Goal: Task Accomplishment & Management: Manage account settings

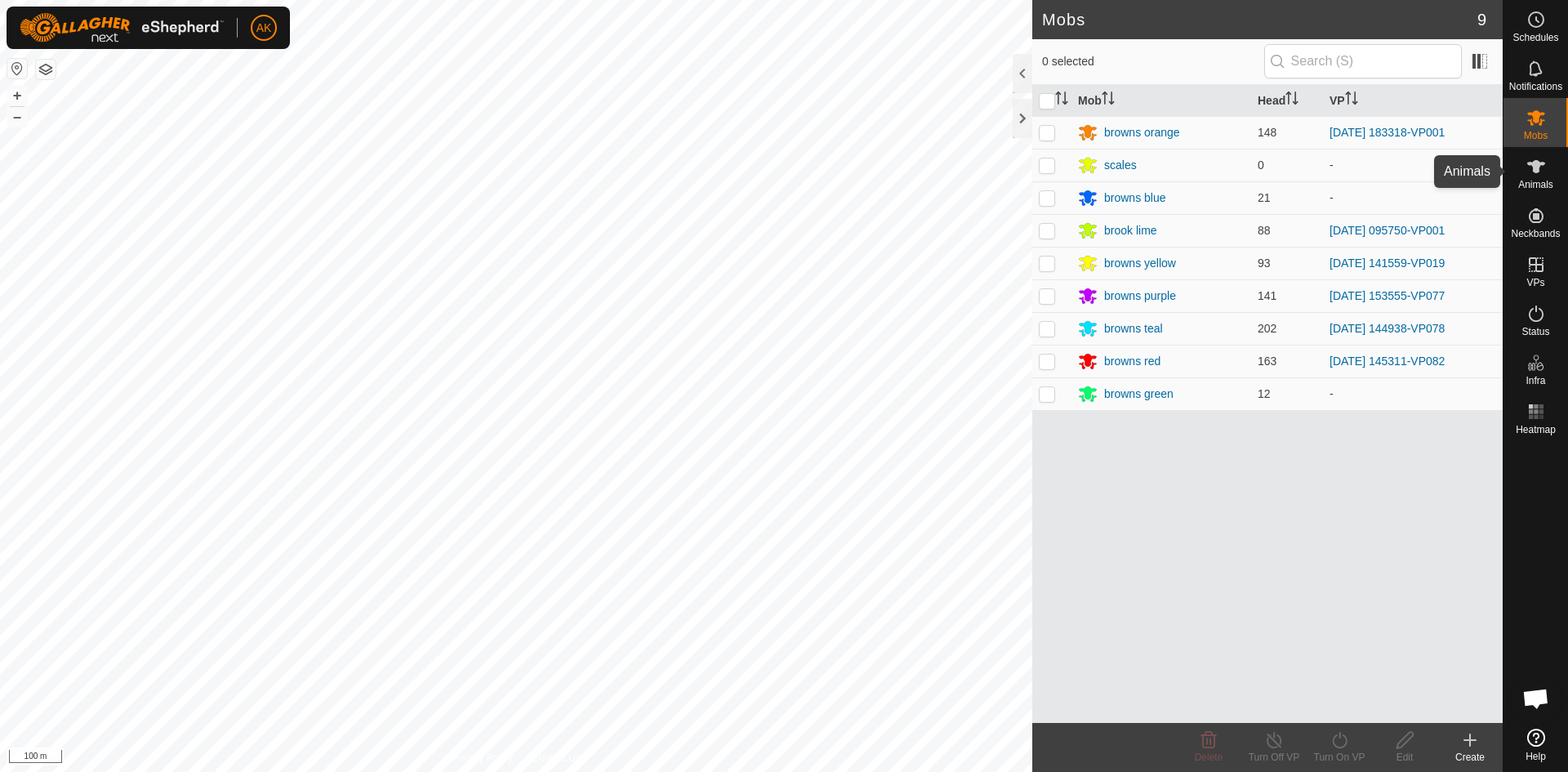
click at [1536, 164] on icon at bounding box center [1536, 167] width 18 height 13
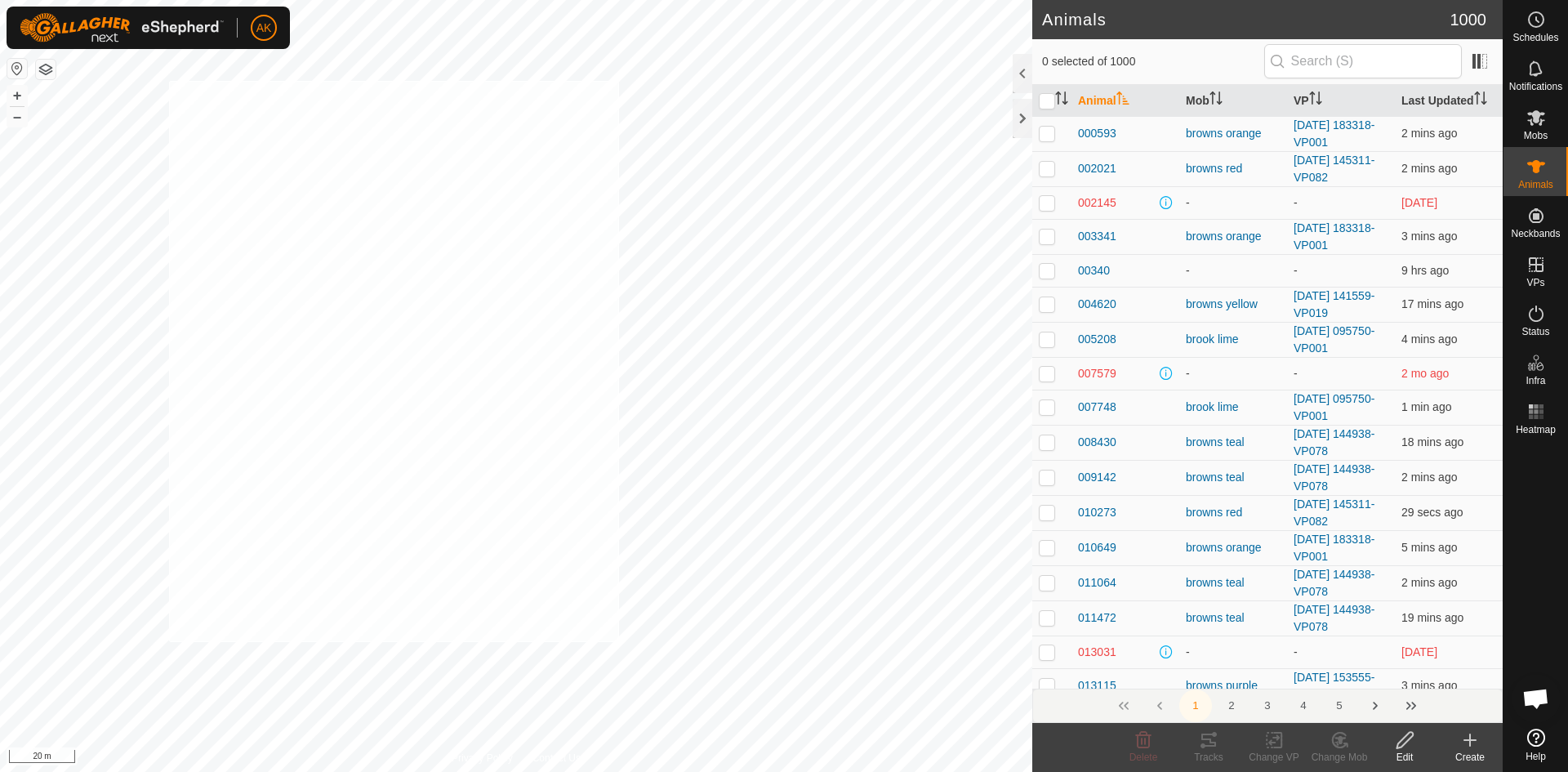
checkbox input "true"
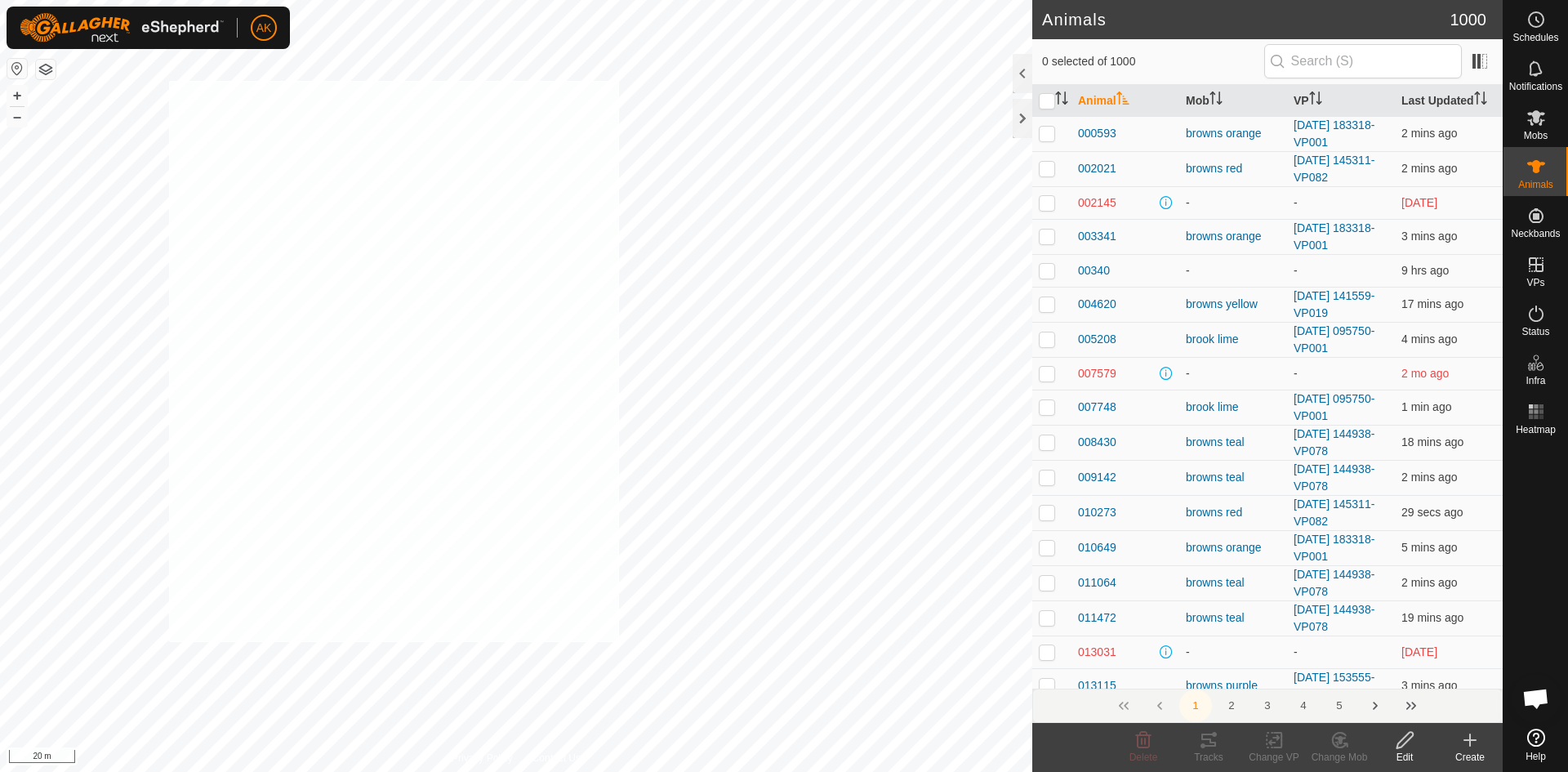
checkbox input "true"
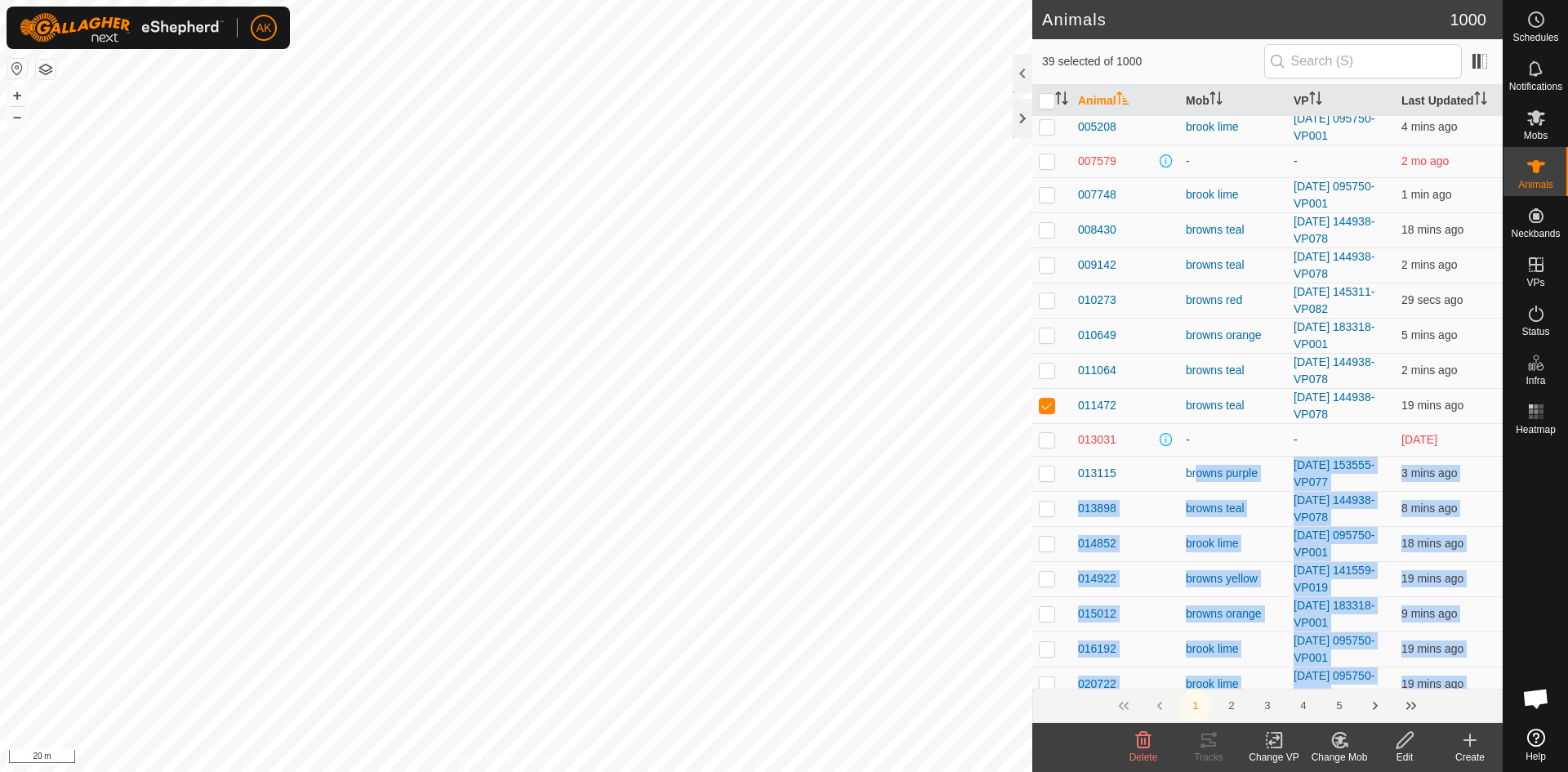
drag, startPoint x: 1239, startPoint y: 701, endPoint x: 1293, endPoint y: 721, distance: 57.6
click at [1288, 721] on div "39 selected of 1000 Animal Mob VP Last Updated 000593 browns orange [DATE] 1833…" at bounding box center [1267, 381] width 470 height 684
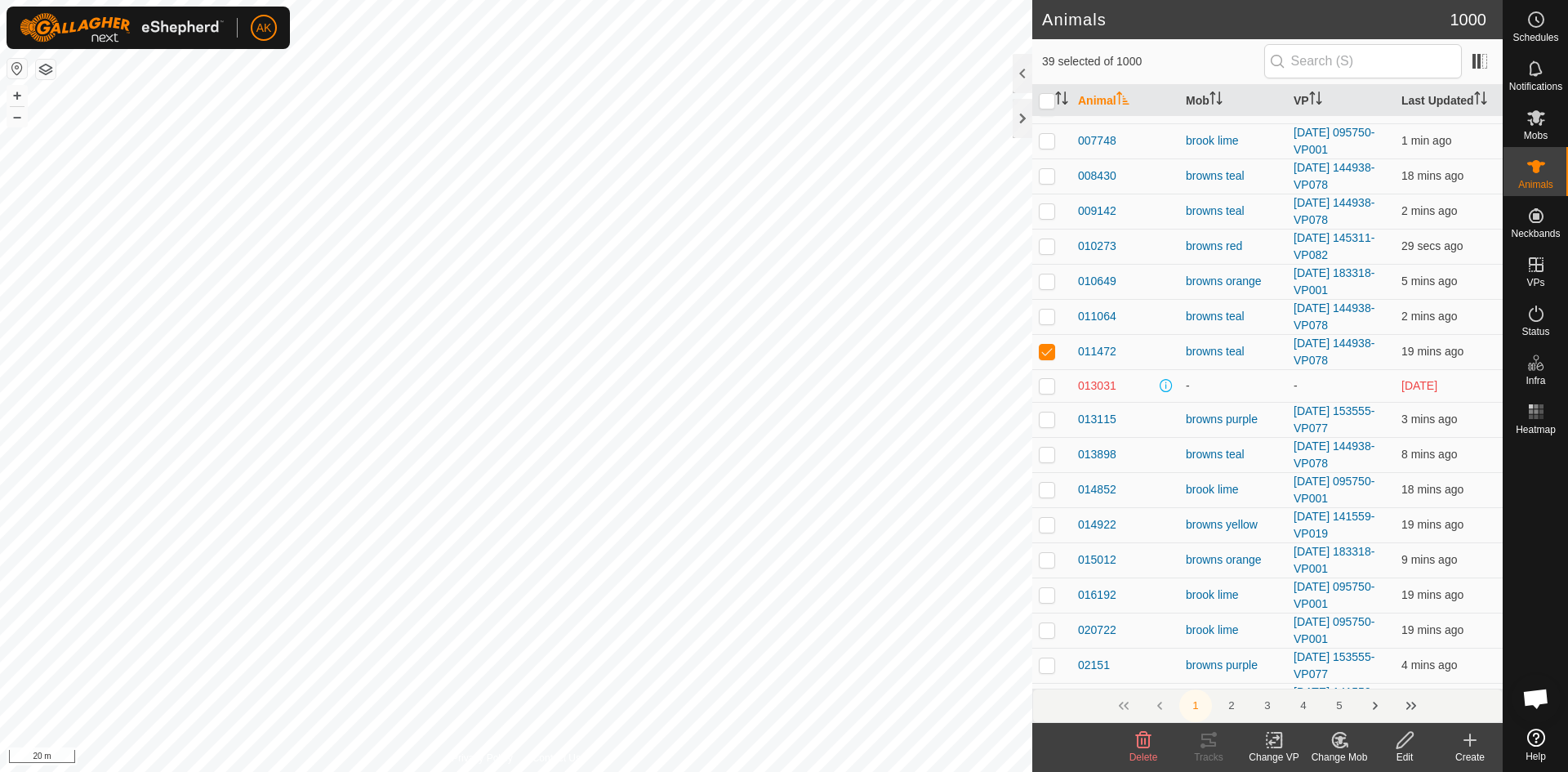
click at [1276, 738] on icon at bounding box center [1274, 740] width 12 height 11
click at [1289, 708] on link "Turn Off VP" at bounding box center [1322, 704] width 162 height 32
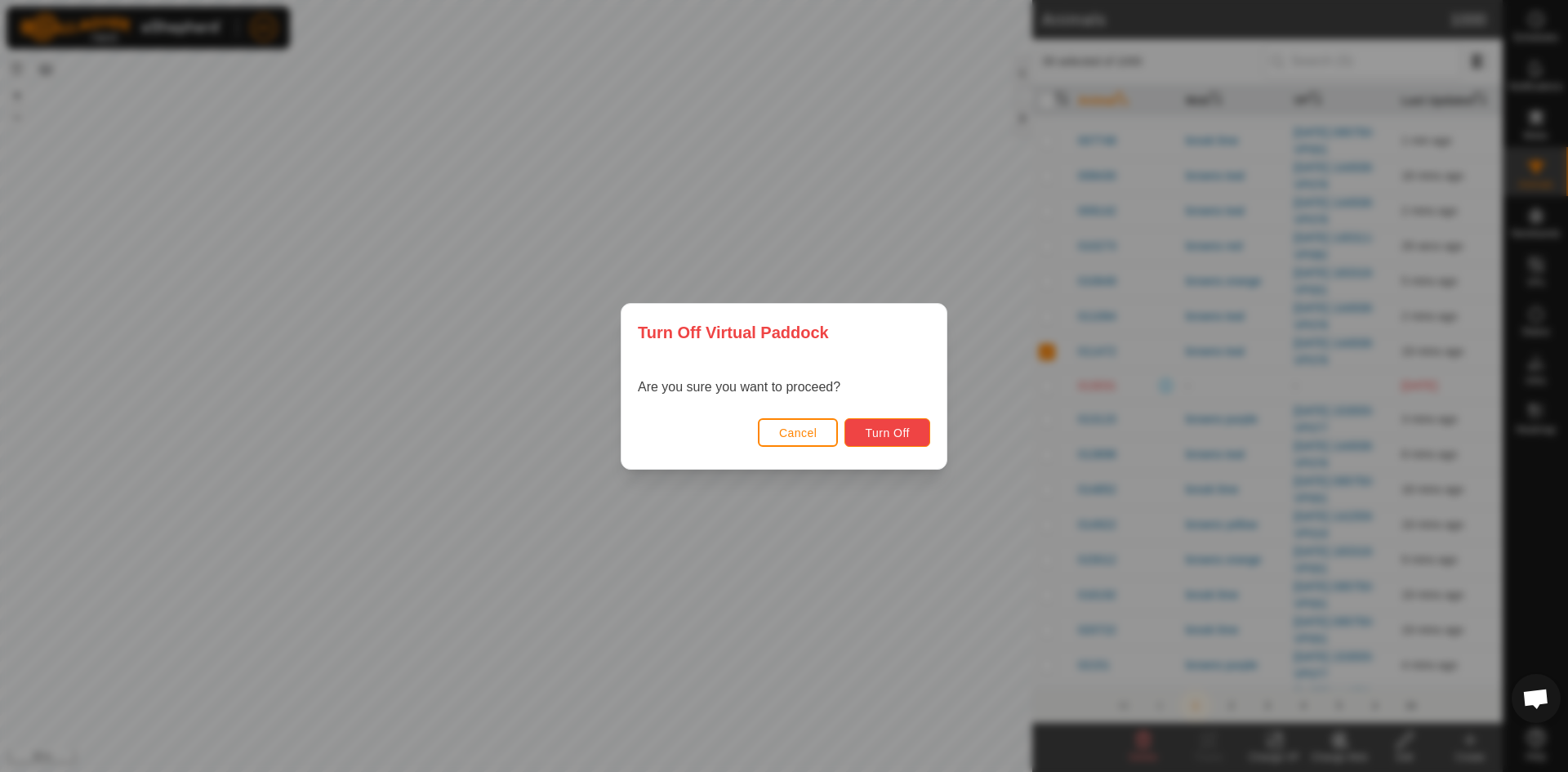
click at [894, 435] on span "Turn Off" at bounding box center [887, 433] width 45 height 13
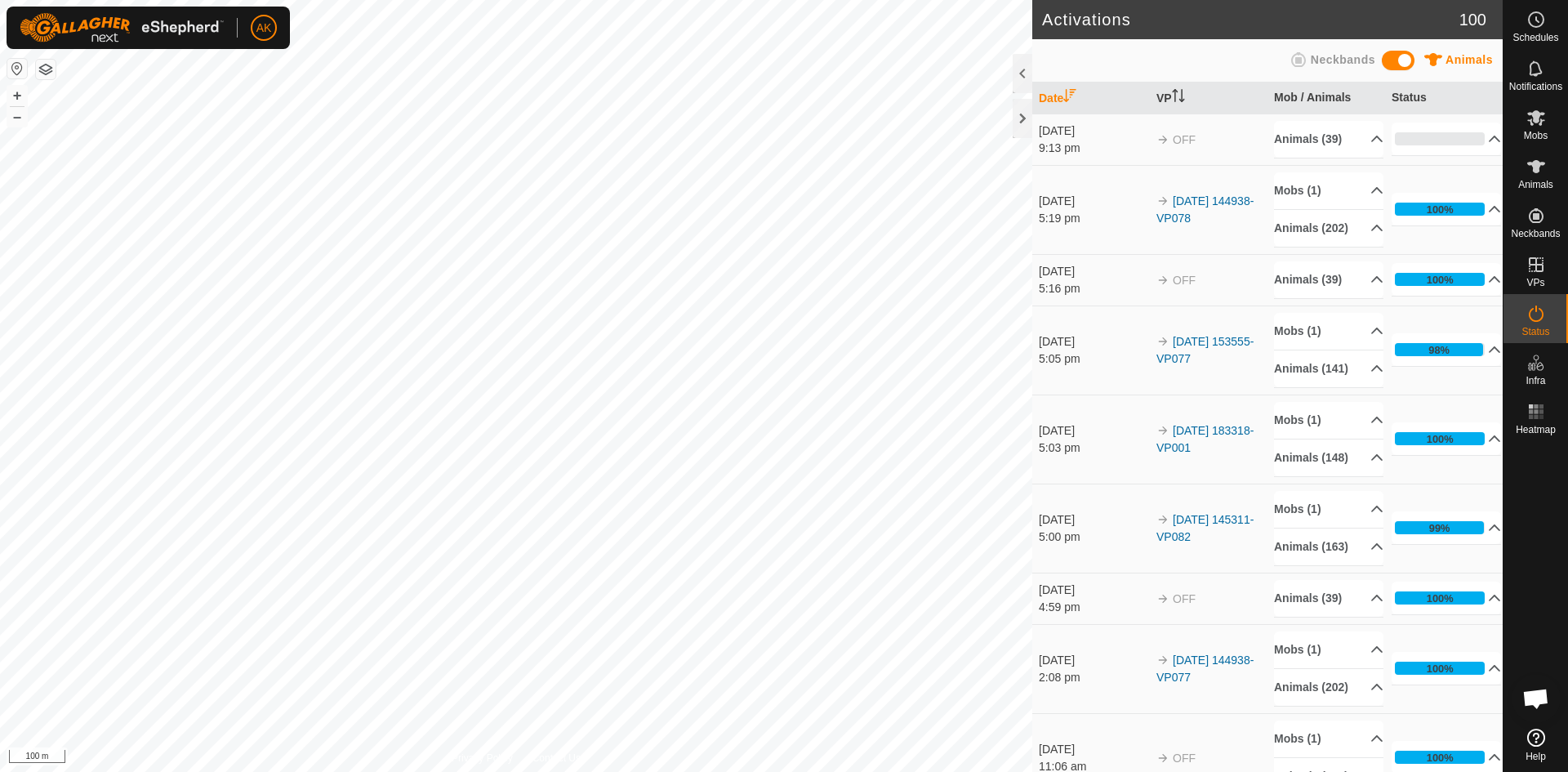
click at [1527, 138] on span "Mobs" at bounding box center [1536, 135] width 24 height 10
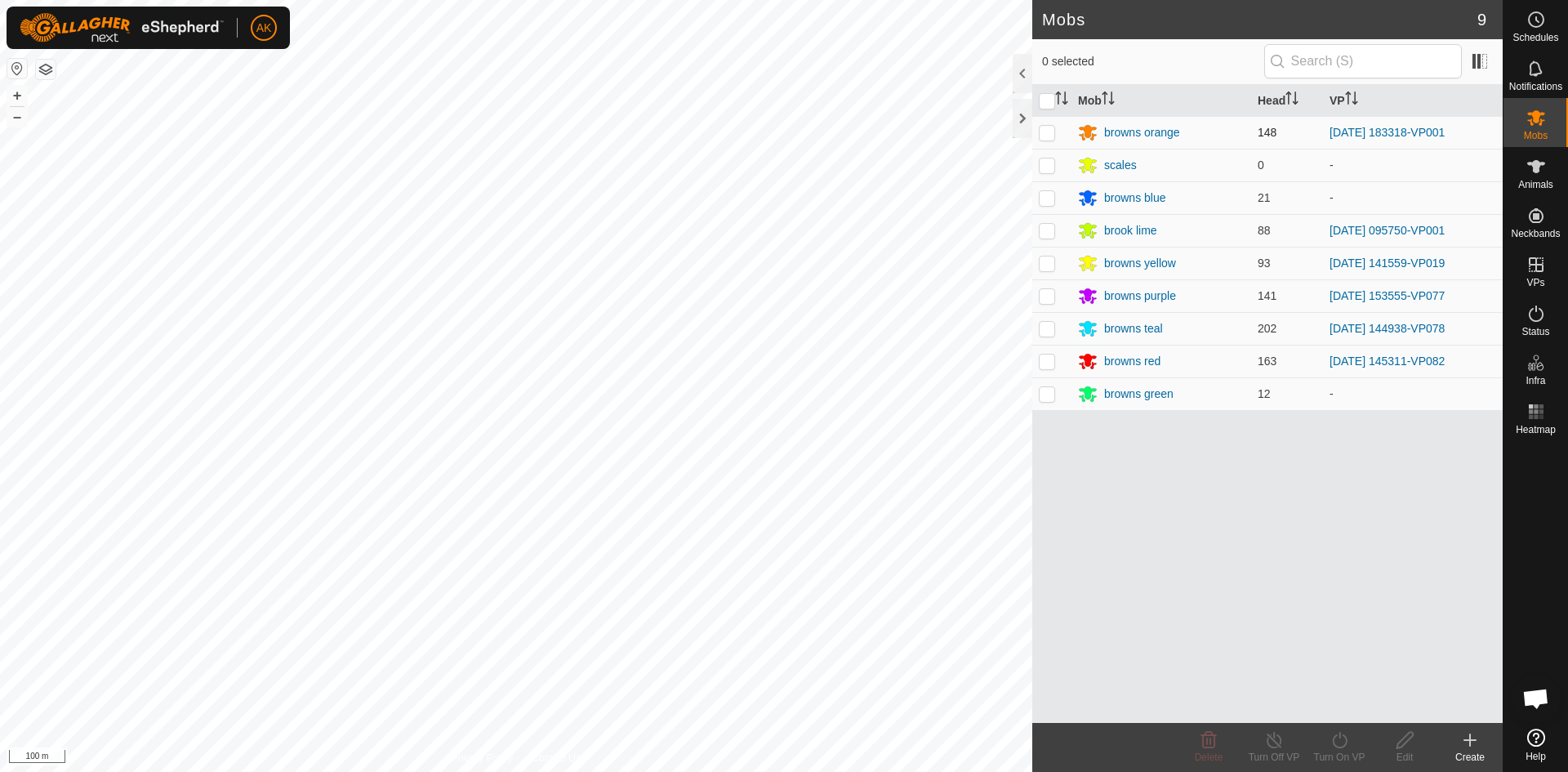
click at [1047, 130] on p-checkbox at bounding box center [1047, 133] width 17 height 13
checkbox input "true"
click at [1342, 740] on icon at bounding box center [1340, 740] width 21 height 20
click at [1342, 712] on link "Now" at bounding box center [1388, 704] width 162 height 32
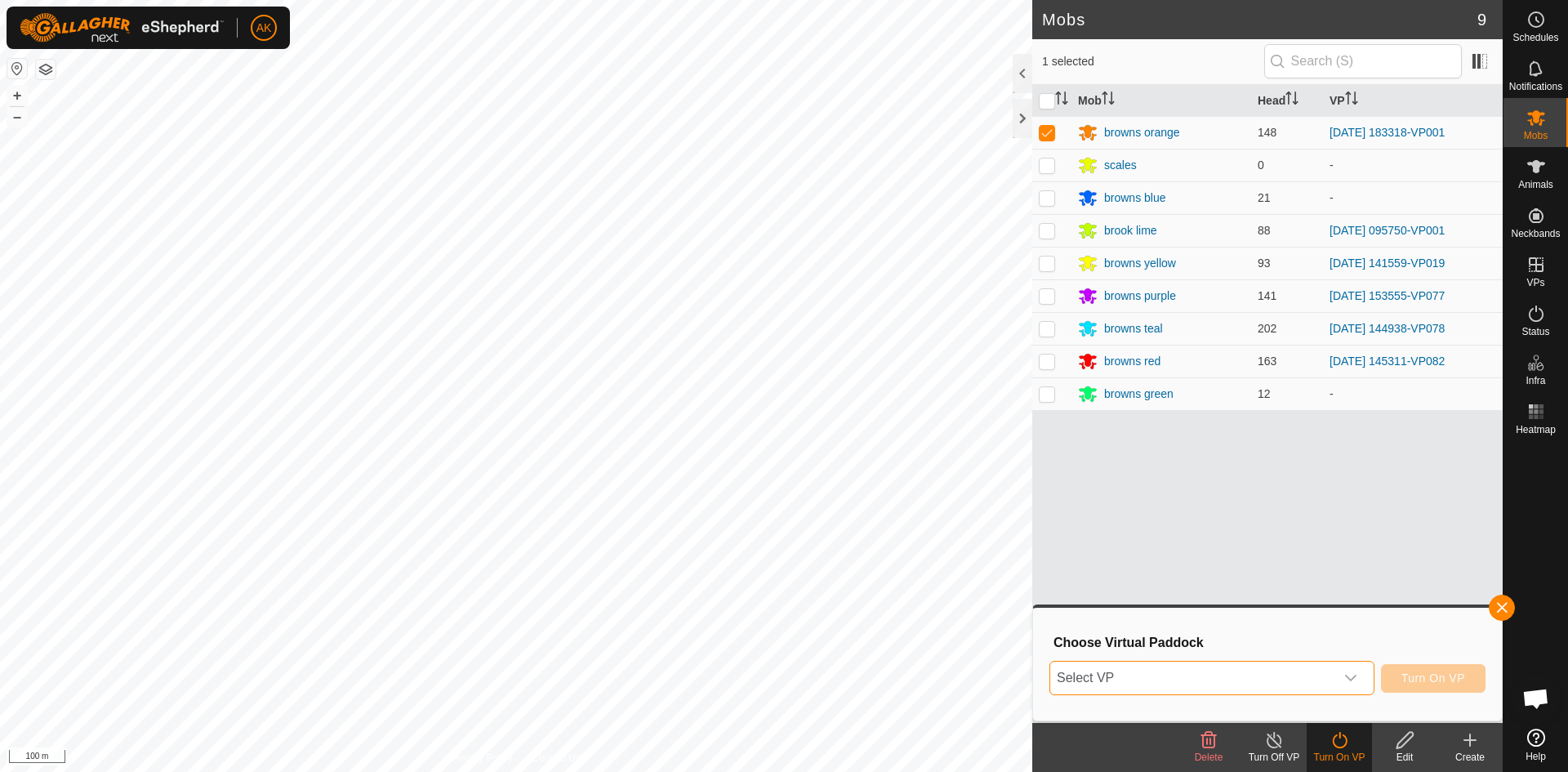
click at [1317, 682] on span "Select VP" at bounding box center [1192, 677] width 285 height 32
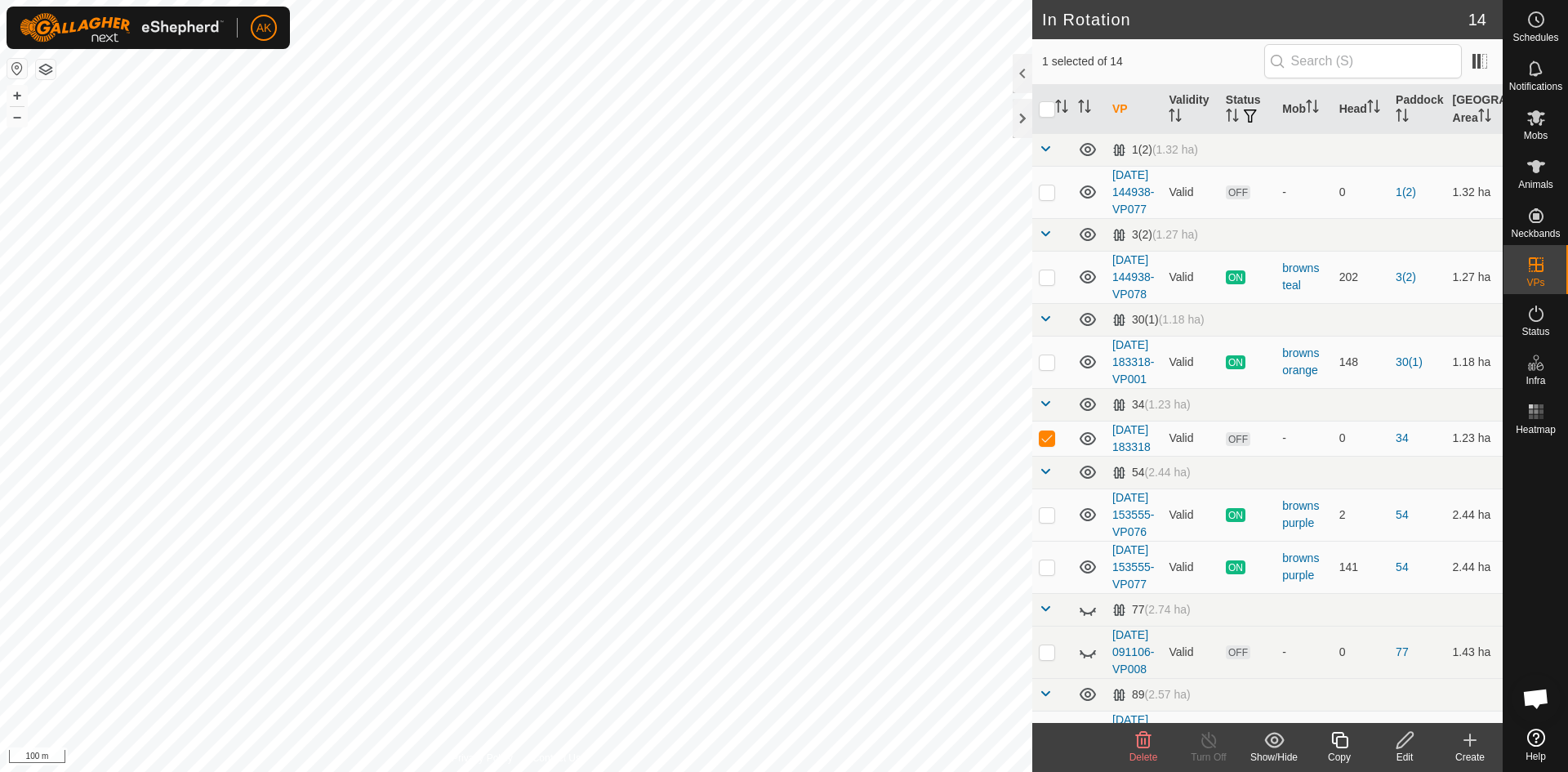
click at [1150, 755] on span "Delete" at bounding box center [1143, 758] width 28 height 12
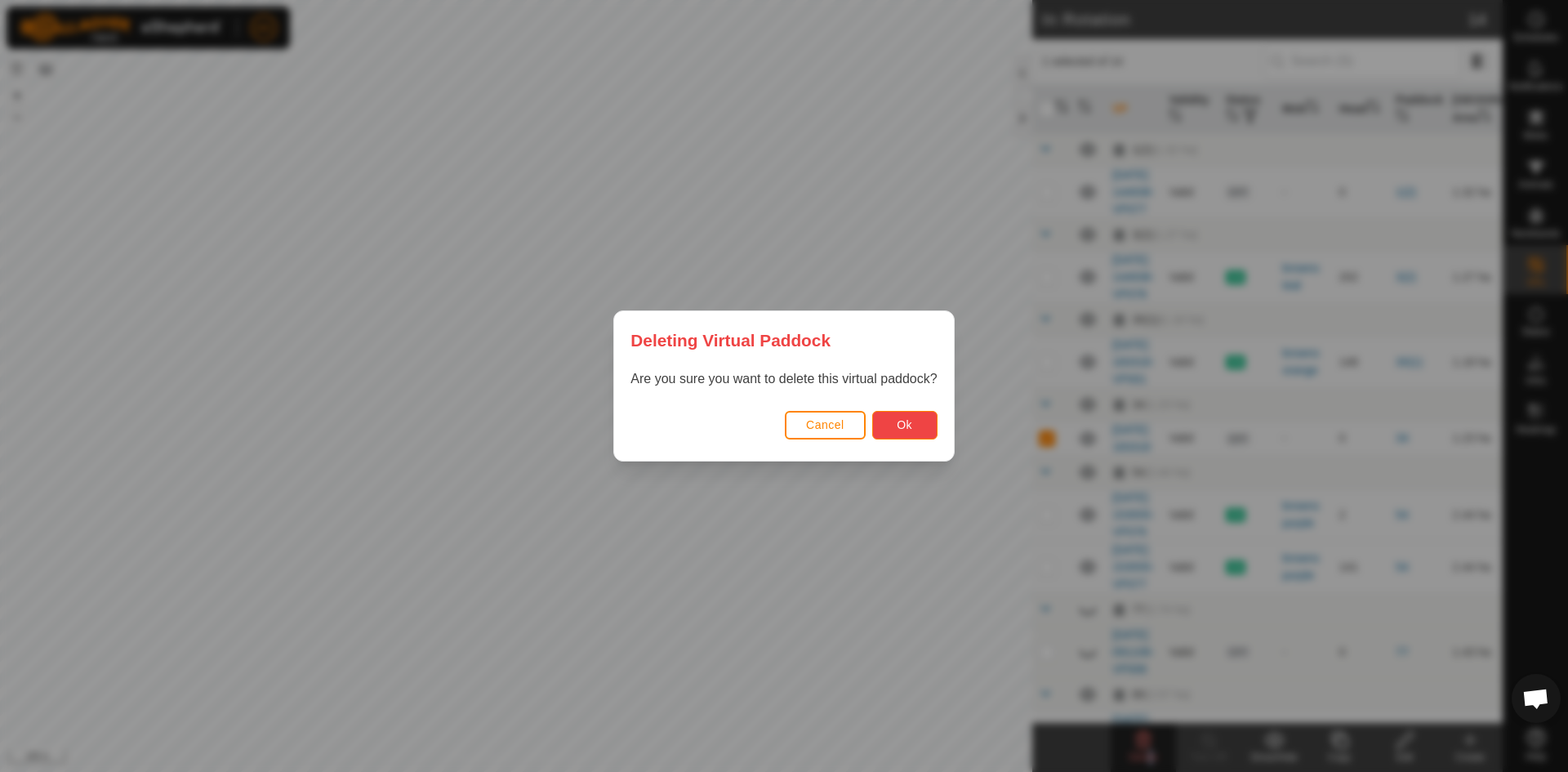
click at [920, 438] on button "Ok" at bounding box center [904, 425] width 66 height 28
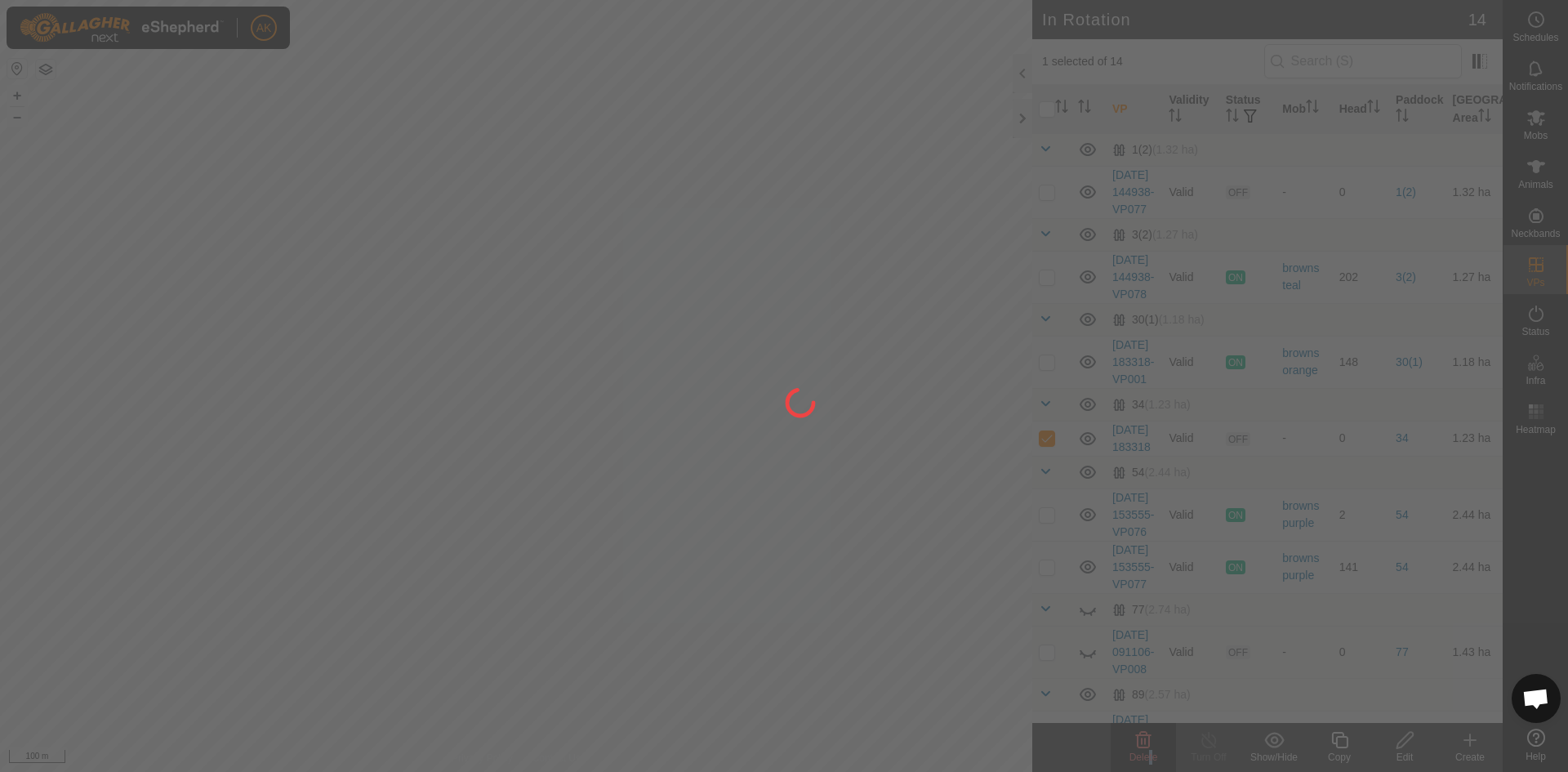
checkbox input "false"
click at [573, 429] on div at bounding box center [784, 386] width 1568 height 772
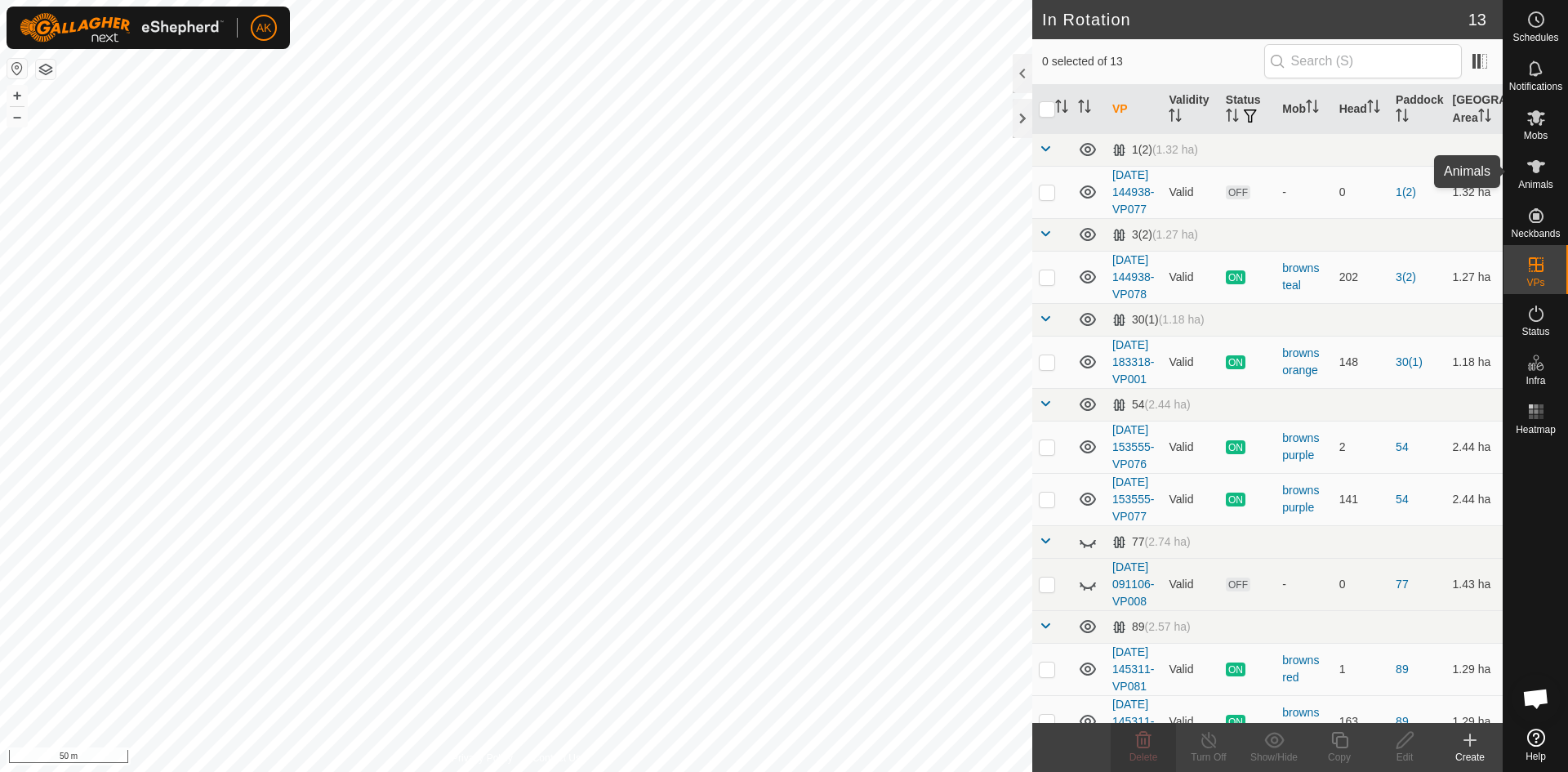
click at [1527, 161] on icon at bounding box center [1536, 167] width 20 height 20
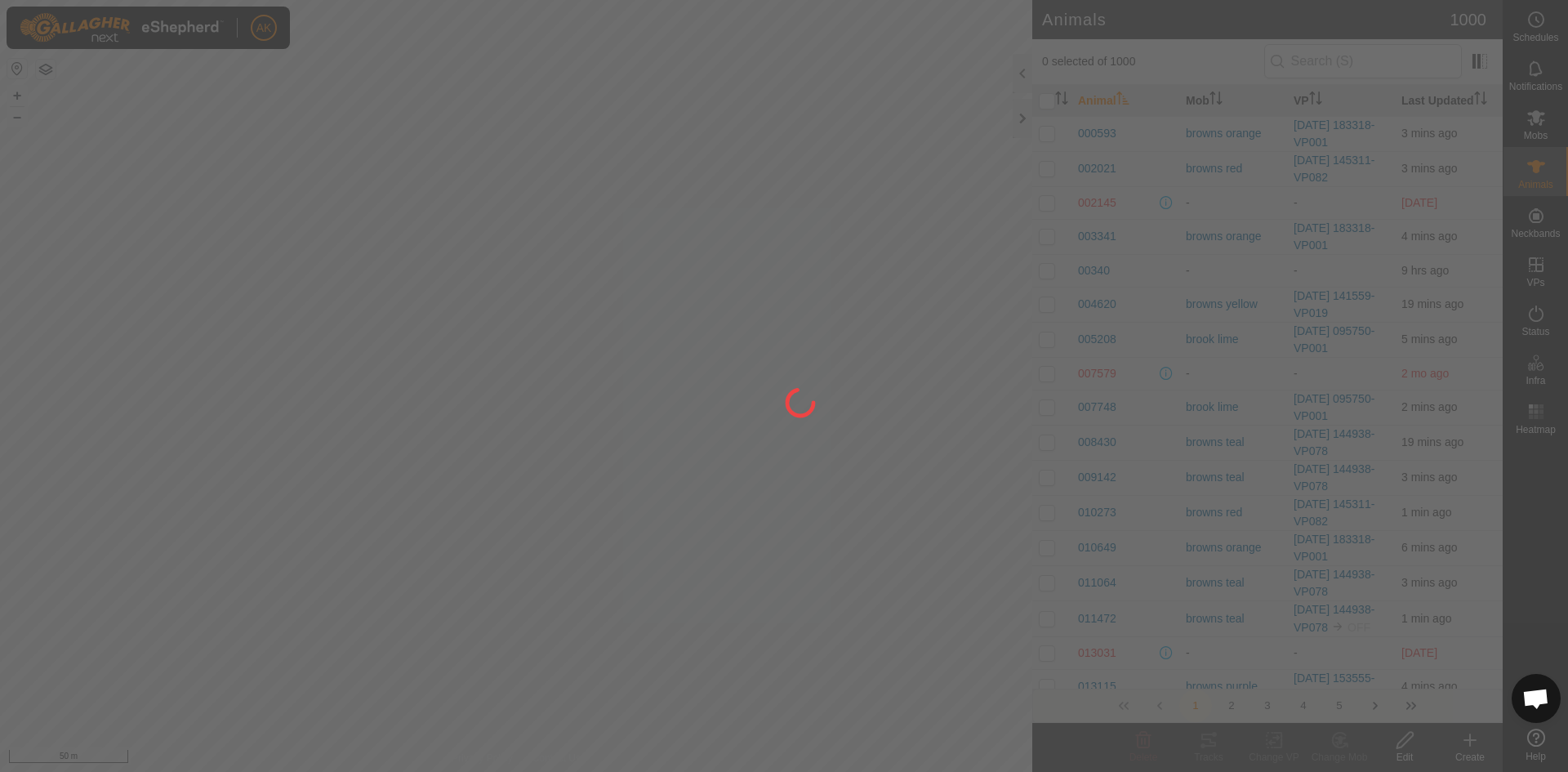
click at [1524, 118] on div at bounding box center [784, 386] width 1568 height 772
click at [1538, 319] on div at bounding box center [784, 386] width 1568 height 772
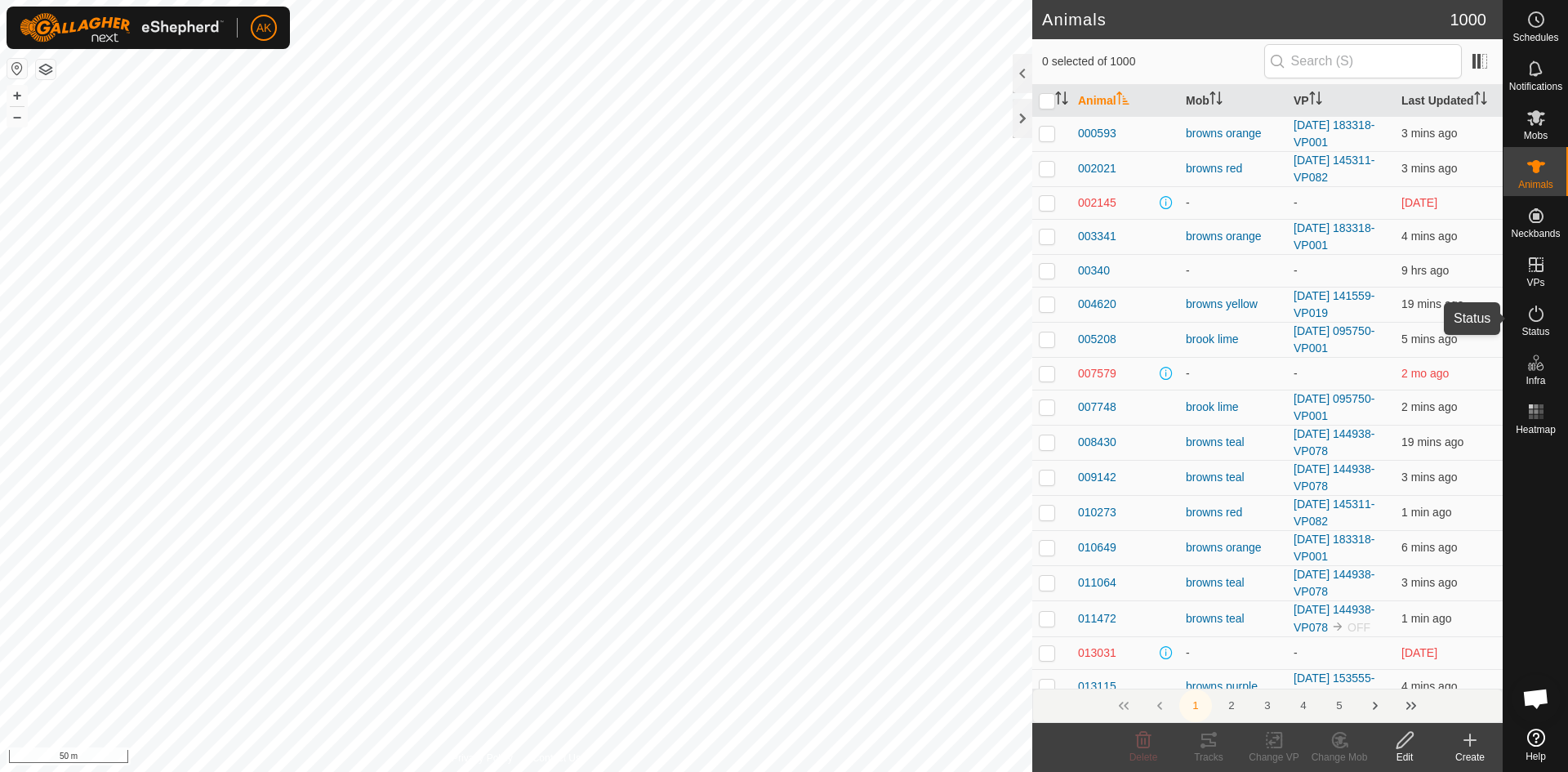
click at [1524, 312] on es-activation-svg-icon at bounding box center [1536, 313] width 29 height 26
click at [1527, 312] on icon at bounding box center [1536, 314] width 20 height 20
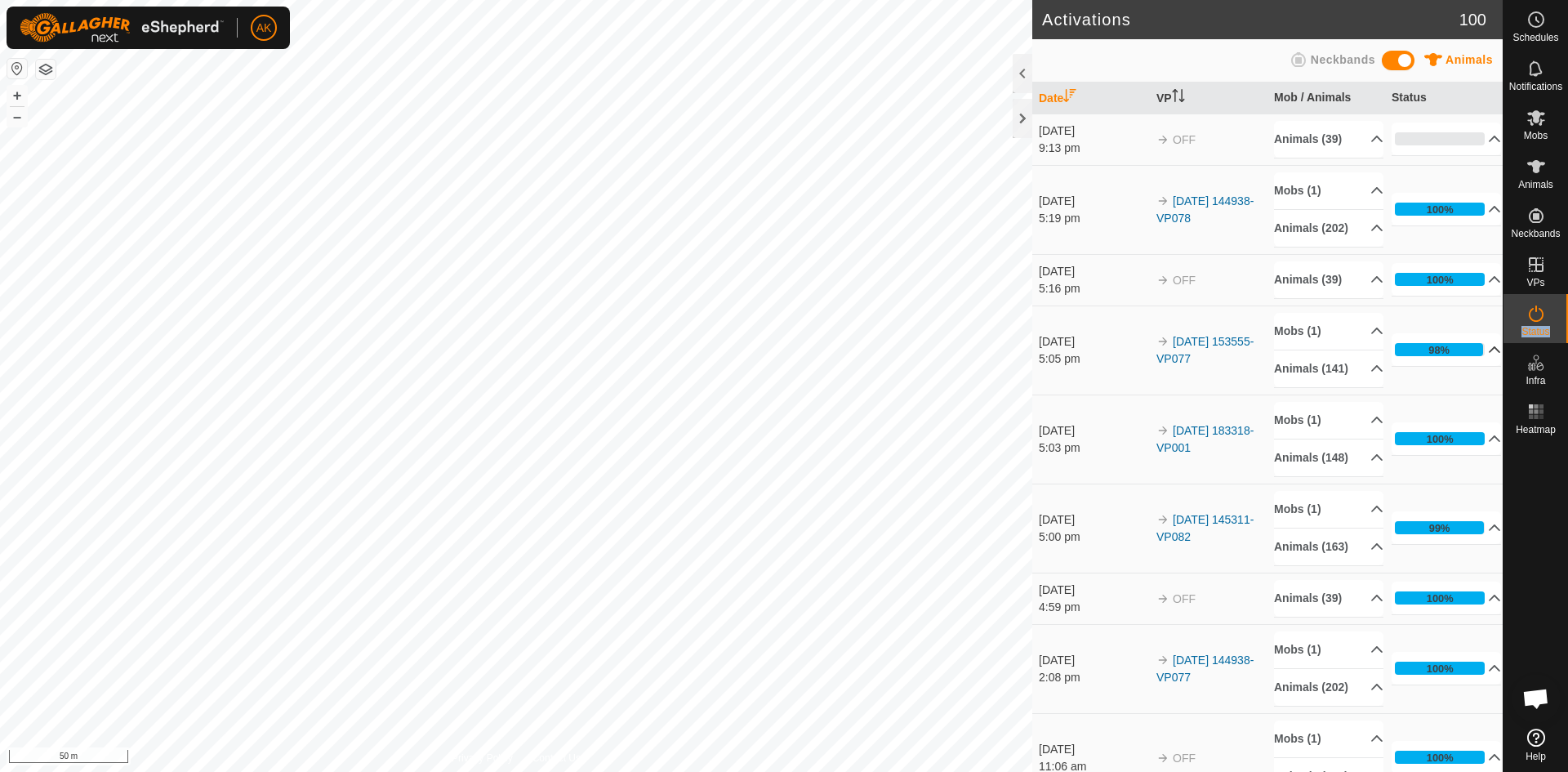
click at [1477, 366] on p-accordion-header "98%" at bounding box center [1446, 349] width 110 height 32
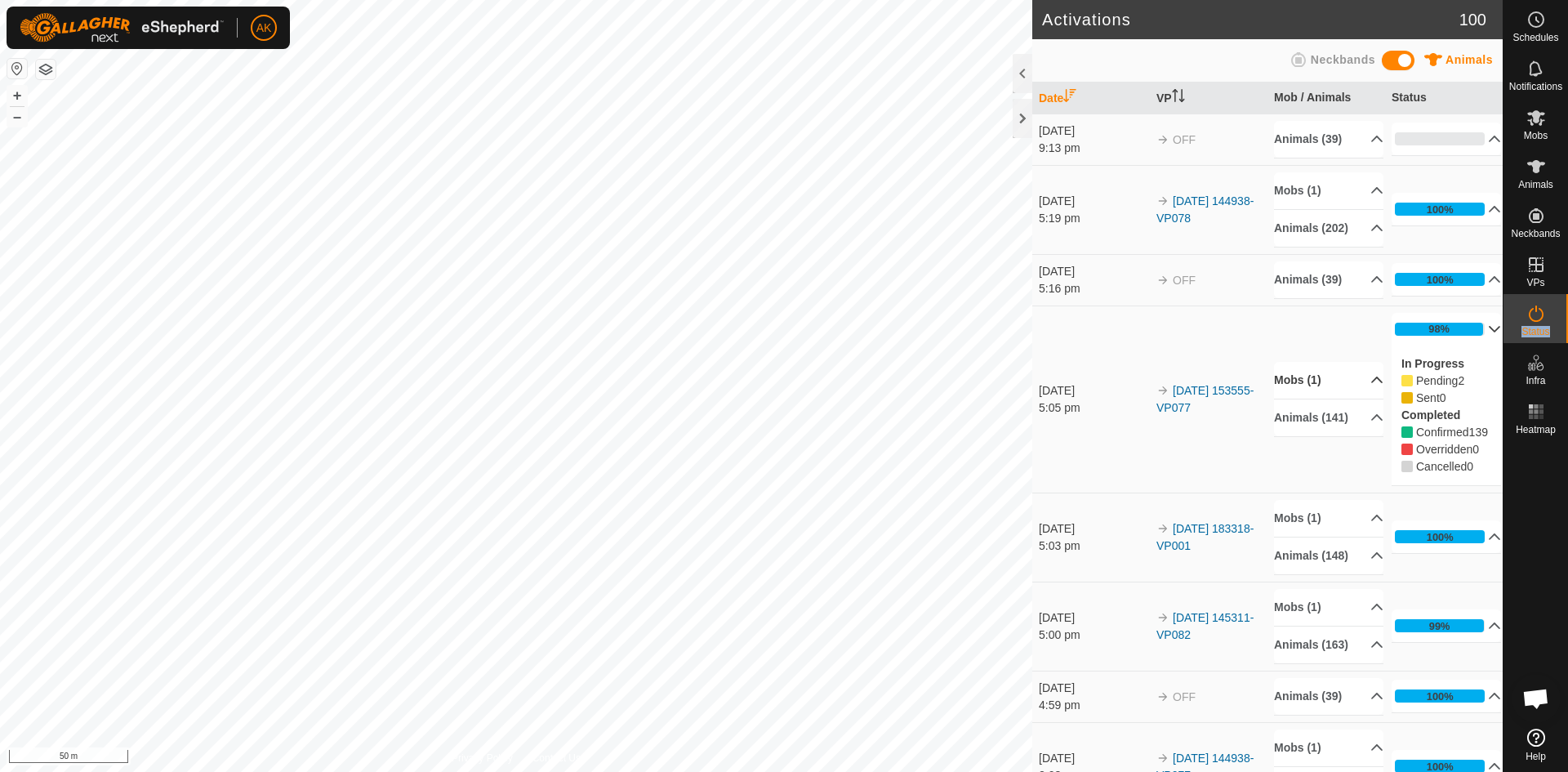
click at [1308, 396] on p-accordion-header "Mobs (1)" at bounding box center [1329, 380] width 110 height 37
drag, startPoint x: 1299, startPoint y: 377, endPoint x: 1324, endPoint y: 367, distance: 26.9
click at [1299, 376] on p-accordion-header "Mobs (1)" at bounding box center [1329, 358] width 110 height 37
click at [1471, 344] on p-accordion-header "98%" at bounding box center [1446, 329] width 110 height 32
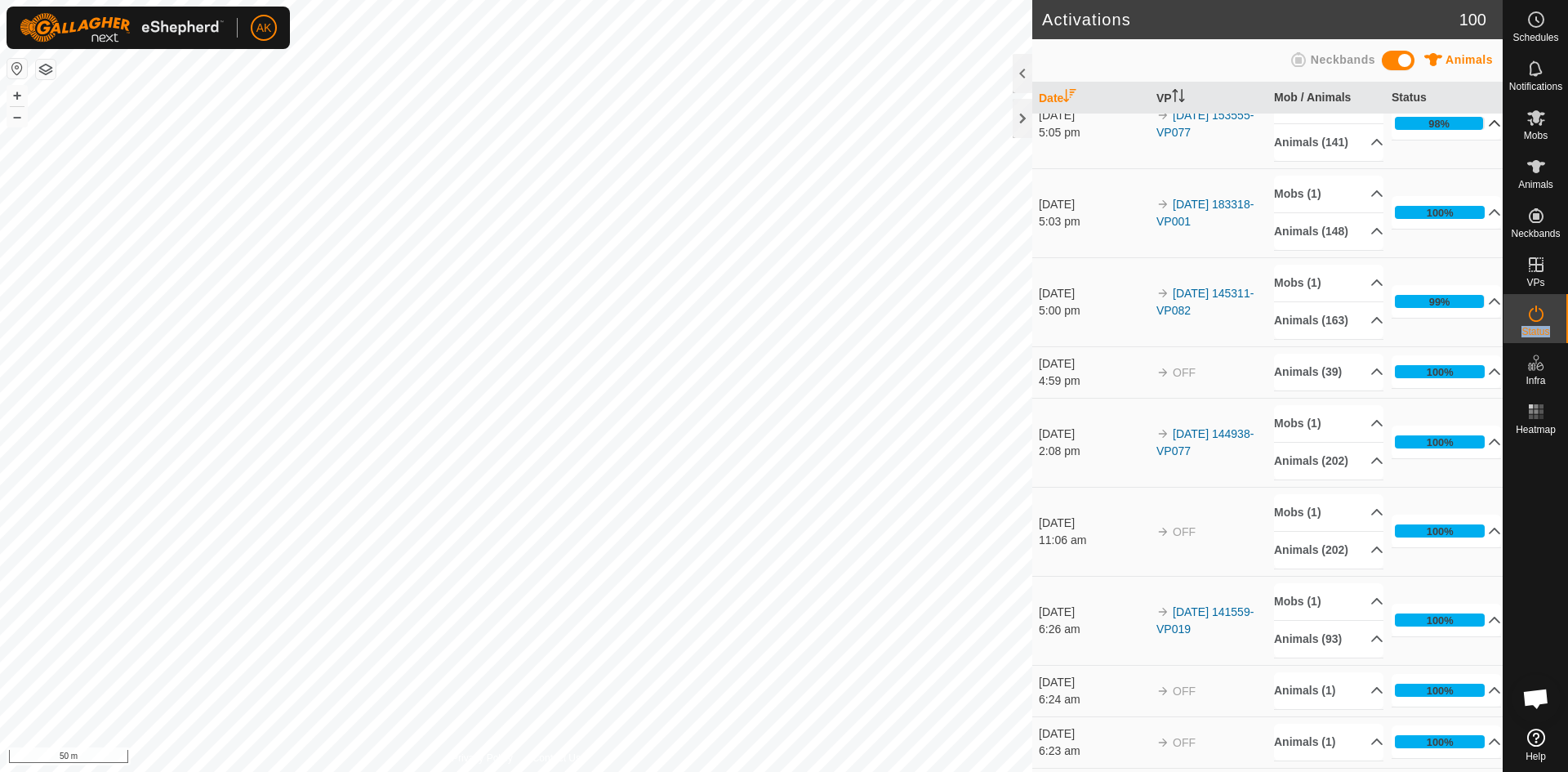
scroll to position [245, 0]
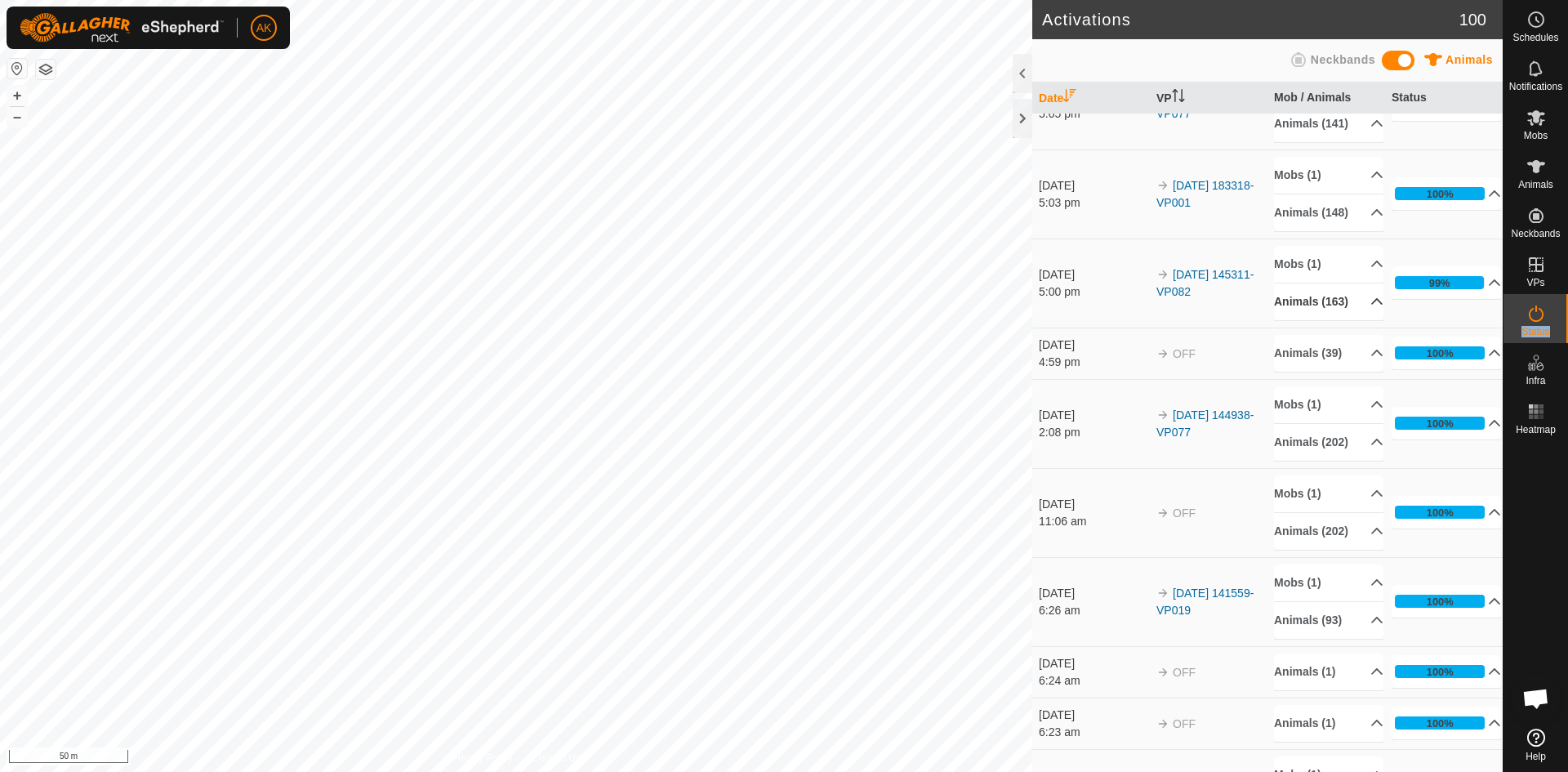
click at [1314, 320] on p-accordion-header "Animals (163)" at bounding box center [1329, 302] width 110 height 37
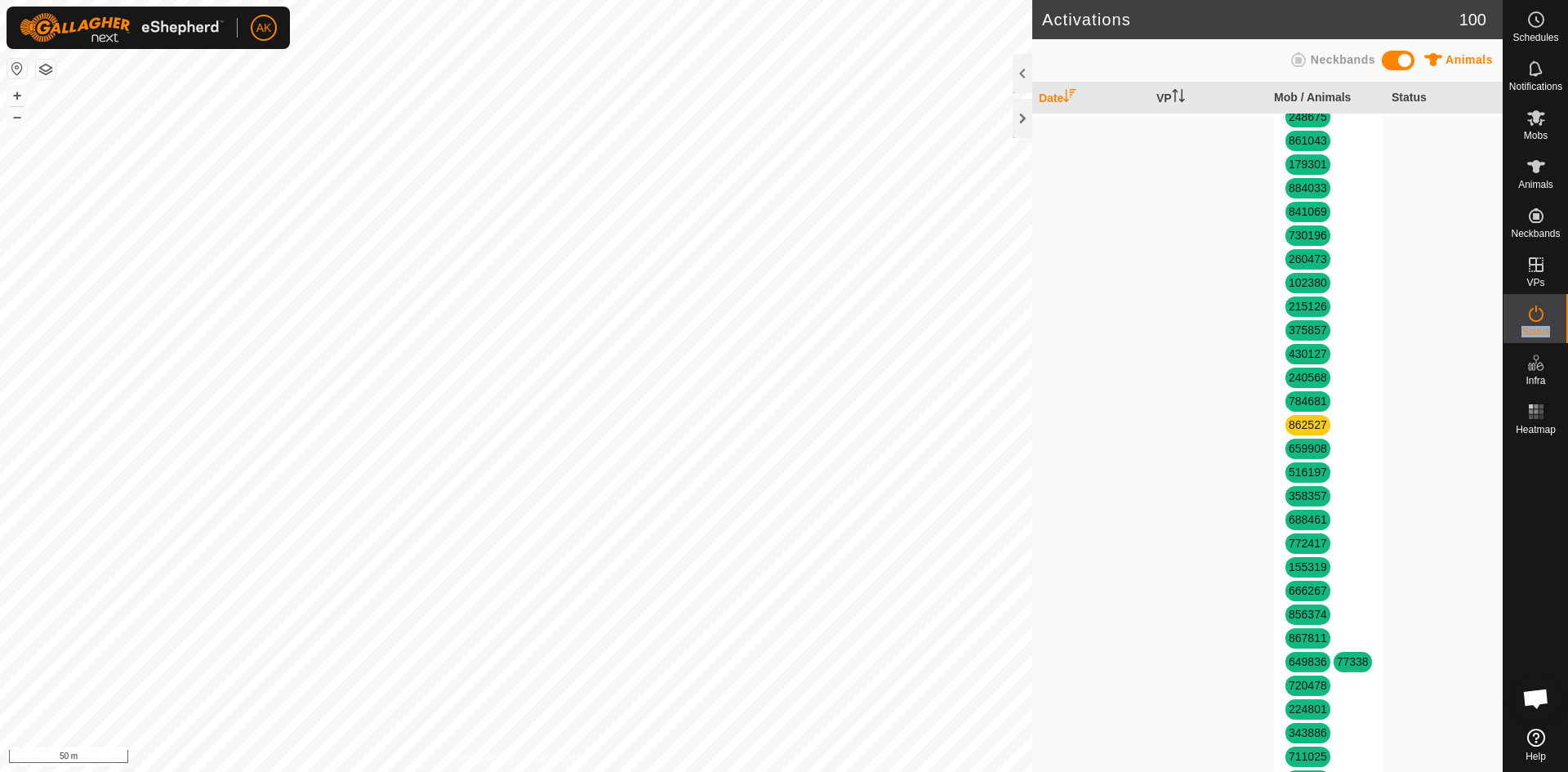
scroll to position [1063, 0]
click at [1312, 171] on link "862527" at bounding box center [1307, 164] width 38 height 13
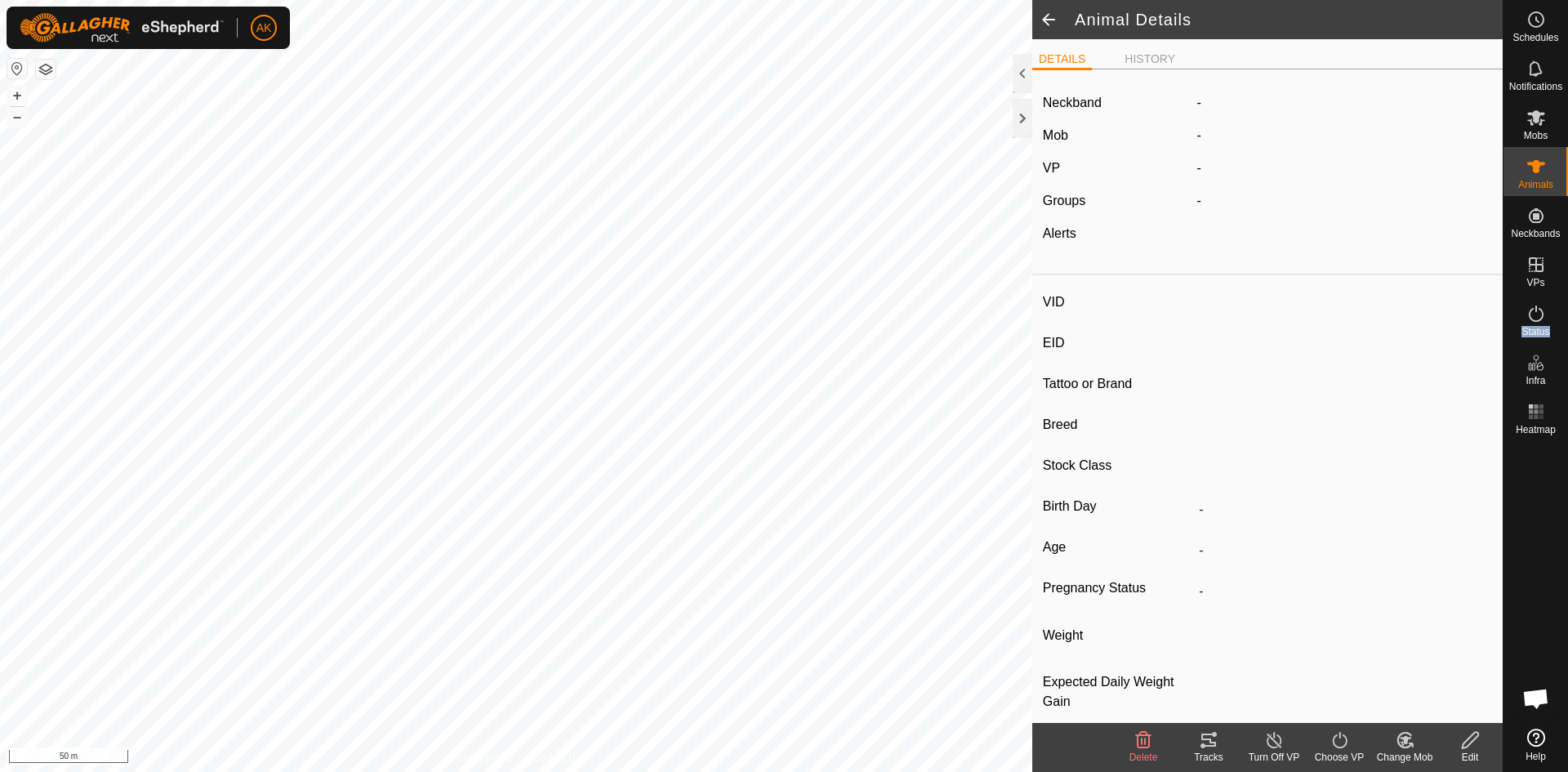
click at [1144, 753] on span "Delete" at bounding box center [1143, 758] width 28 height 12
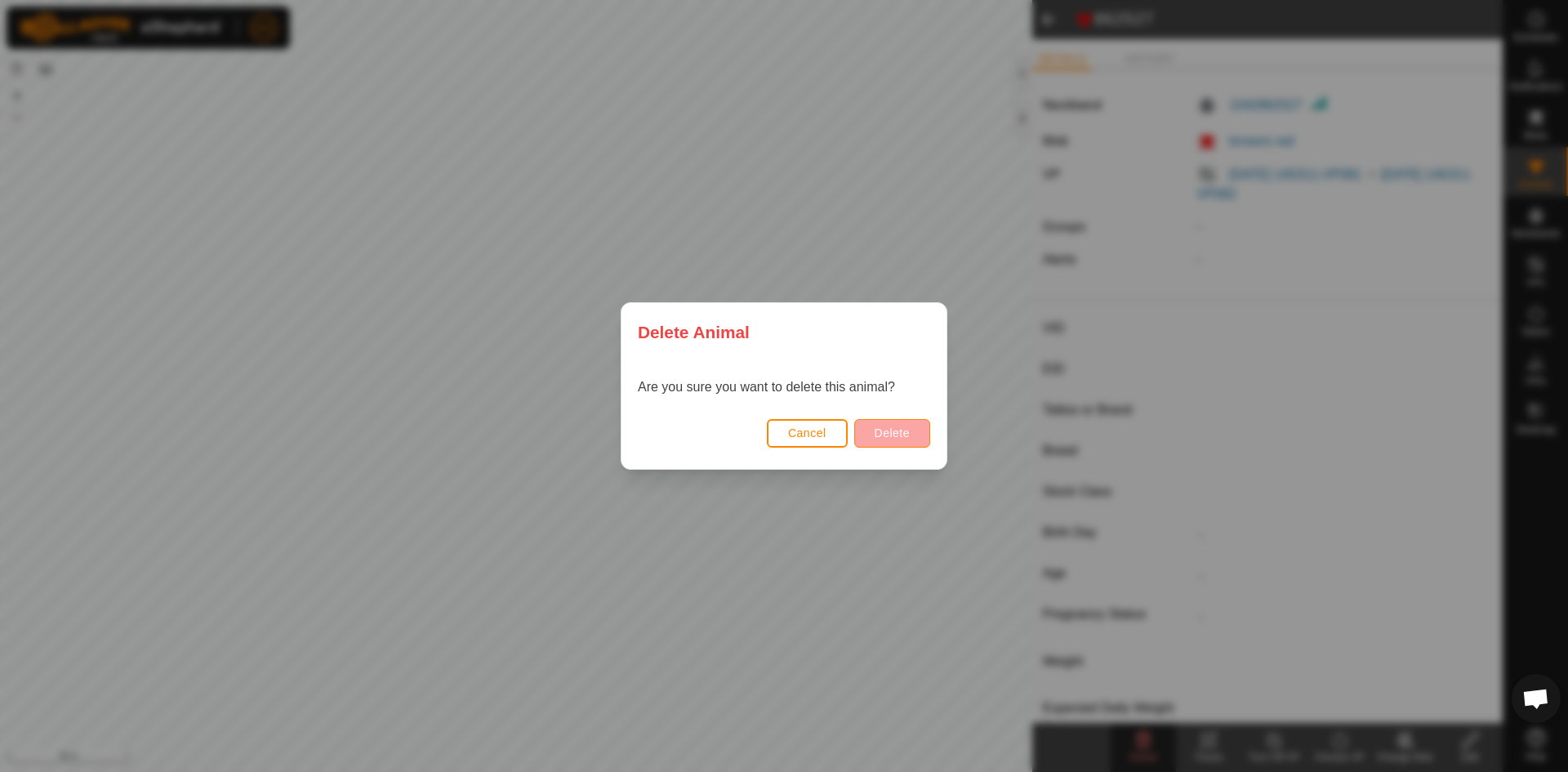
type input "862527"
type input "-"
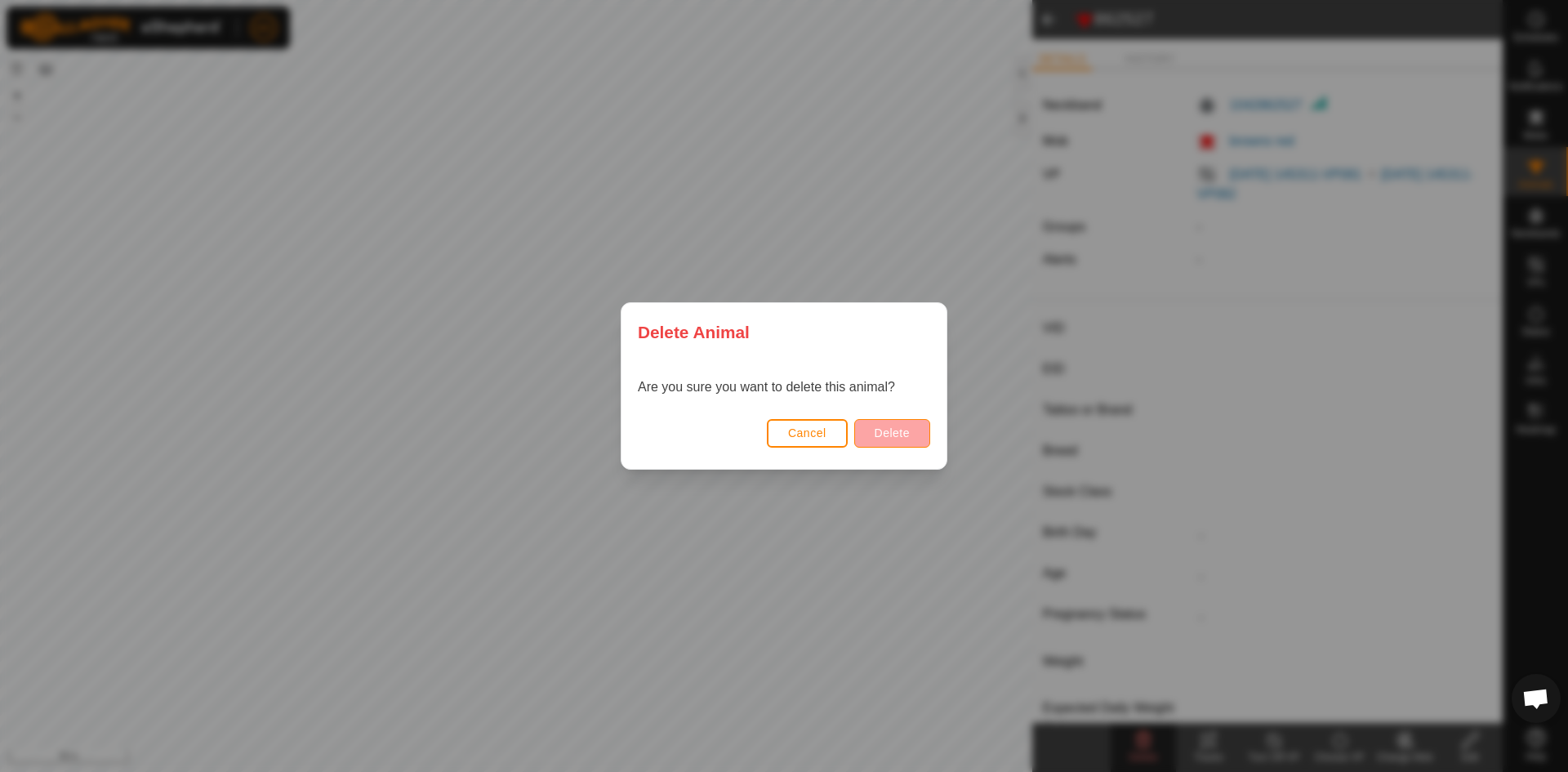
type input "0 kg"
type input "-"
click at [877, 436] on span "Delete" at bounding box center [892, 433] width 35 height 13
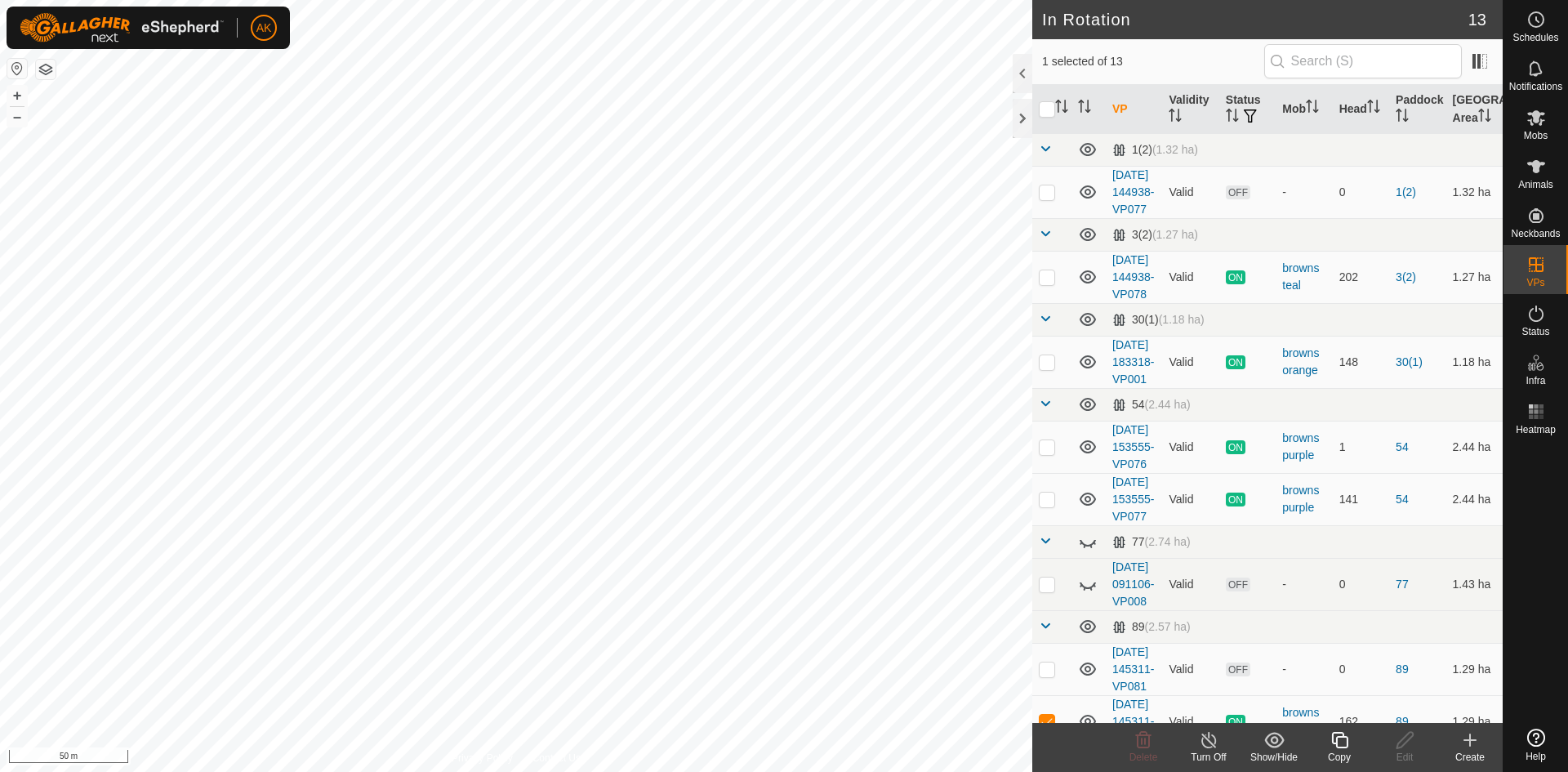
checkbox input "true"
checkbox input "false"
click at [1147, 736] on icon at bounding box center [1143, 740] width 16 height 17
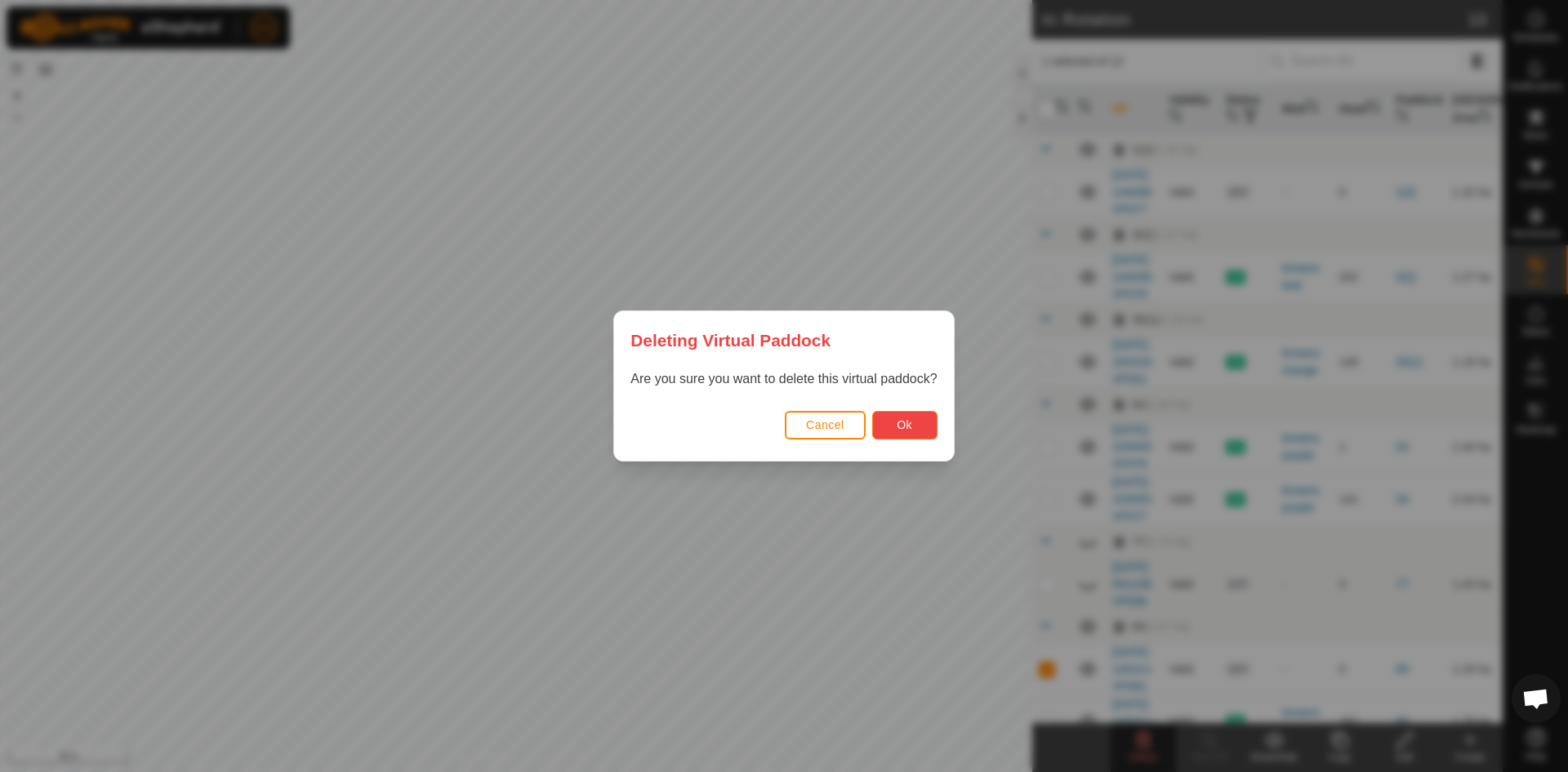
click at [908, 425] on span "Ok" at bounding box center [904, 425] width 16 height 13
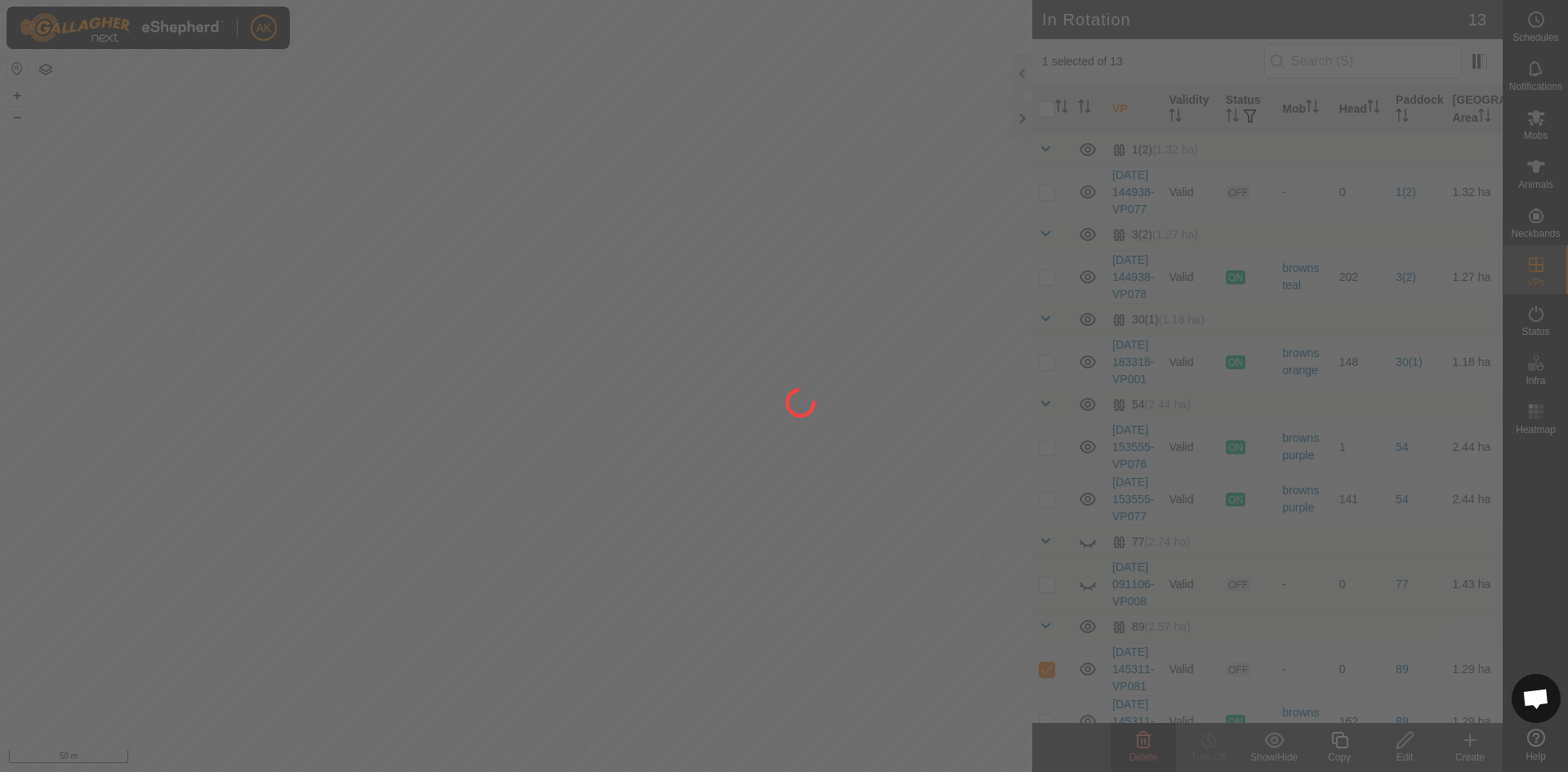
checkbox input "false"
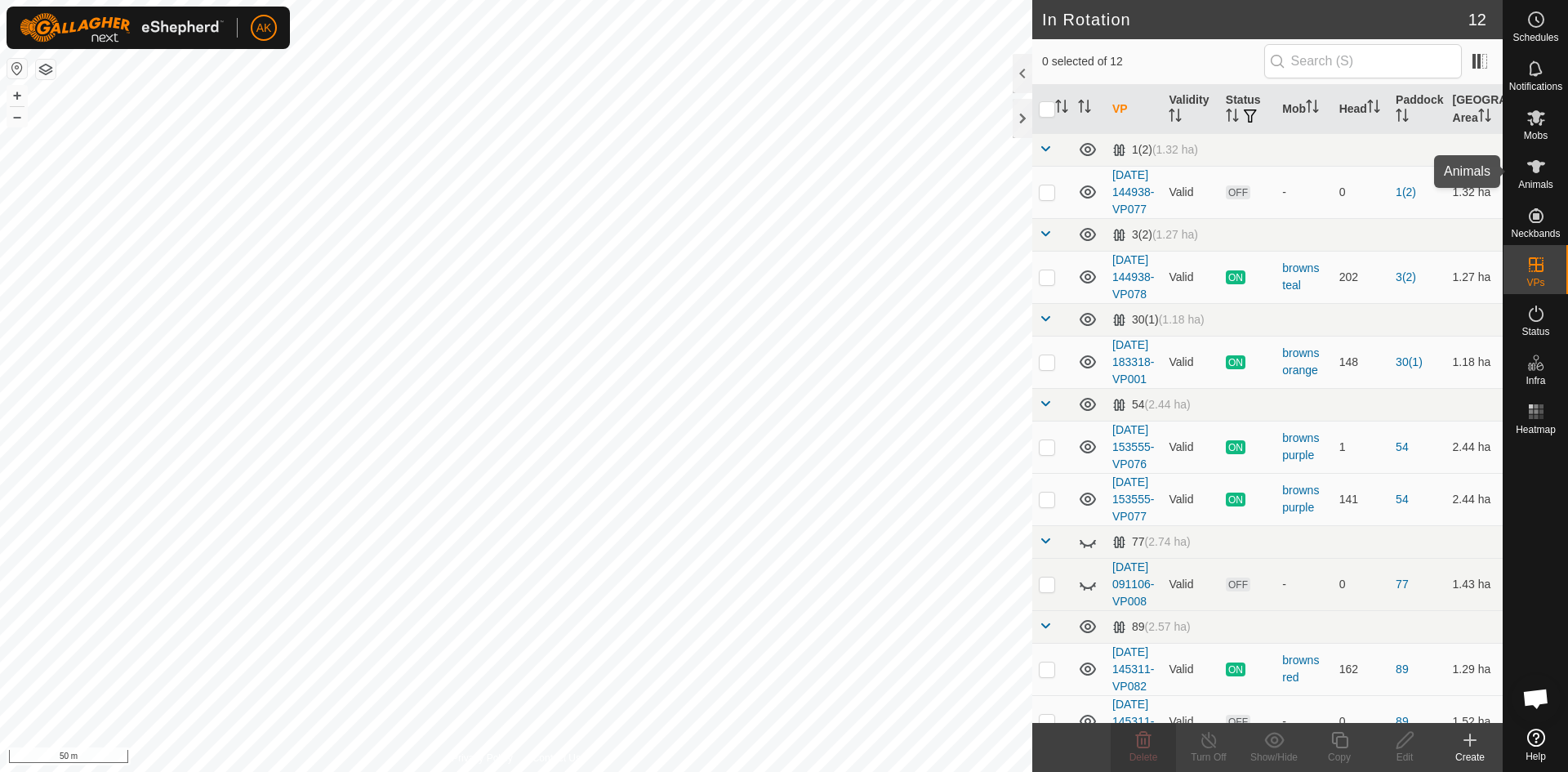
click at [1530, 173] on icon at bounding box center [1536, 167] width 20 height 20
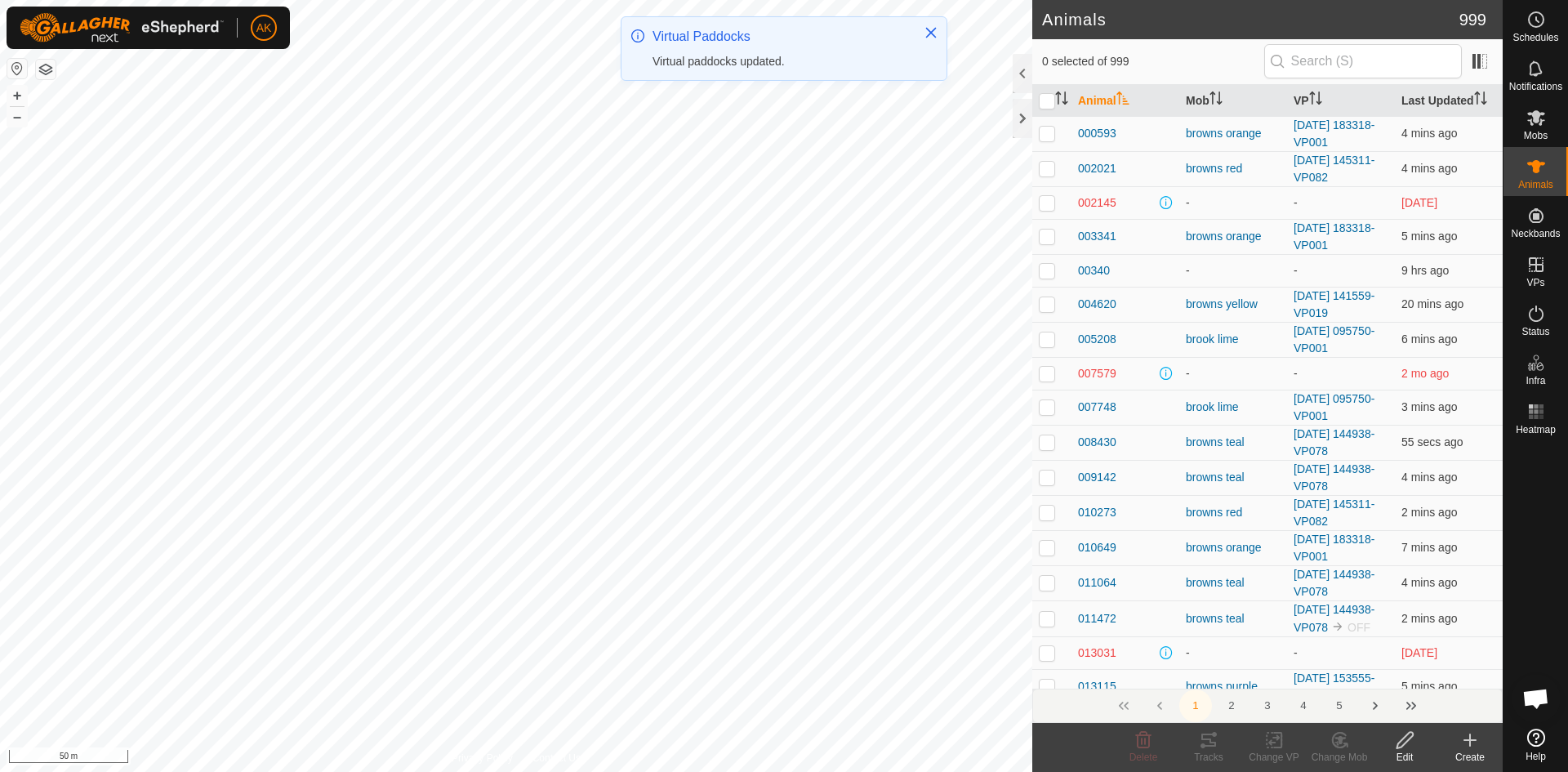
click at [1471, 740] on icon at bounding box center [1470, 740] width 12 height 0
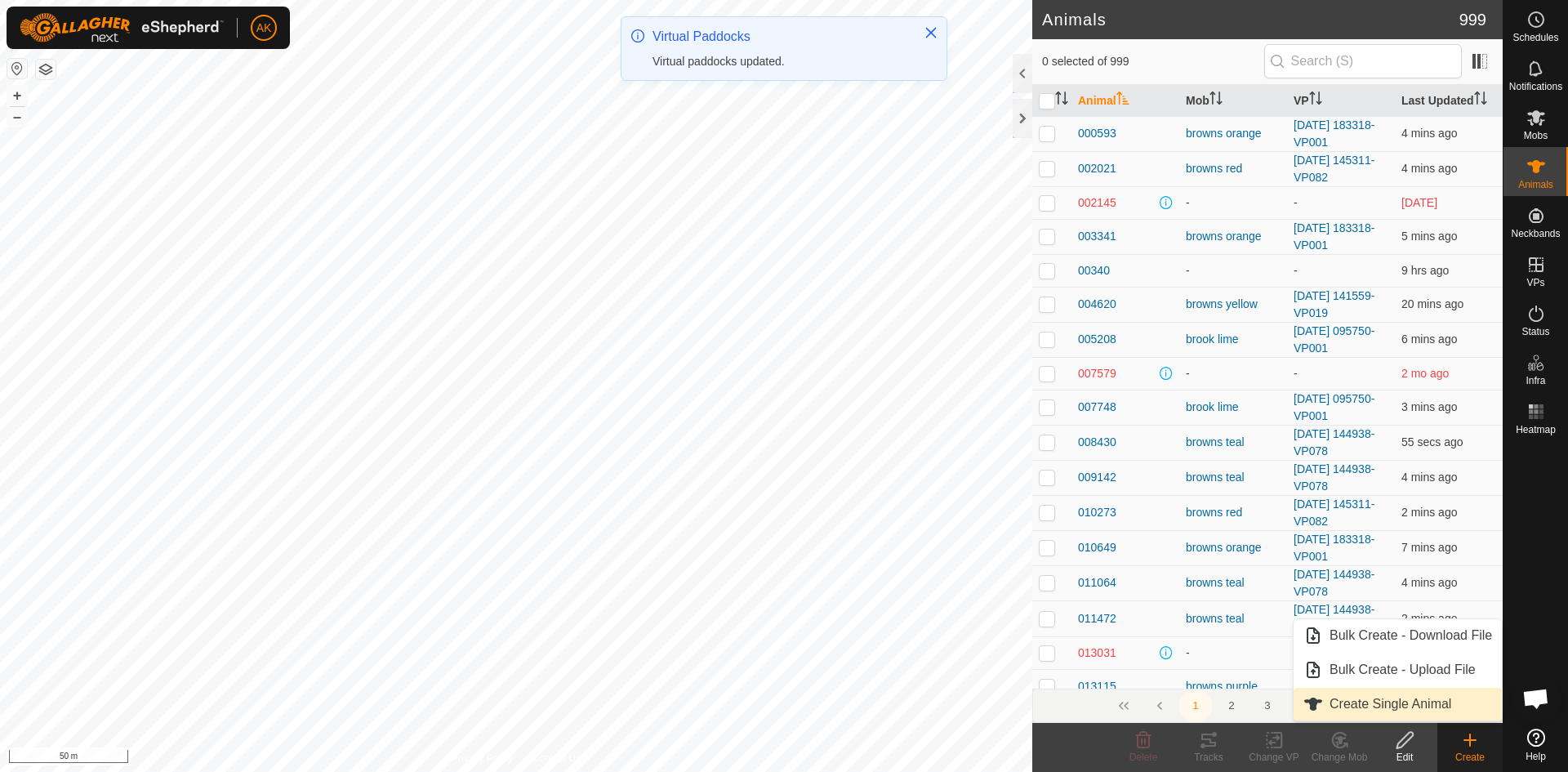
click at [1396, 704] on link "Create Single Animal" at bounding box center [1397, 704] width 208 height 32
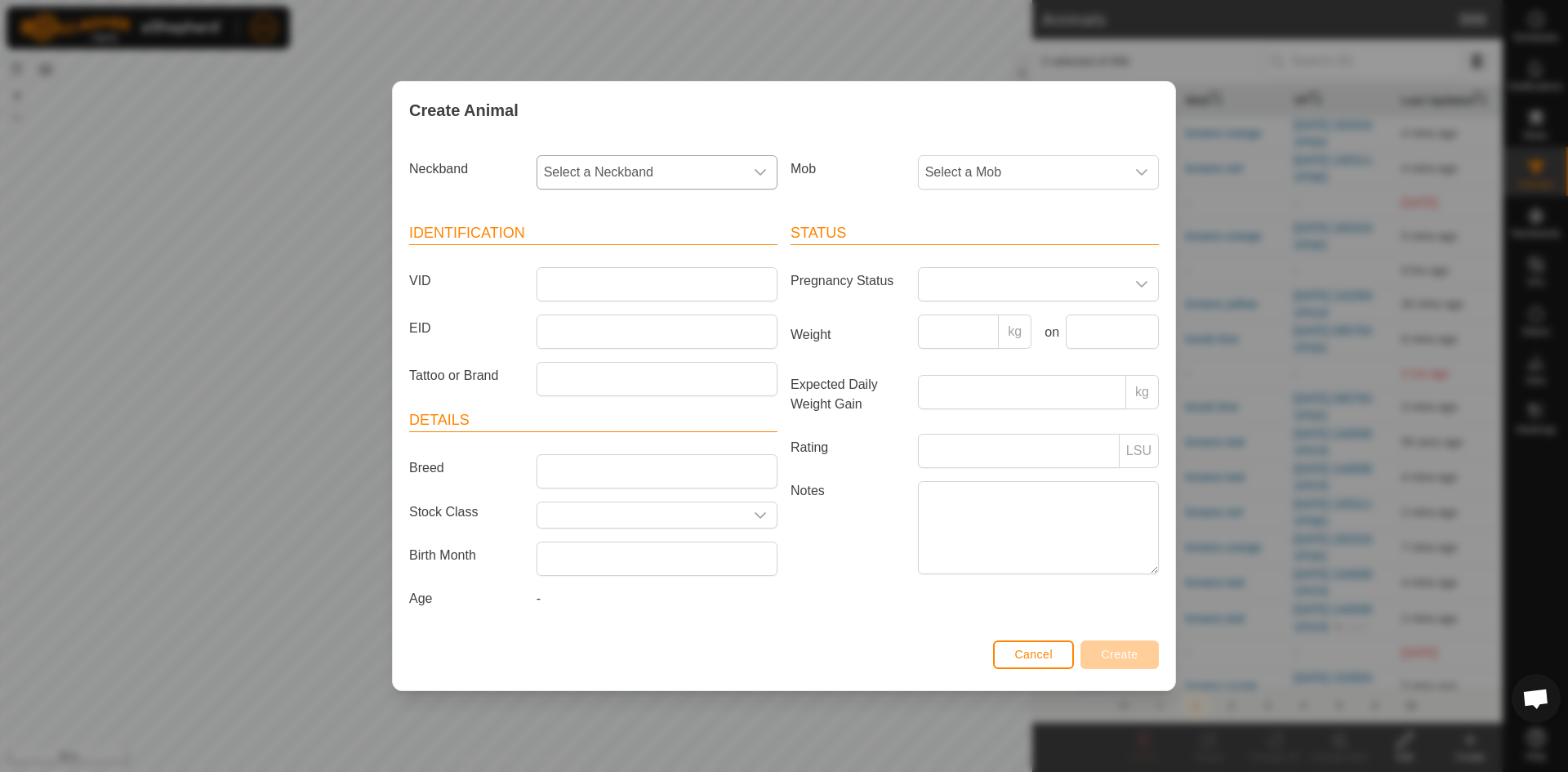
click at [621, 162] on span "Select a Neckband" at bounding box center [640, 172] width 207 height 32
click at [600, 288] on li "1042862527" at bounding box center [658, 291] width 239 height 32
click at [567, 283] on input "VID" at bounding box center [657, 284] width 241 height 34
type input "862527"
click at [990, 172] on span "Select a Mob" at bounding box center [1021, 172] width 207 height 32
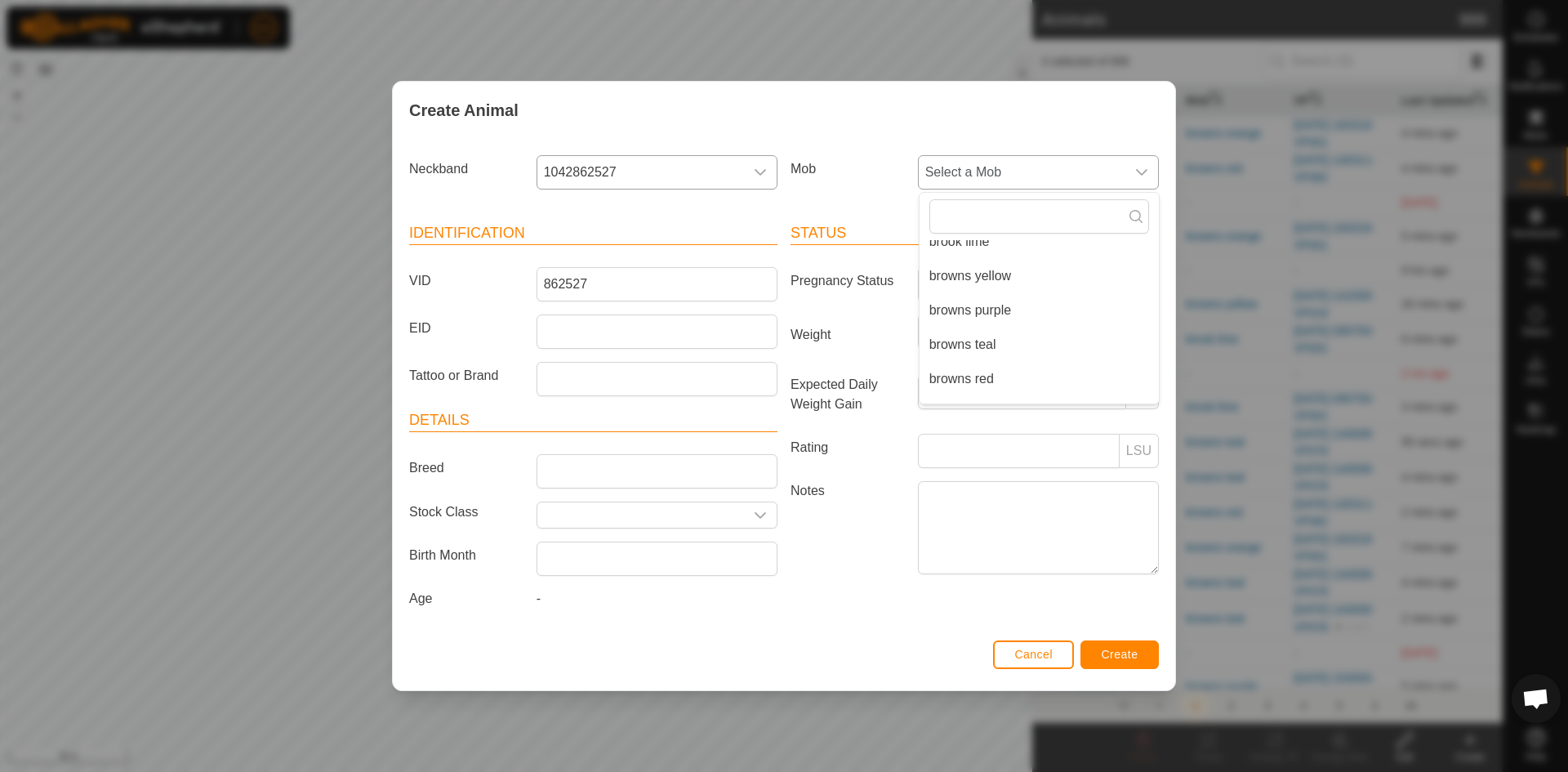
scroll to position [178, 0]
drag, startPoint x: 982, startPoint y: 346, endPoint x: 1015, endPoint y: 365, distance: 38.1
click at [982, 347] on li "browns red" at bounding box center [1039, 353] width 239 height 32
click at [1118, 655] on span "Create" at bounding box center [1120, 655] width 37 height 13
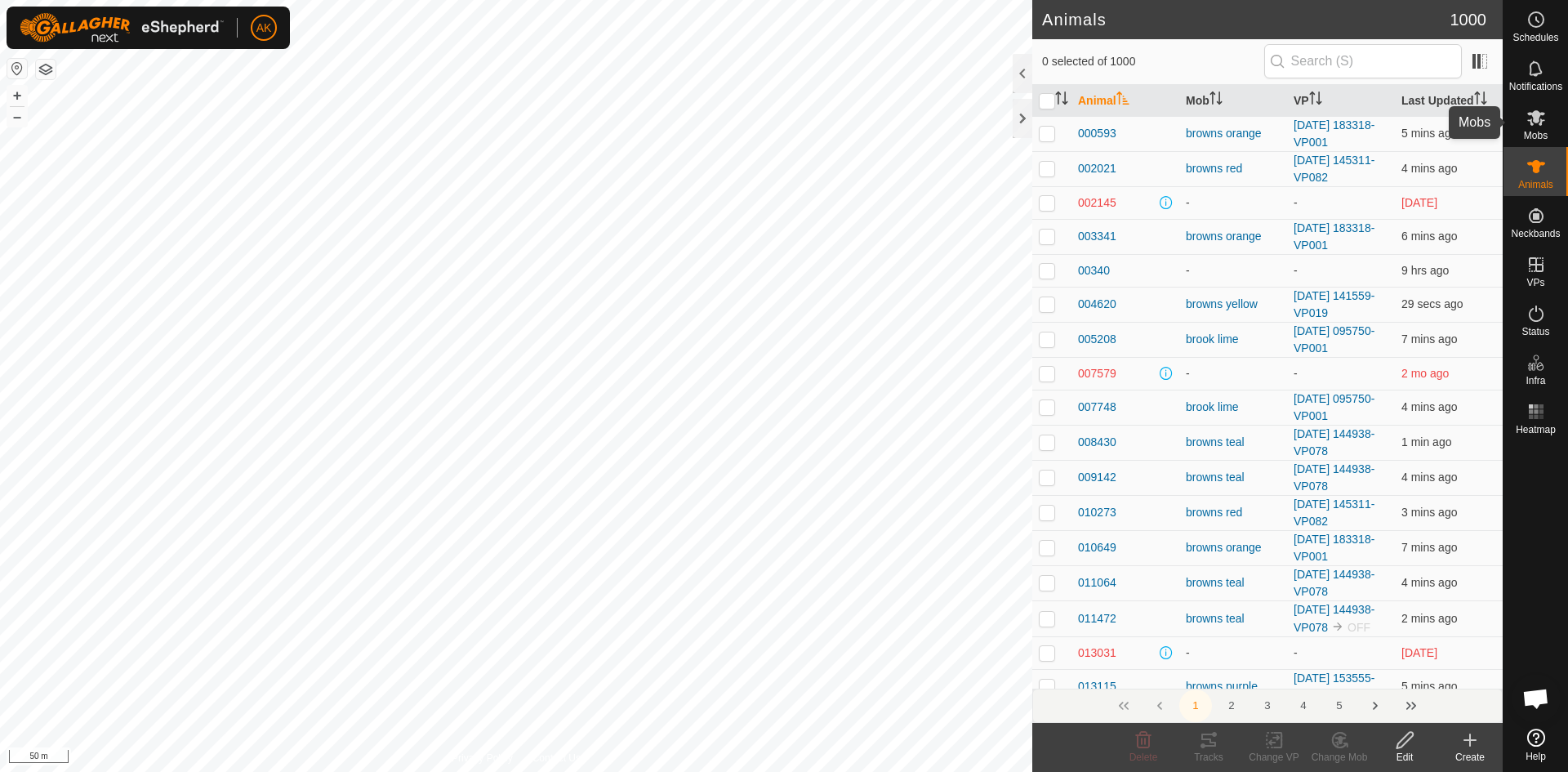
click at [1546, 125] on es-mob-svg-icon at bounding box center [1536, 117] width 29 height 26
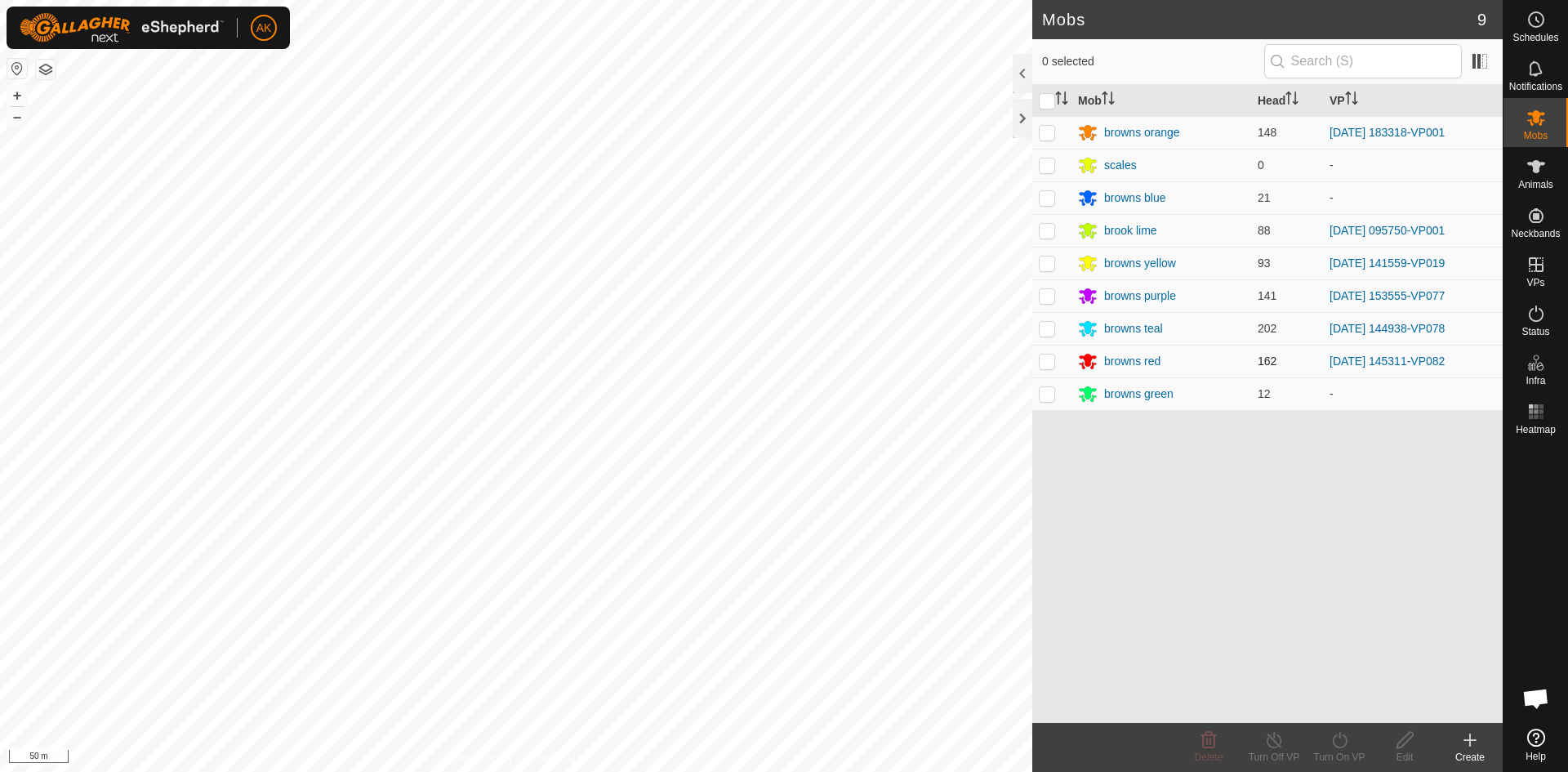
click at [1049, 364] on p-checkbox at bounding box center [1047, 361] width 17 height 13
checkbox input "true"
click at [1339, 731] on icon at bounding box center [1340, 740] width 21 height 20
click at [1329, 699] on link "Now" at bounding box center [1388, 704] width 162 height 32
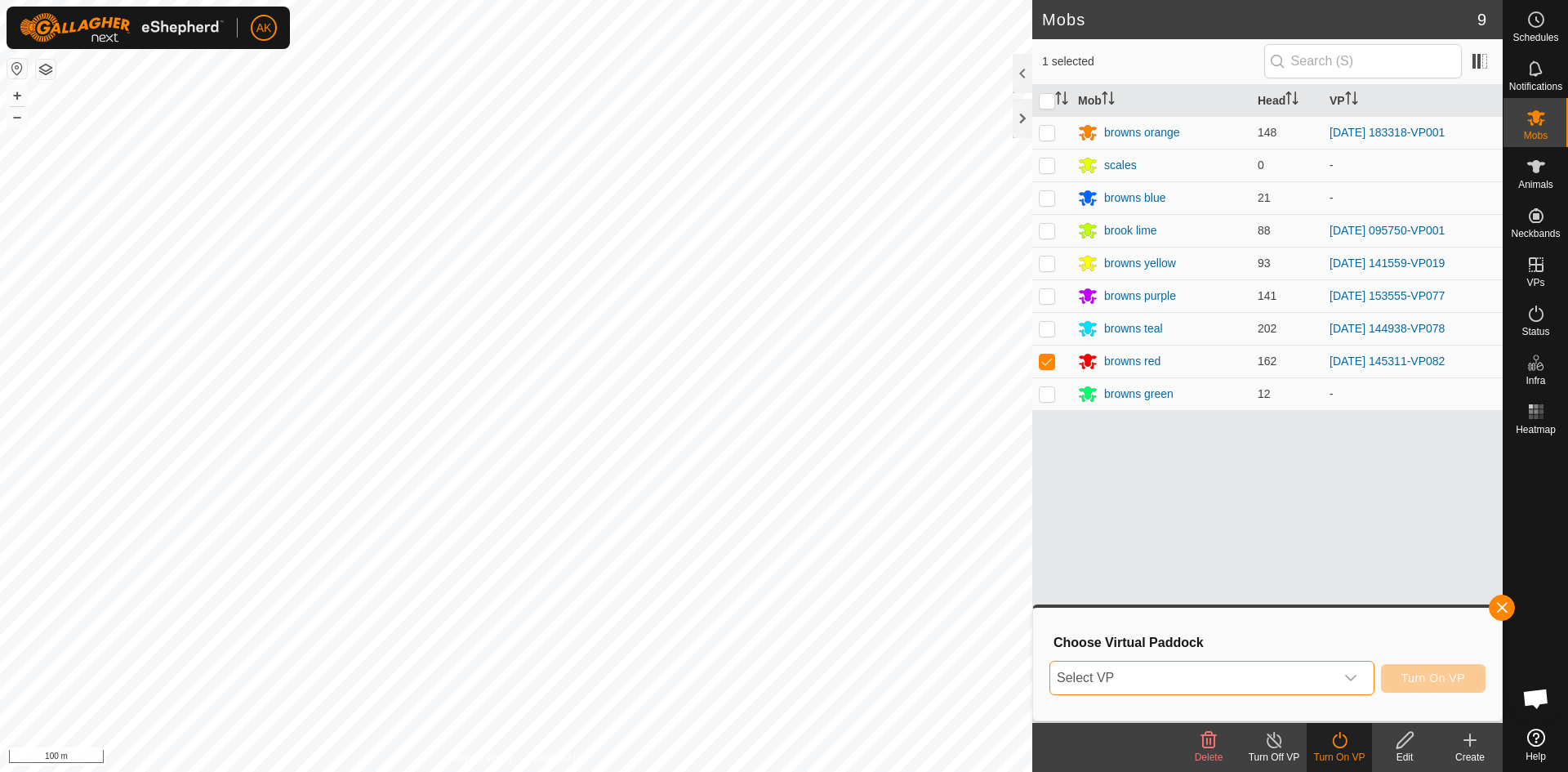
click at [1249, 665] on span "Select VP" at bounding box center [1192, 677] width 285 height 32
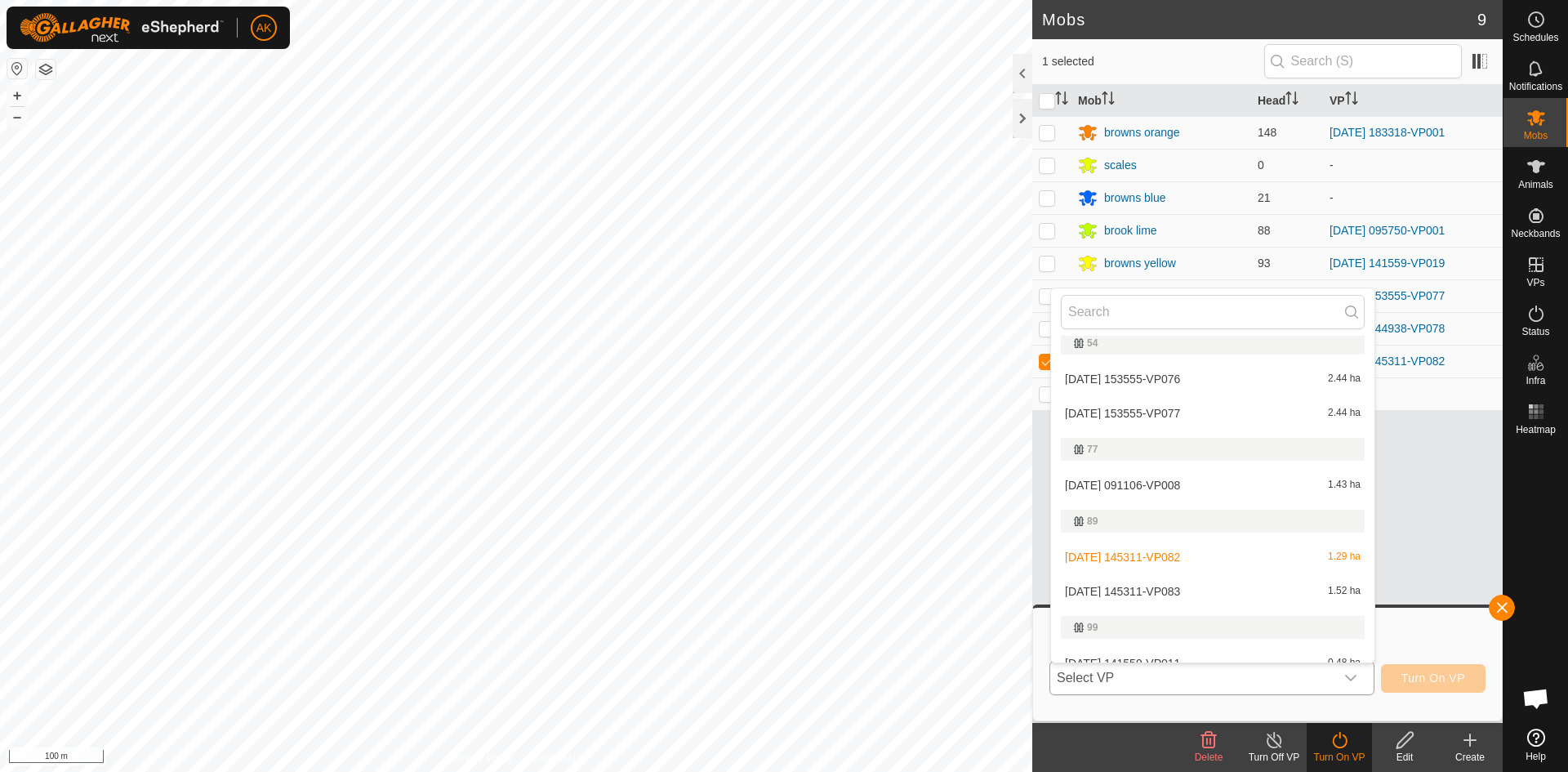
scroll to position [245, 0]
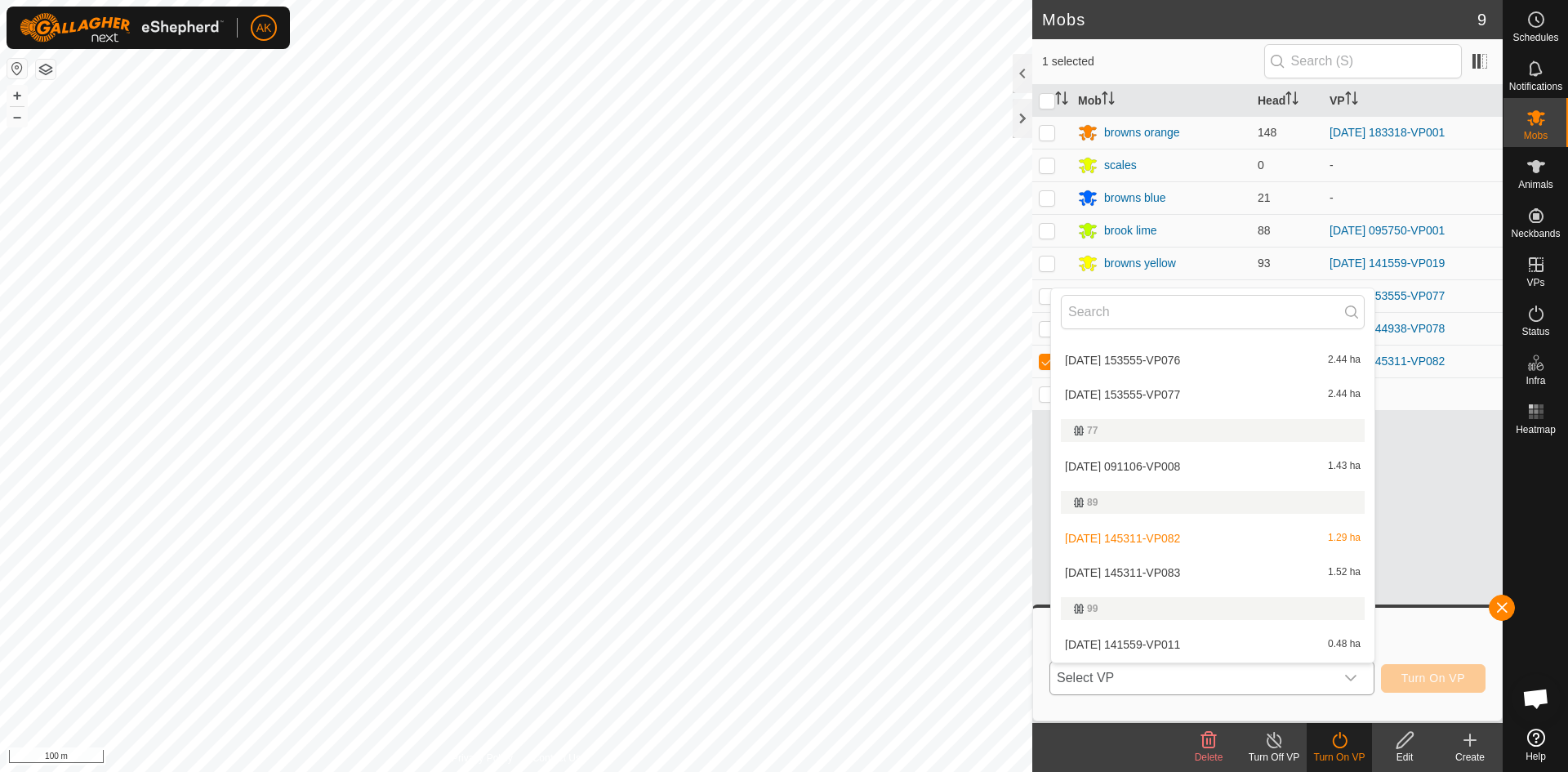
drag, startPoint x: 1124, startPoint y: 571, endPoint x: 1194, endPoint y: 599, distance: 75.4
click at [1124, 570] on li "2025-09-06 145311-VP083 1.52 ha" at bounding box center [1213, 572] width 324 height 32
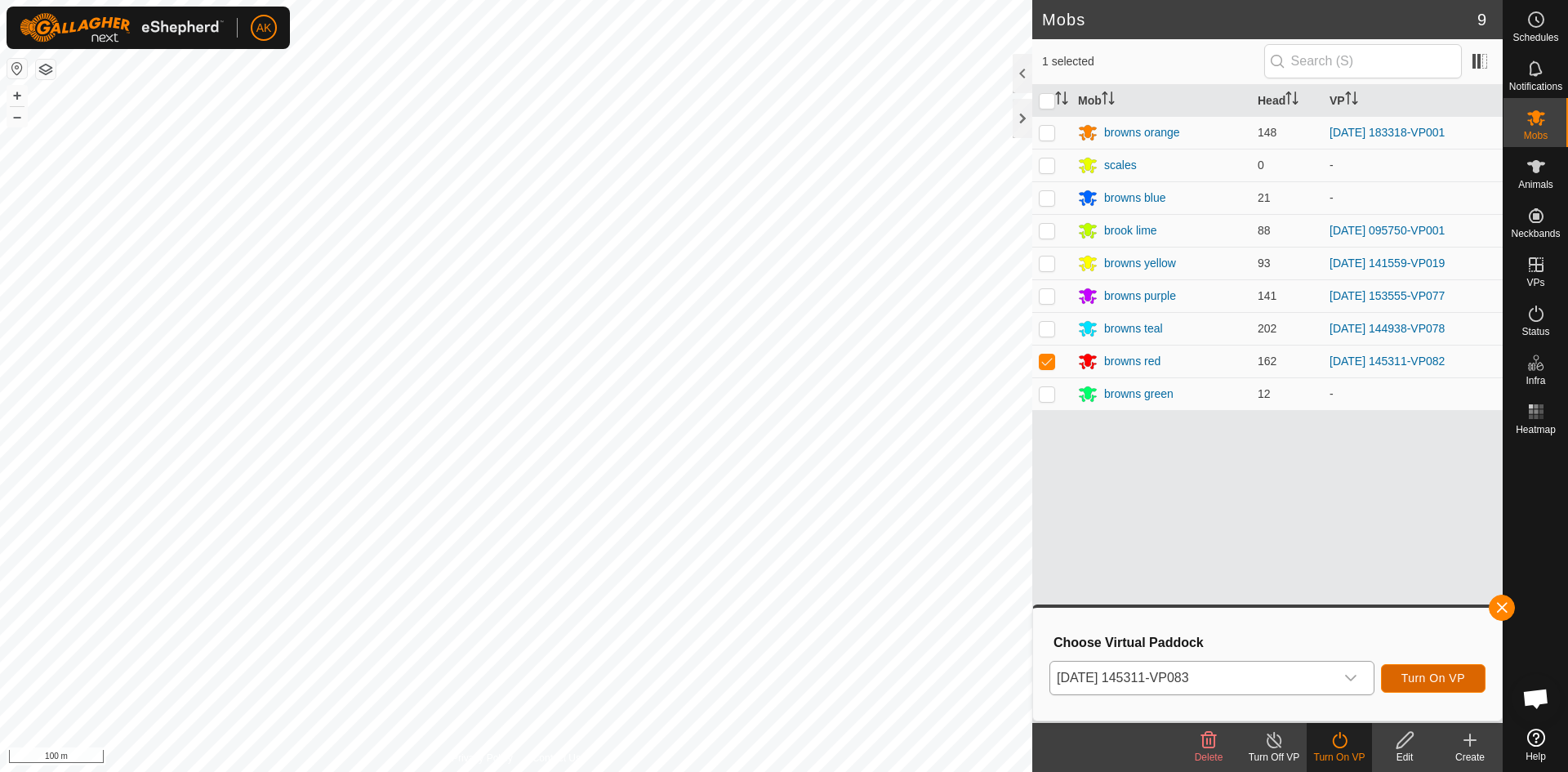
click at [1414, 674] on span "Turn On VP" at bounding box center [1433, 678] width 64 height 13
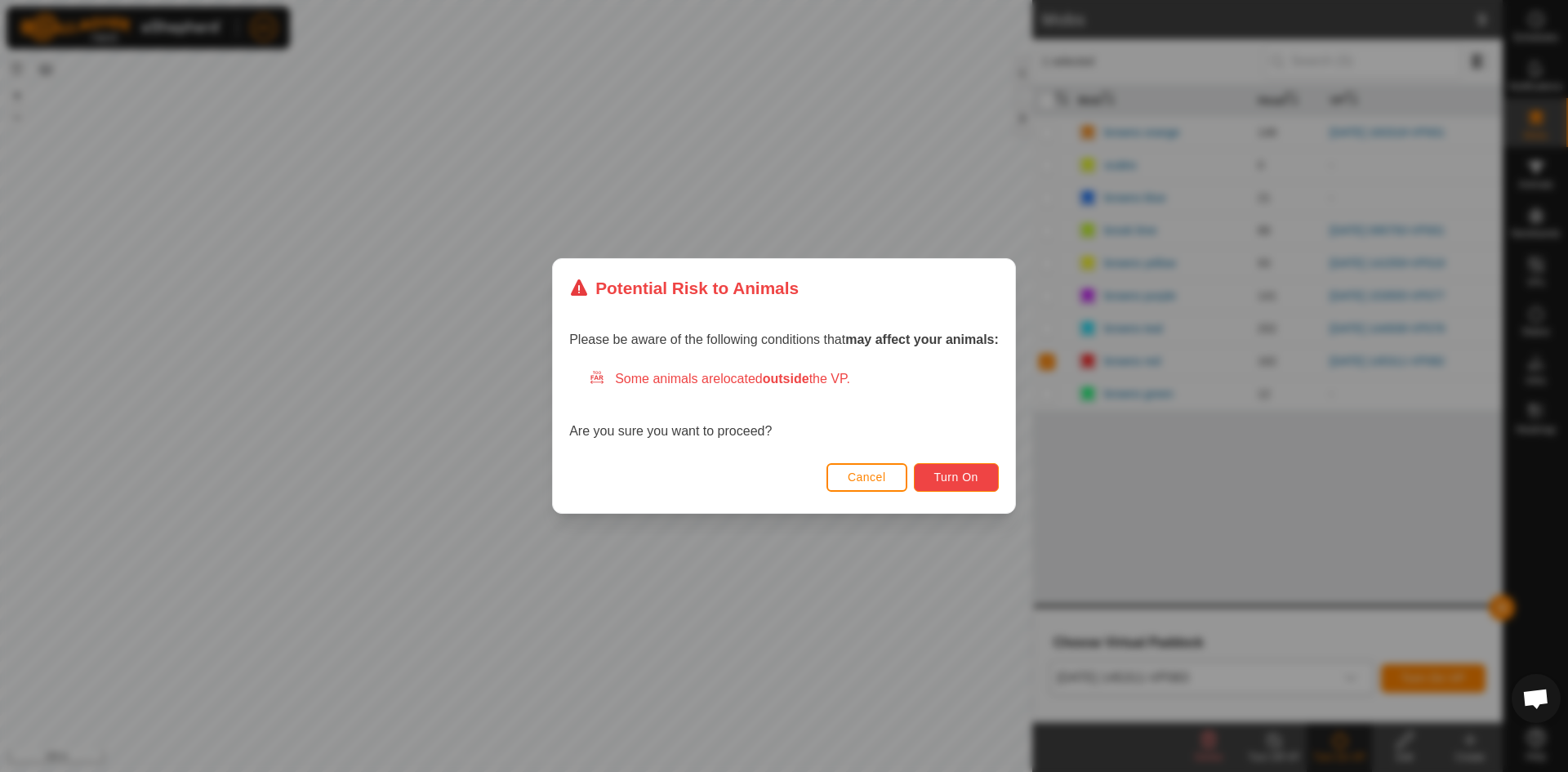
click at [990, 491] on button "Turn On" at bounding box center [956, 477] width 85 height 28
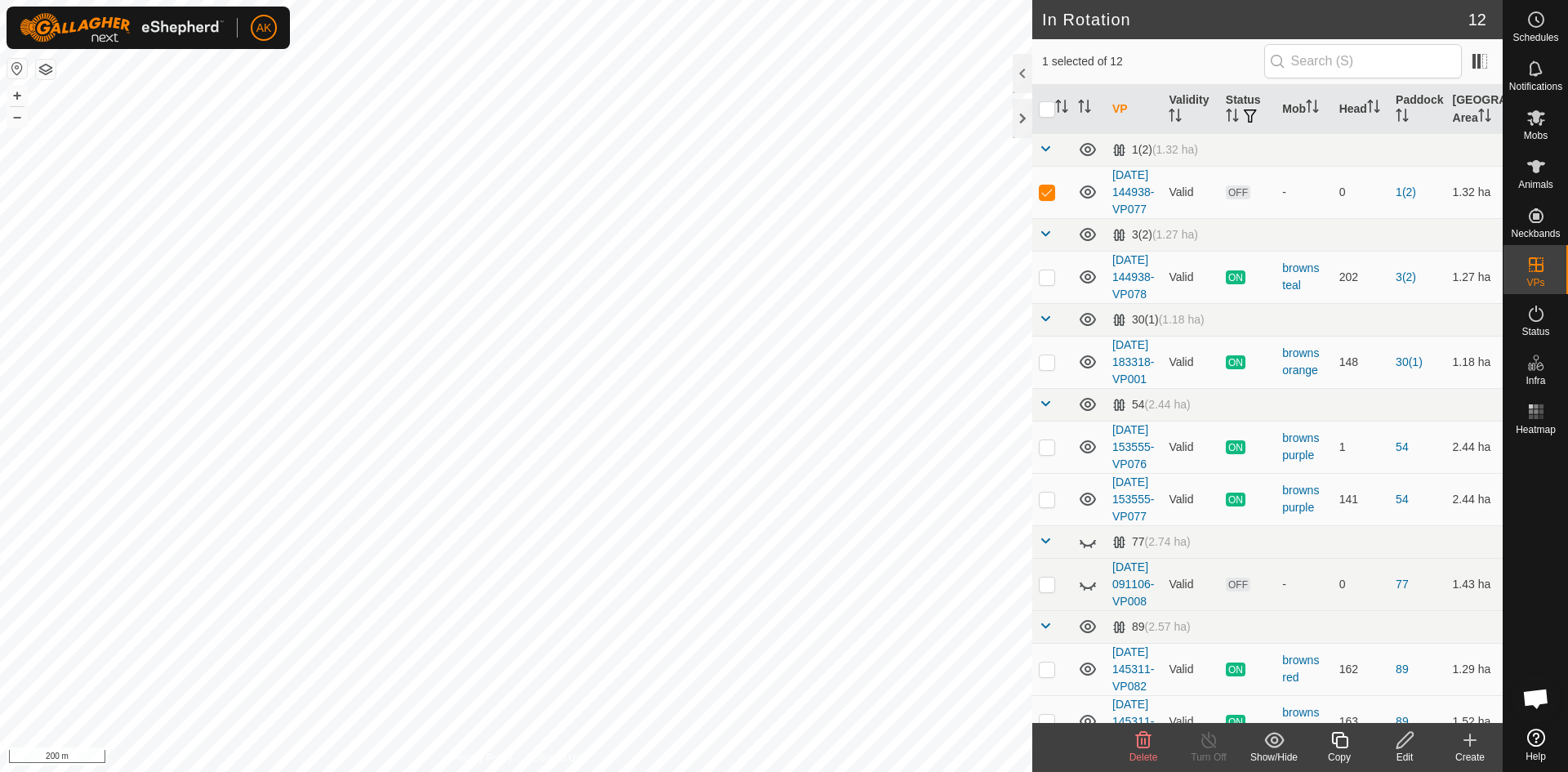
click at [1141, 746] on icon at bounding box center [1143, 740] width 20 height 20
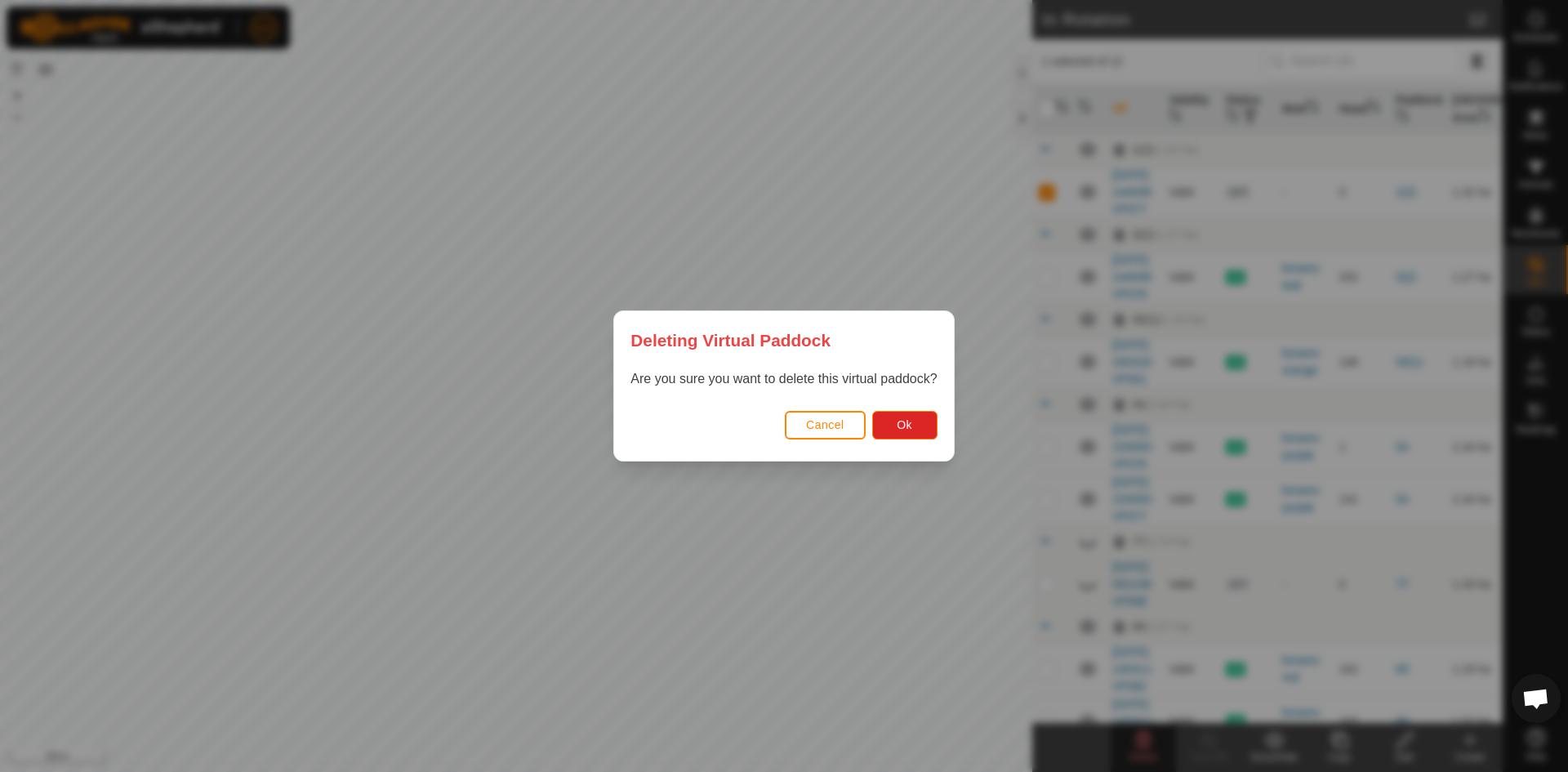
click at [906, 405] on div "Cancel Ok" at bounding box center [783, 432] width 339 height 56
click at [911, 432] on button "Ok" at bounding box center [904, 425] width 66 height 28
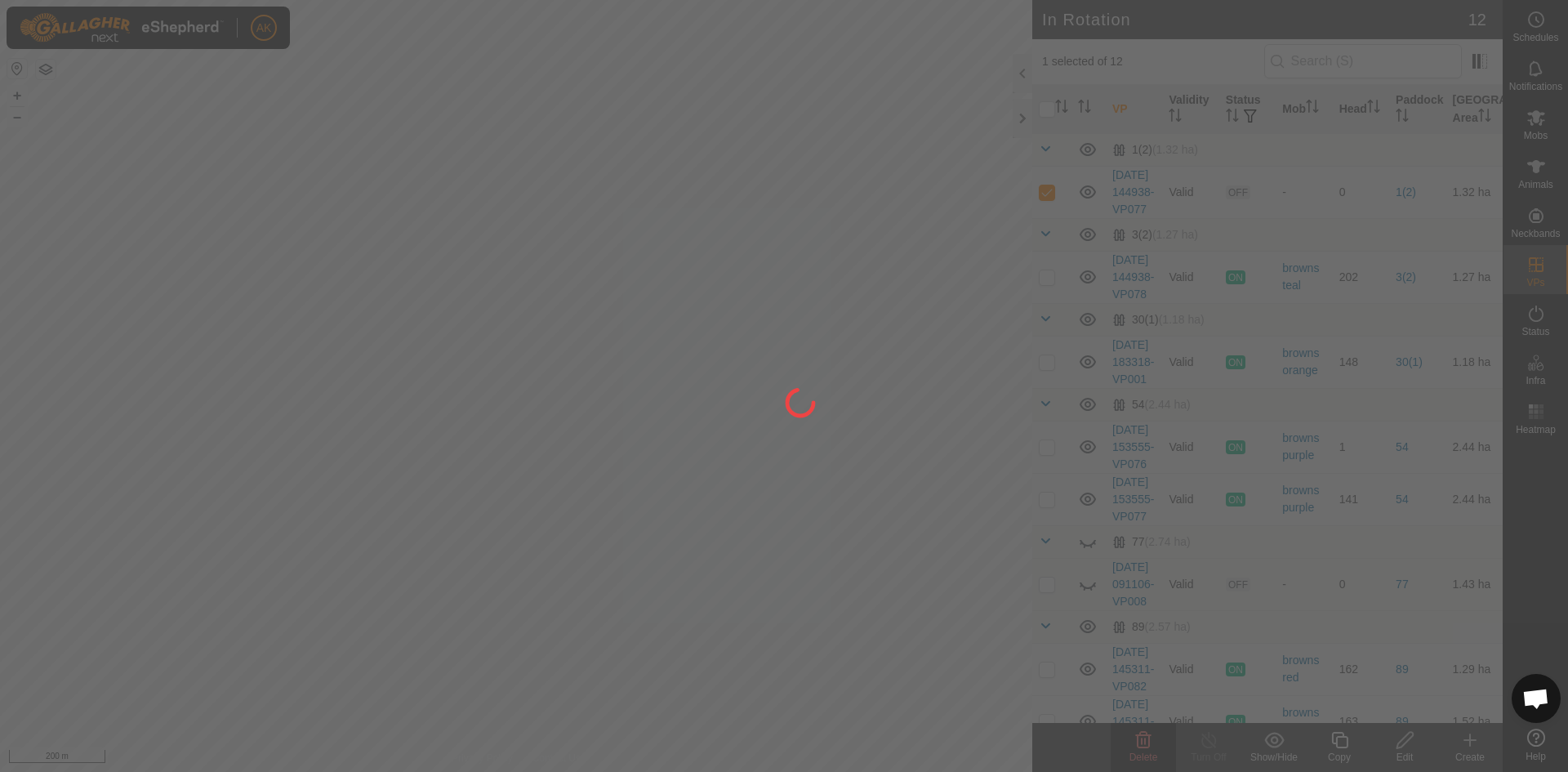
checkbox input "false"
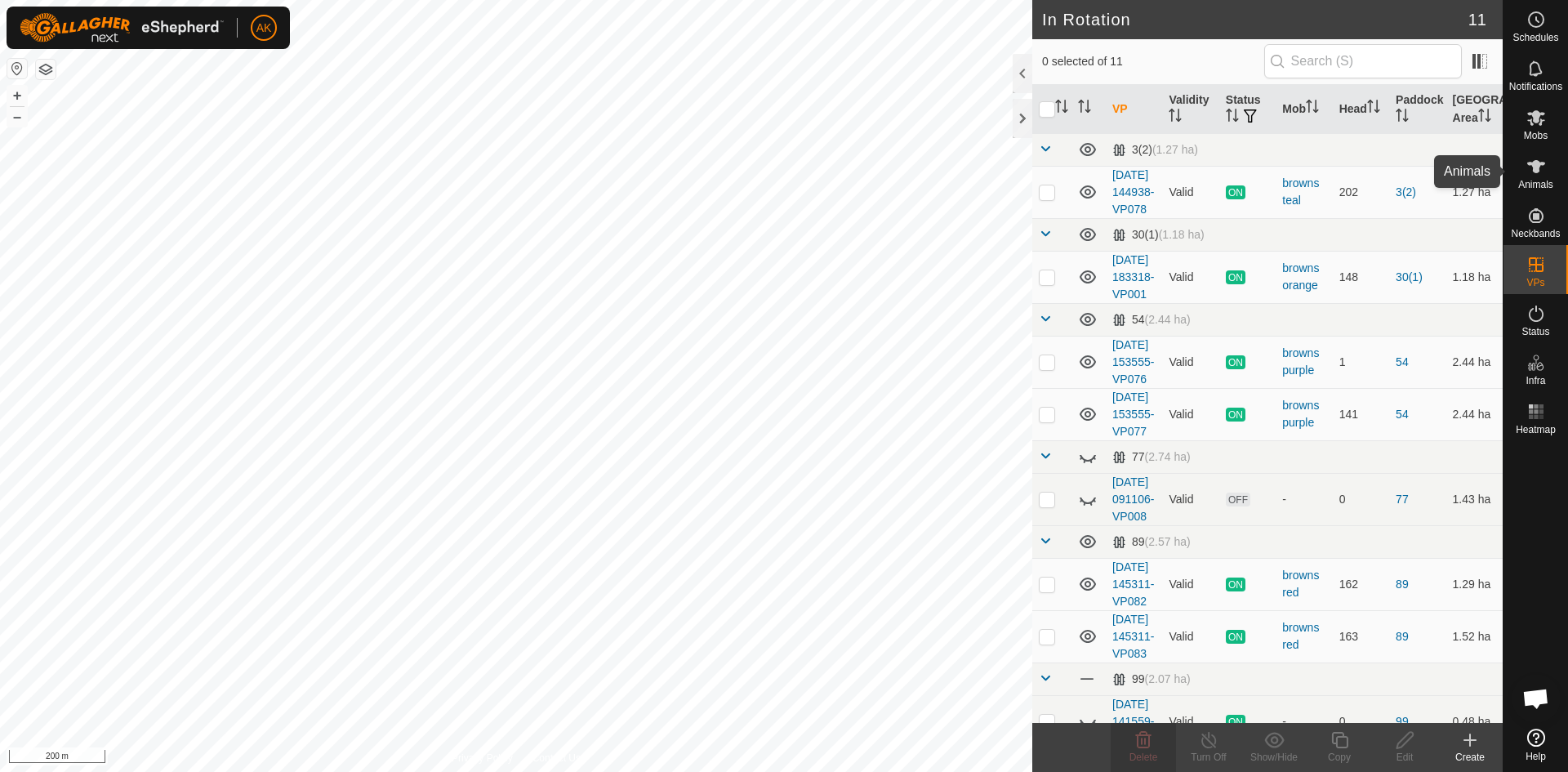
click at [1544, 175] on icon at bounding box center [1536, 167] width 20 height 20
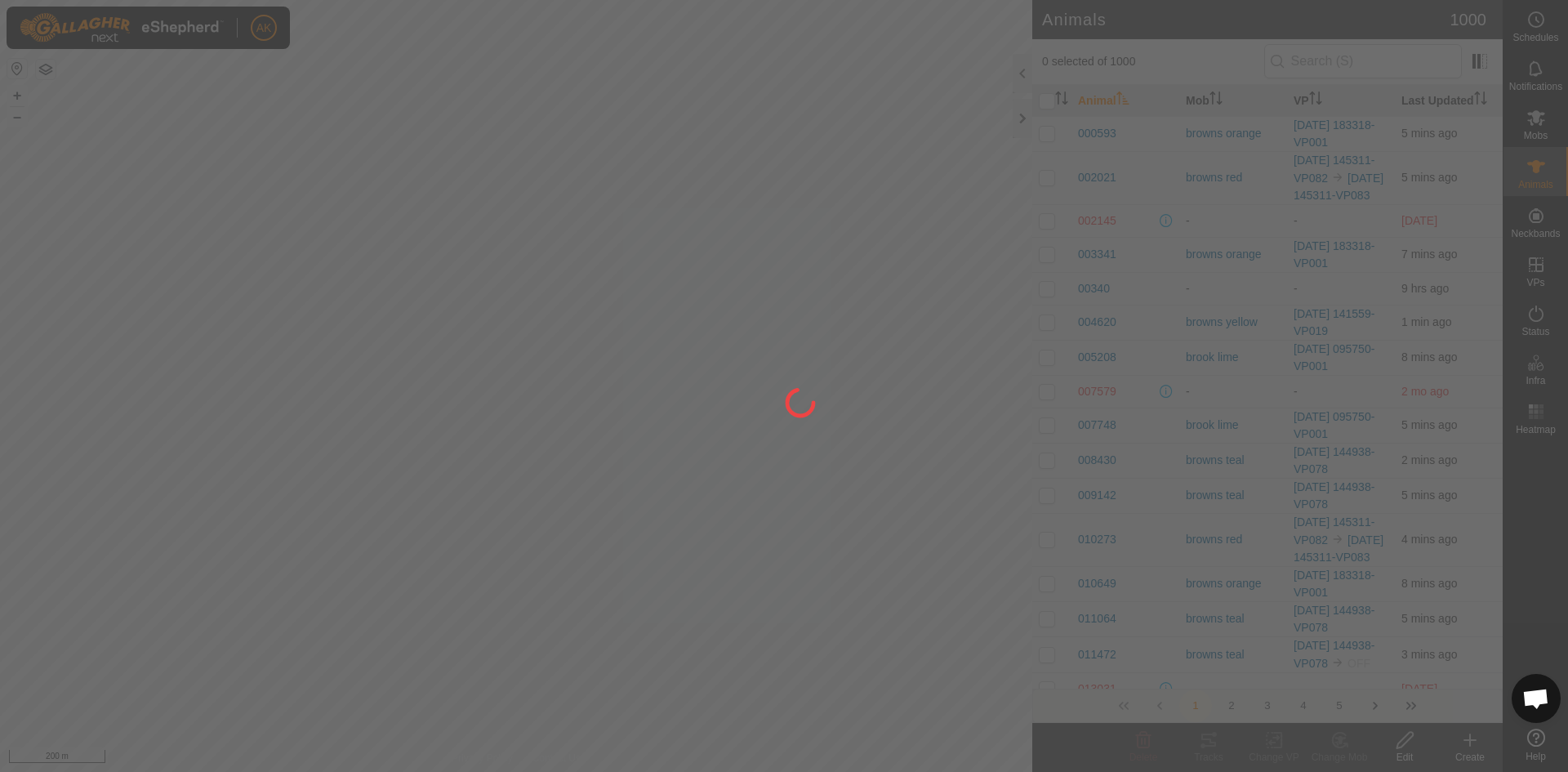
click at [1533, 317] on div at bounding box center [784, 386] width 1568 height 772
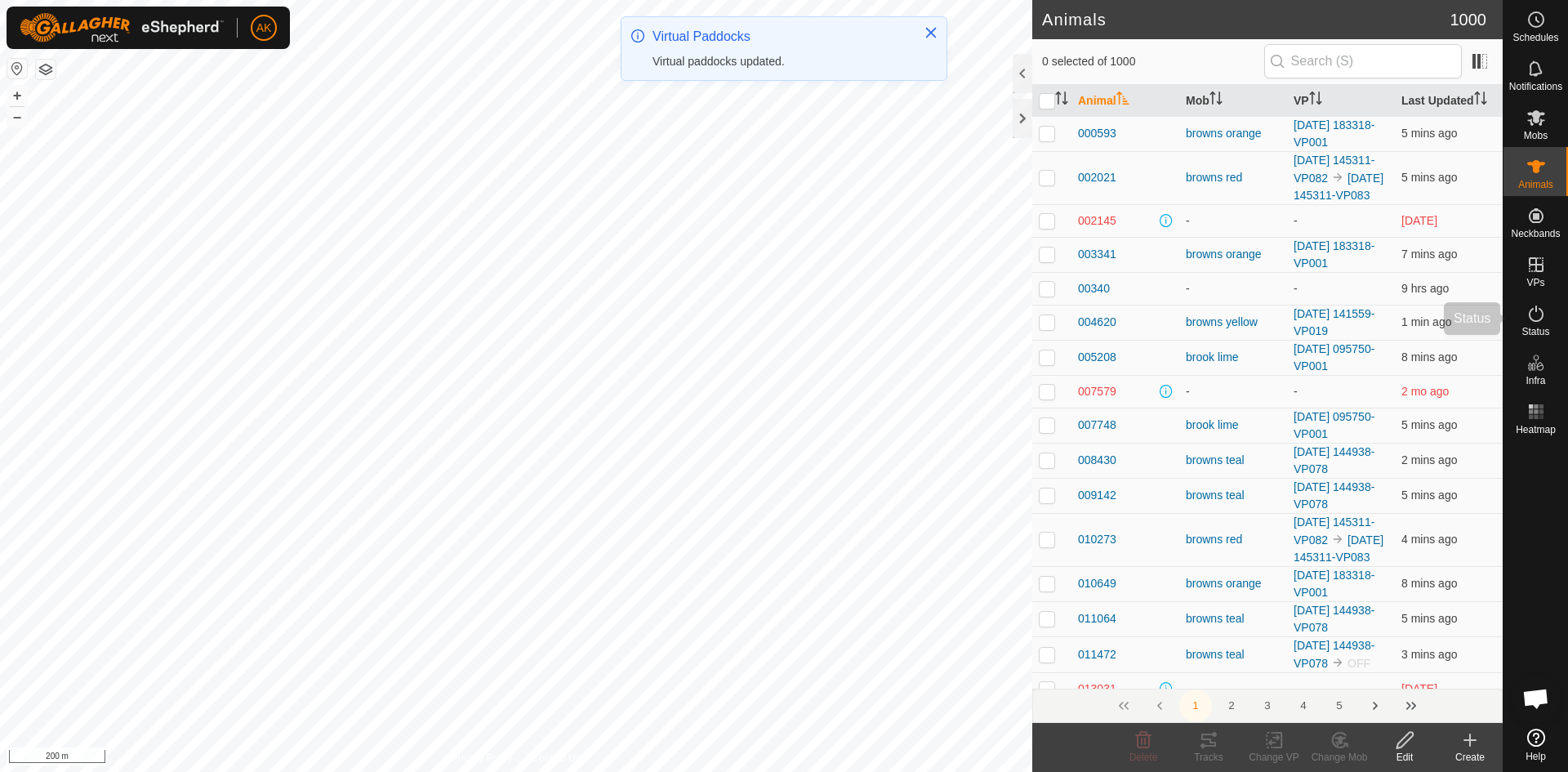
click at [1540, 316] on icon at bounding box center [1536, 314] width 20 height 20
drag, startPoint x: 1540, startPoint y: 316, endPoint x: 1531, endPoint y: 305, distance: 14.2
click at [1539, 315] on icon at bounding box center [1536, 314] width 20 height 20
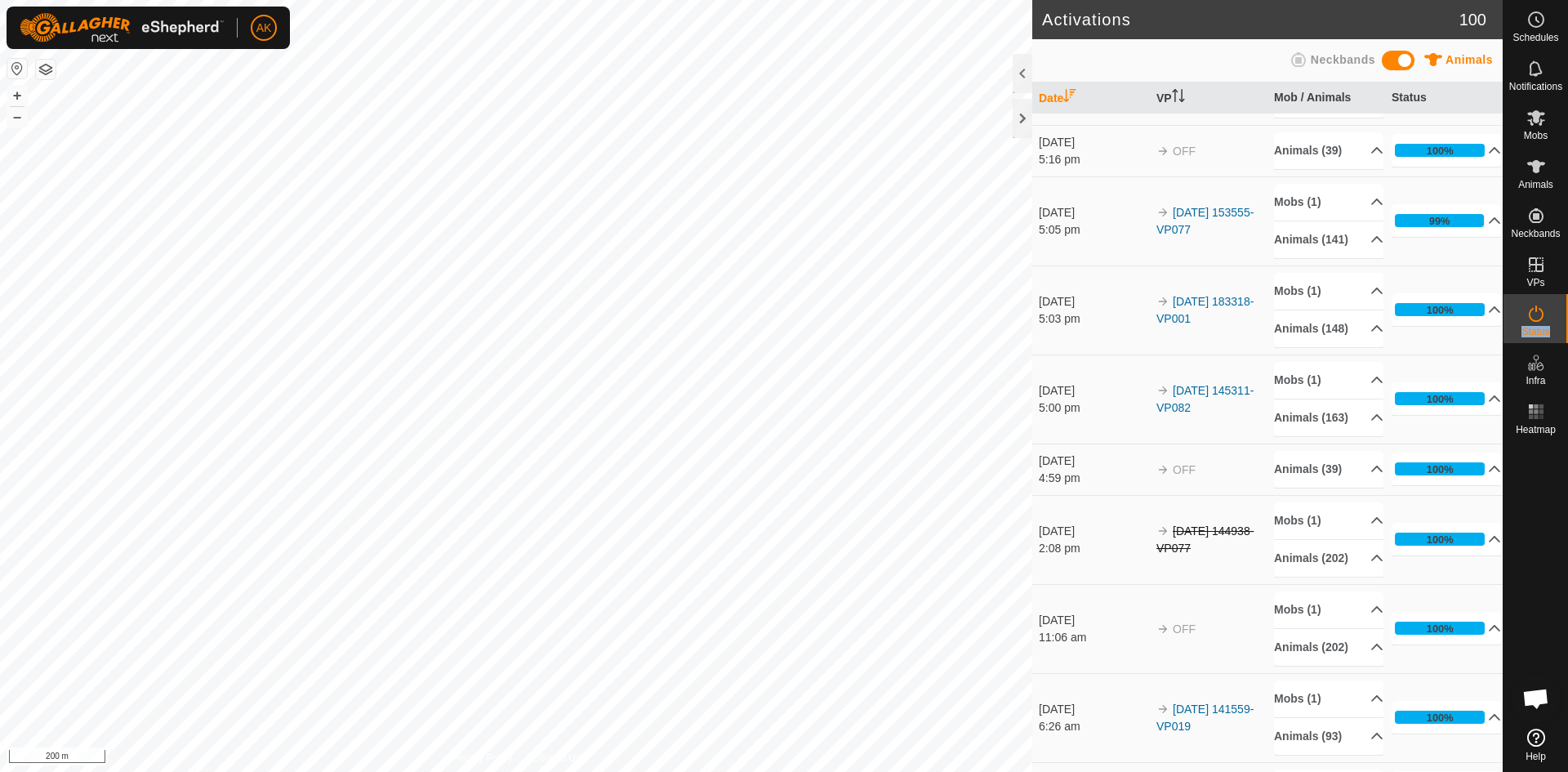
scroll to position [164, 0]
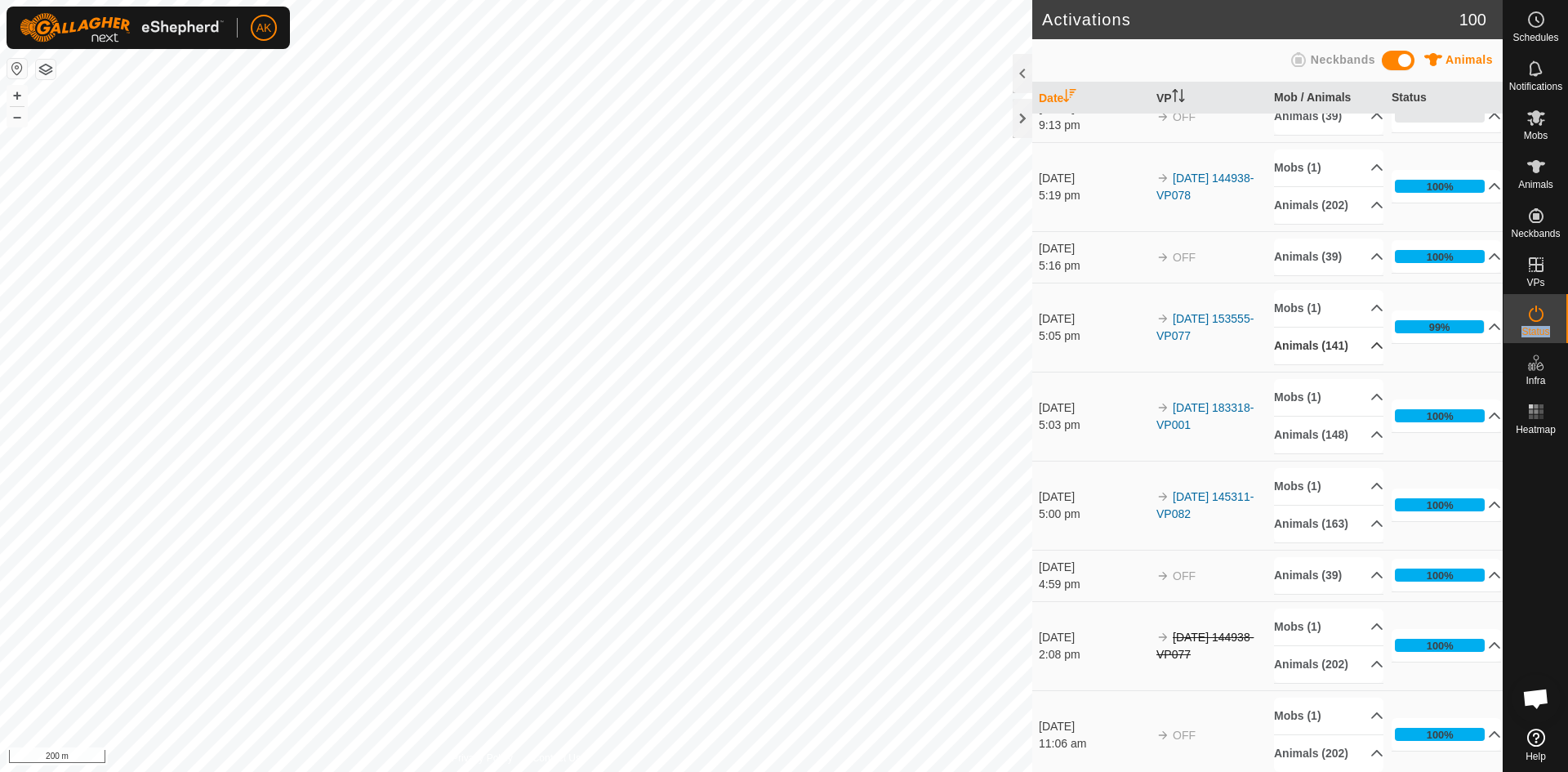
drag, startPoint x: 1305, startPoint y: 380, endPoint x: 1305, endPoint y: 393, distance: 13.0
click at [1305, 364] on p-accordion-header "Animals (141)" at bounding box center [1329, 346] width 110 height 37
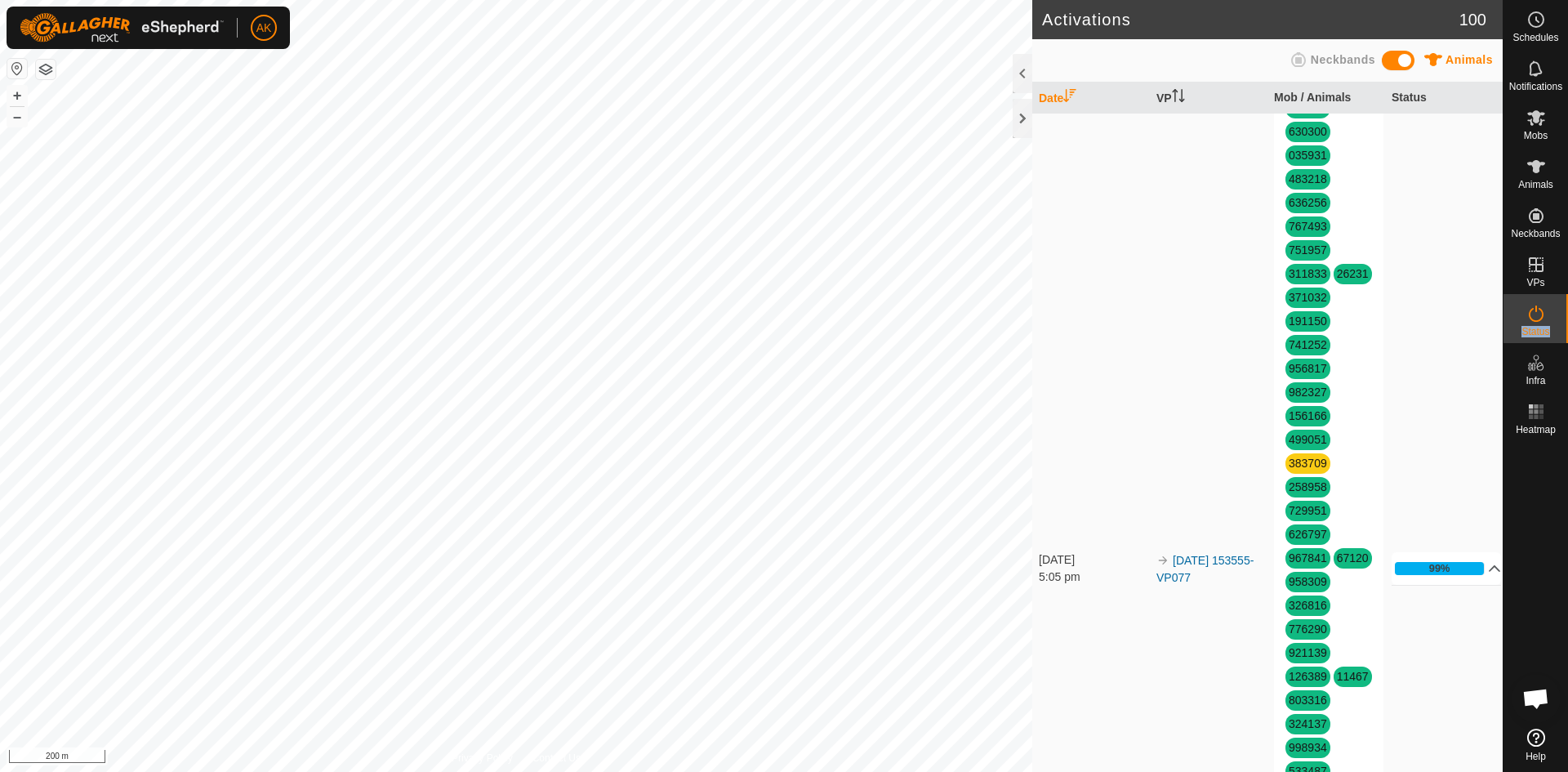
scroll to position [1634, 0]
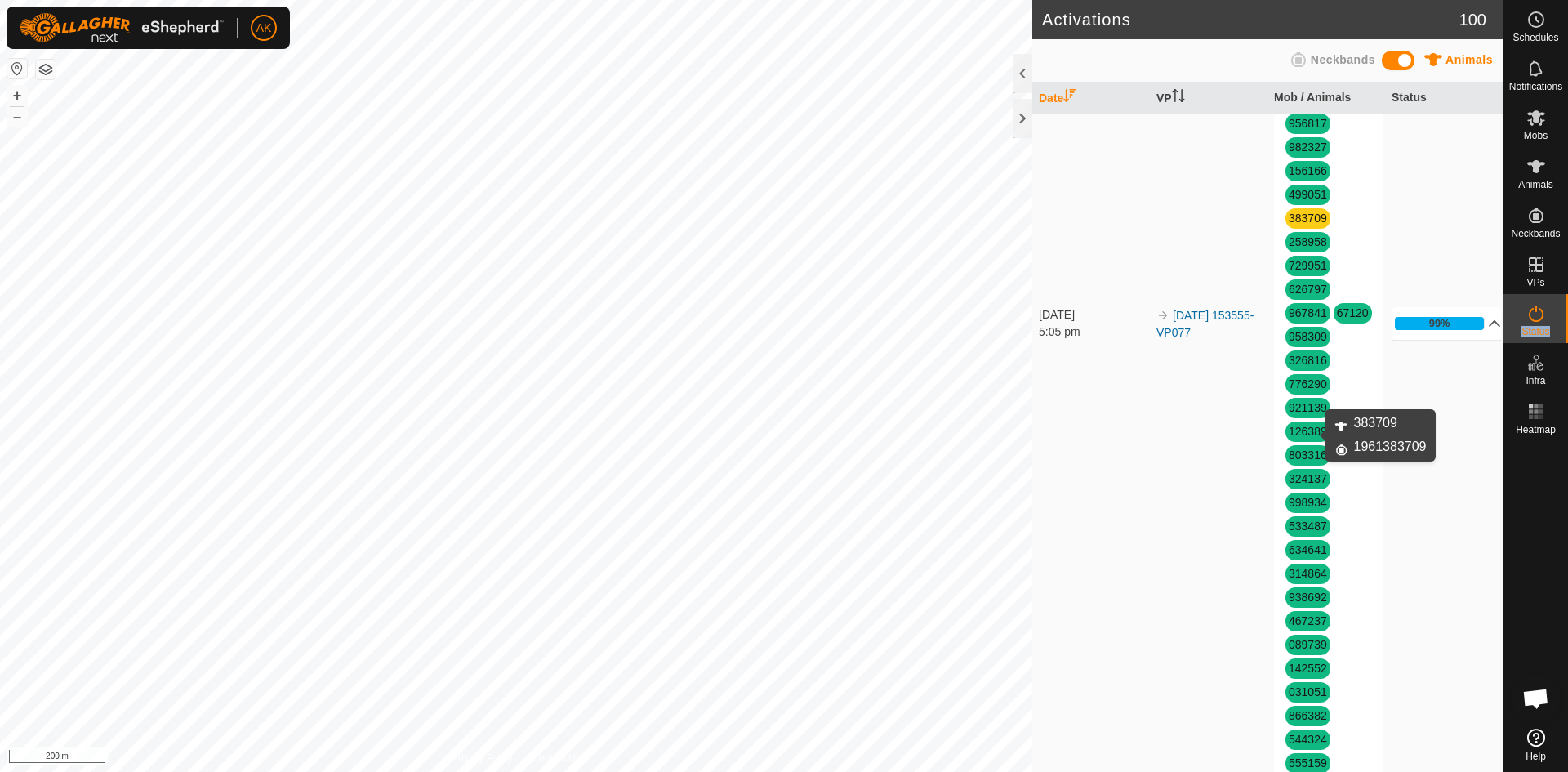
click at [1294, 225] on link "383709" at bounding box center [1307, 218] width 38 height 13
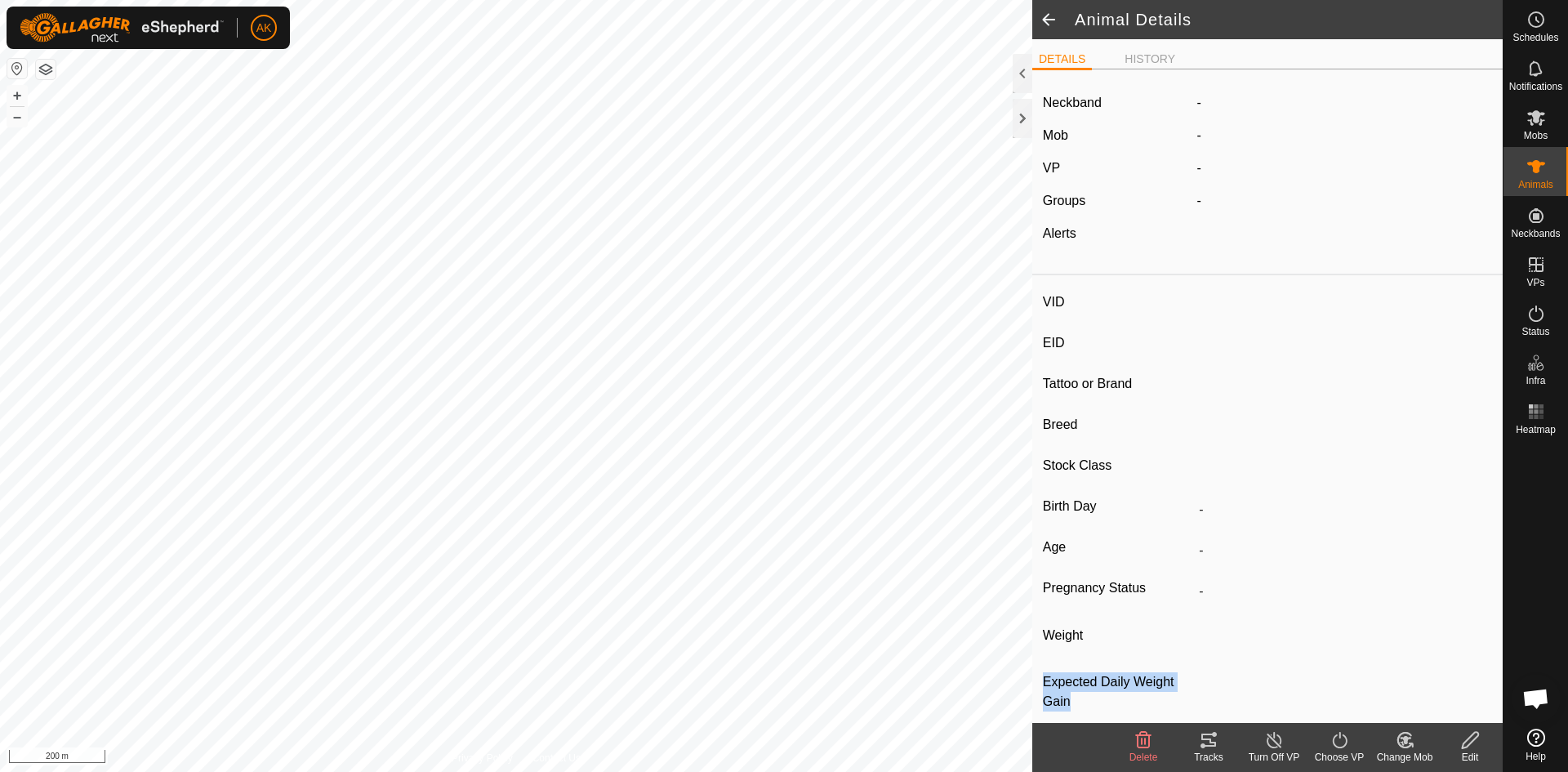
drag, startPoint x: 1142, startPoint y: 643, endPoint x: 1131, endPoint y: 722, distance: 79.8
click at [1129, 721] on div "VID EID Tattoo or Brand Breed Stock Class Birth Day - Age - Pregnancy Status - …" at bounding box center [1267, 512] width 470 height 461
type input "383709"
type input "-"
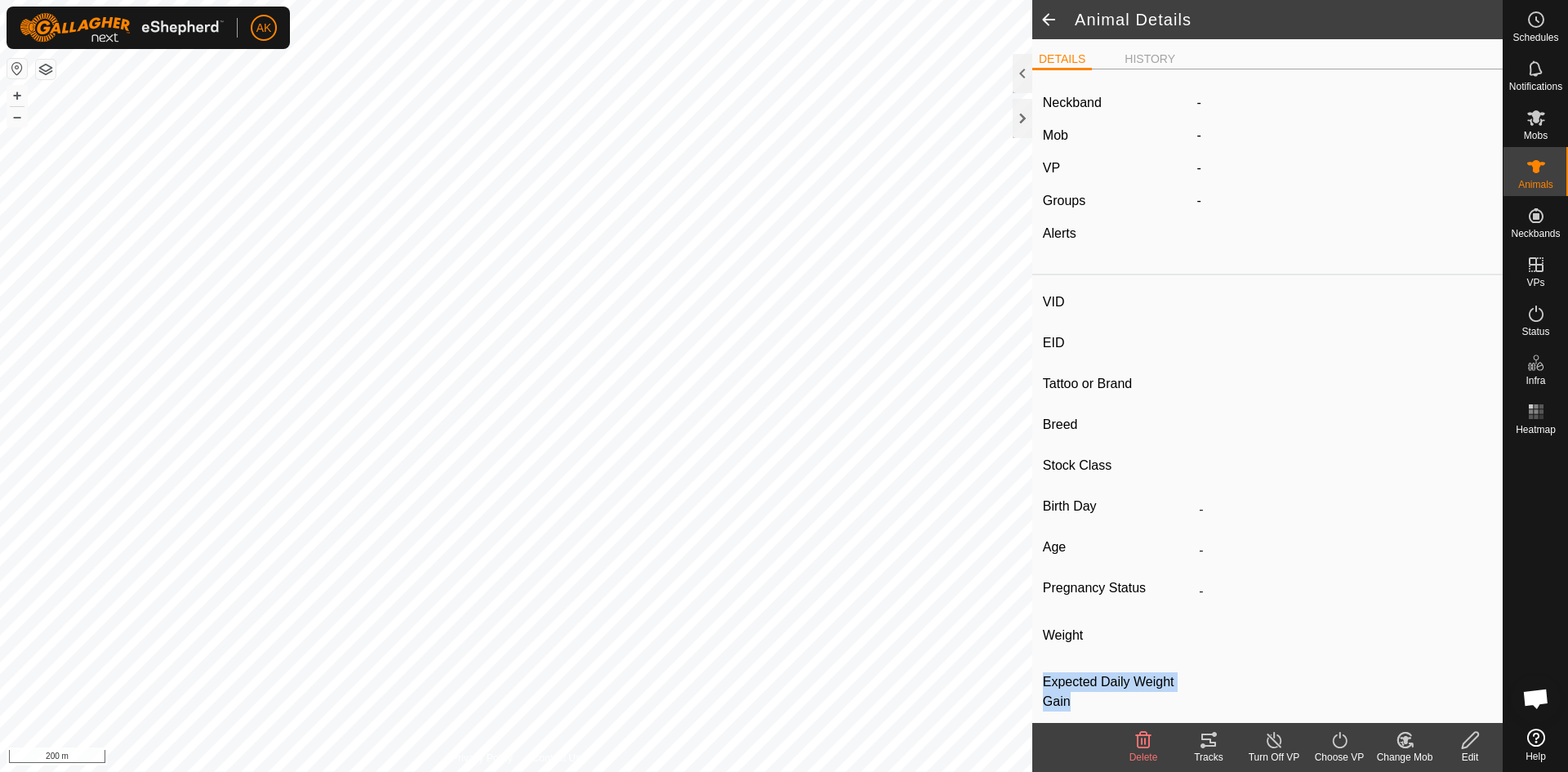
type input "-"
type input "0 kg"
type input "-"
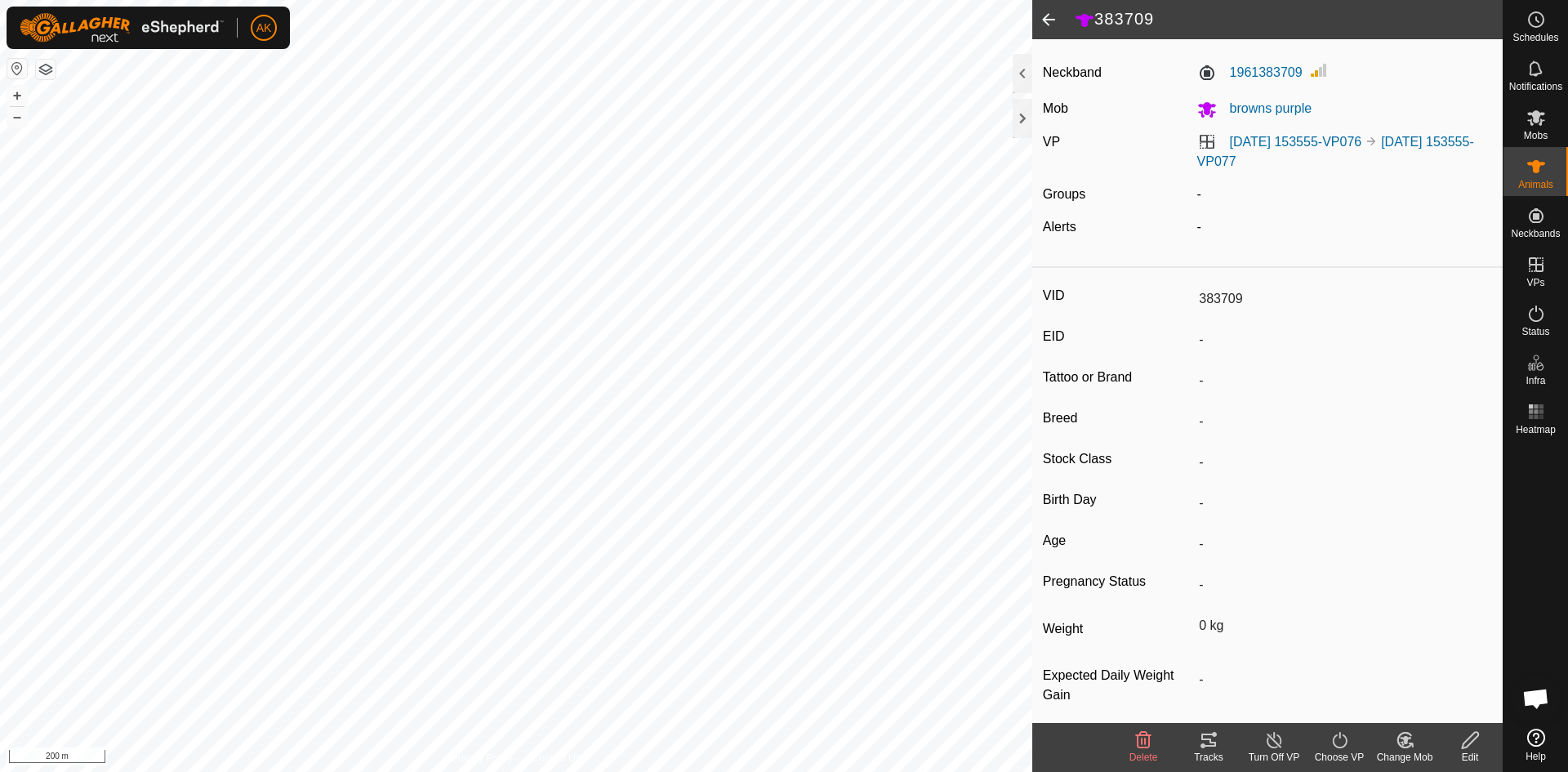
click at [1150, 732] on icon at bounding box center [1143, 740] width 20 height 20
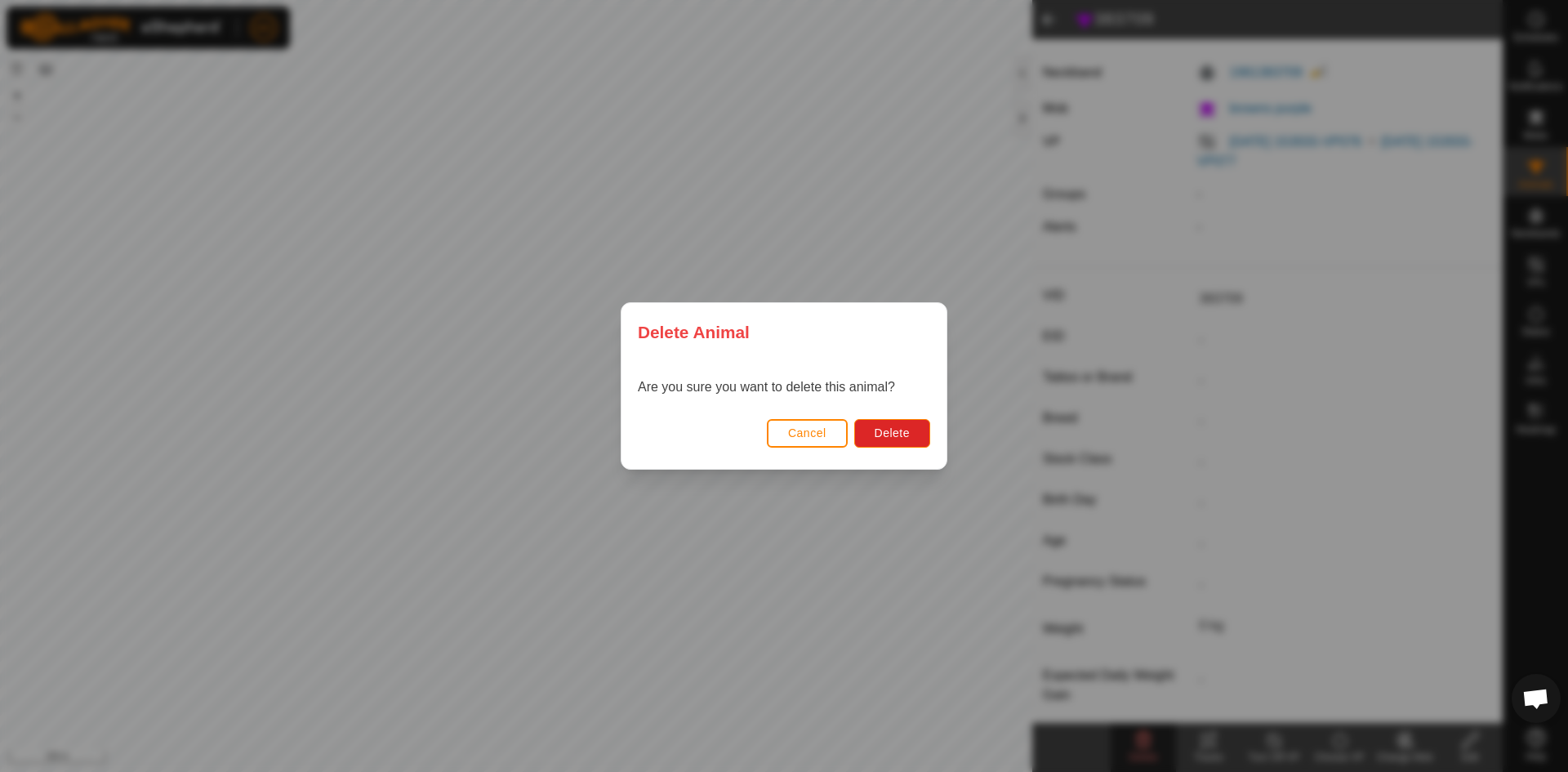
click at [899, 452] on div "Cancel Delete" at bounding box center [784, 441] width 325 height 56
click at [893, 430] on span "Delete" at bounding box center [892, 433] width 35 height 13
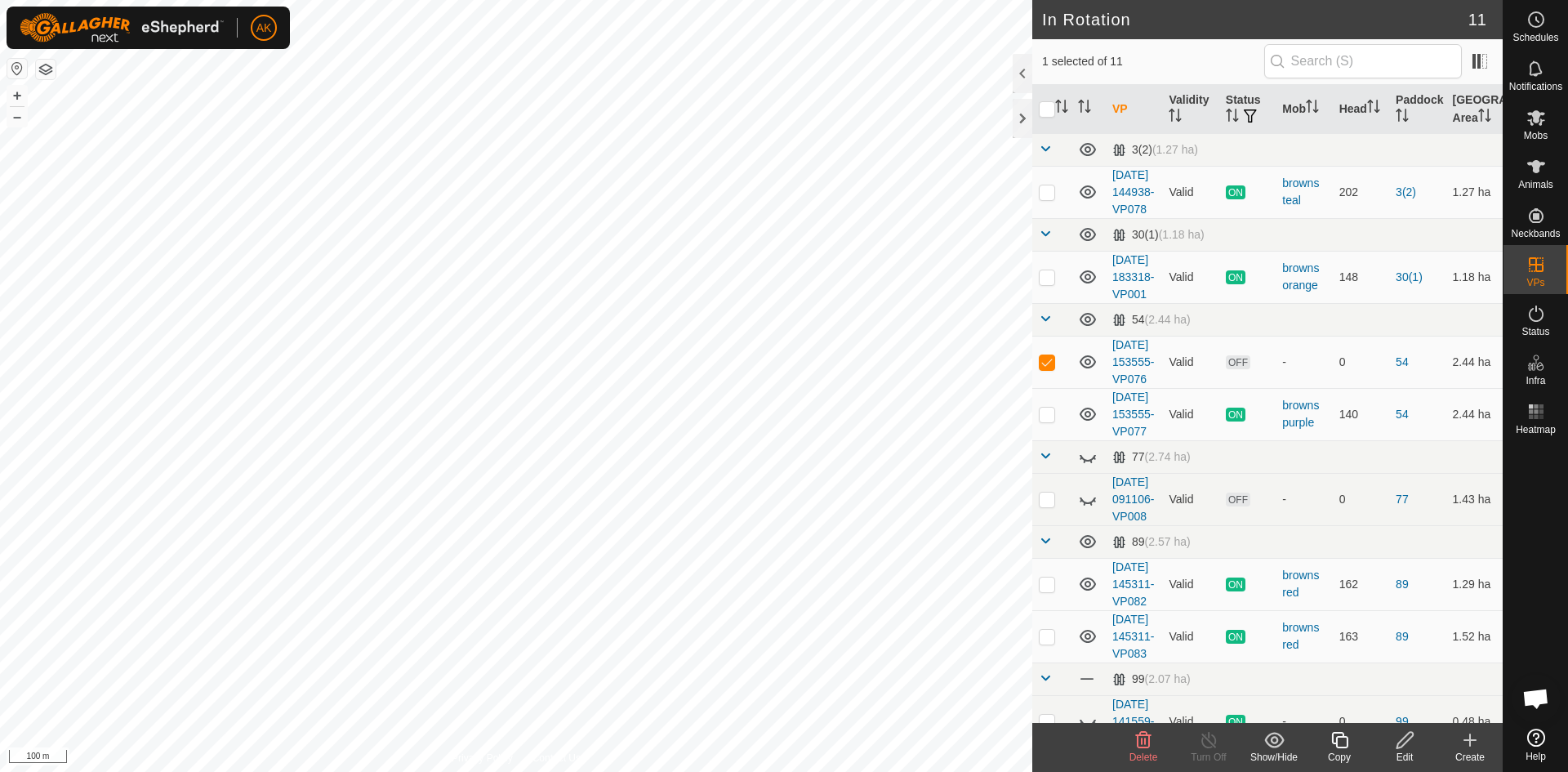
click at [1147, 750] on icon at bounding box center [1143, 740] width 20 height 20
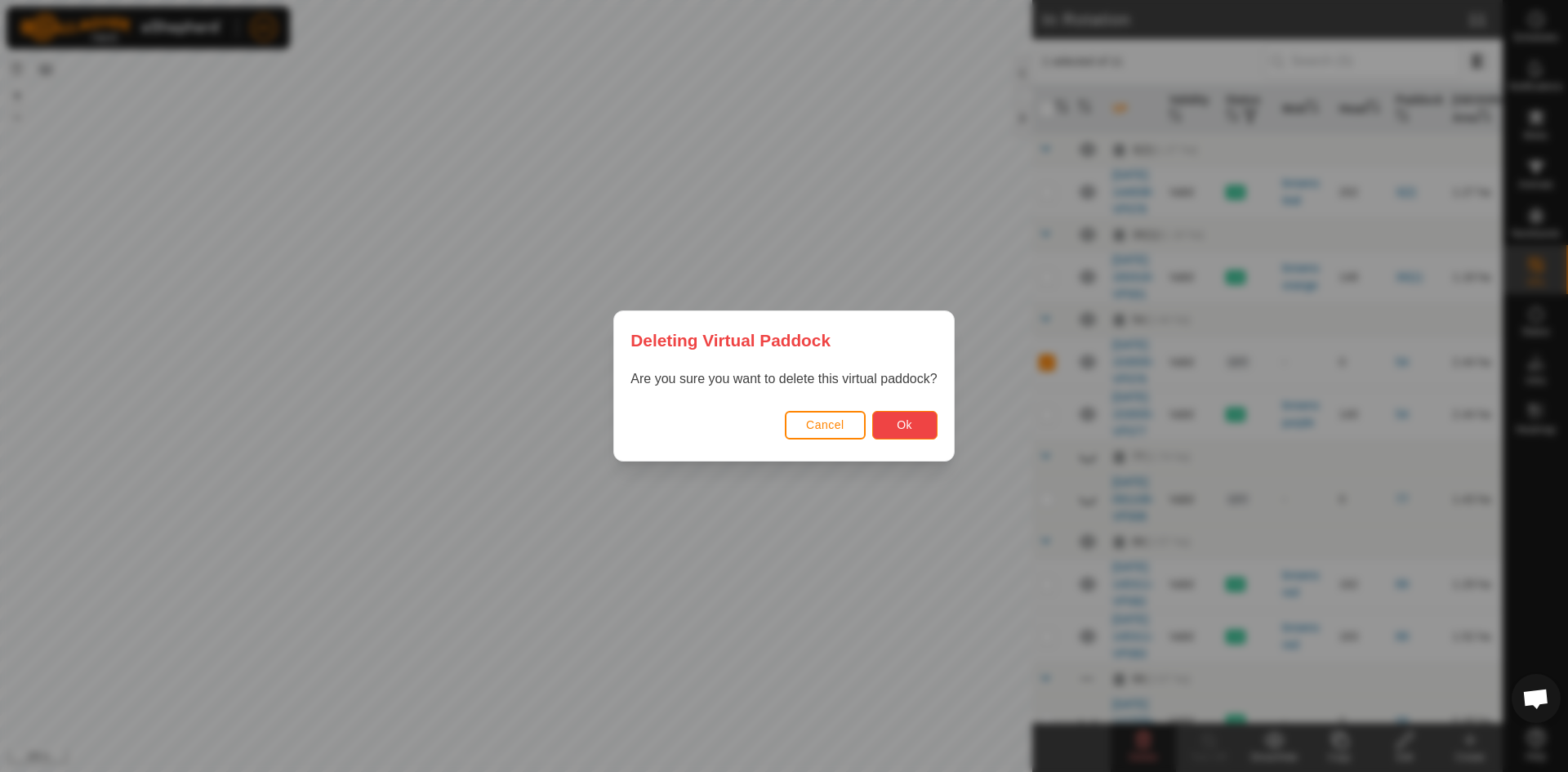
click at [918, 417] on button "Ok" at bounding box center [904, 425] width 66 height 28
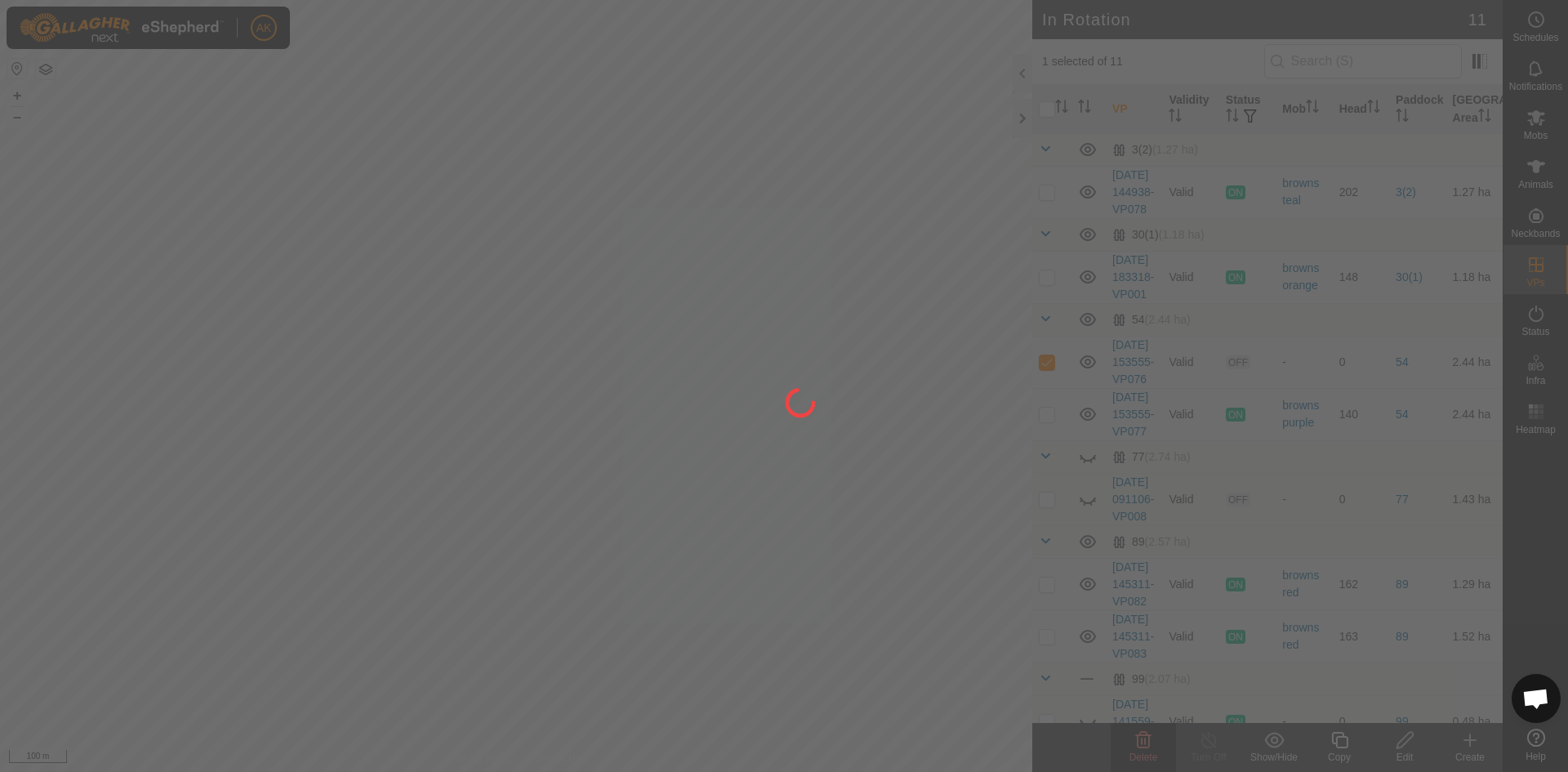
checkbox input "false"
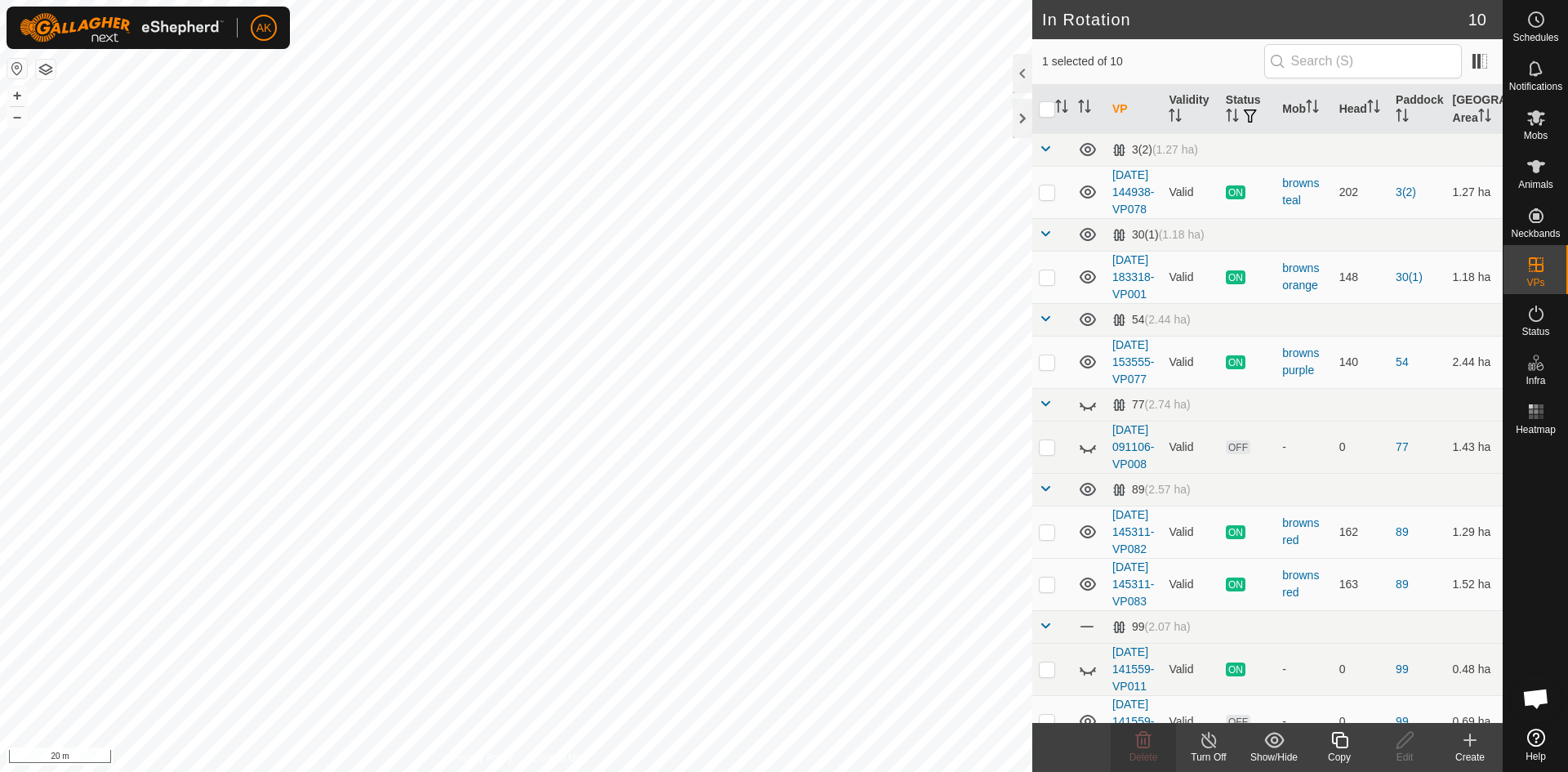
checkbox input "false"
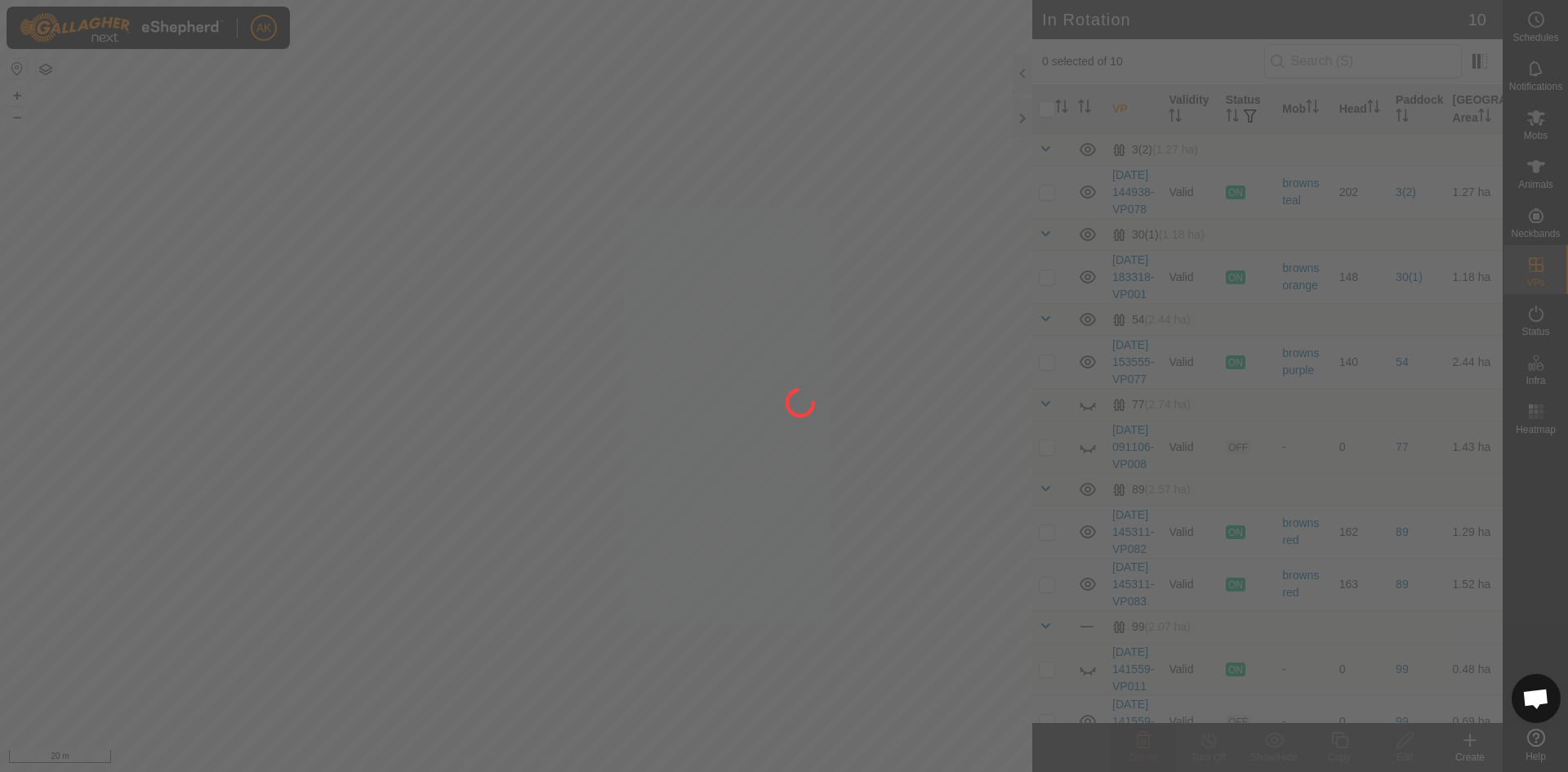
checkbox input "true"
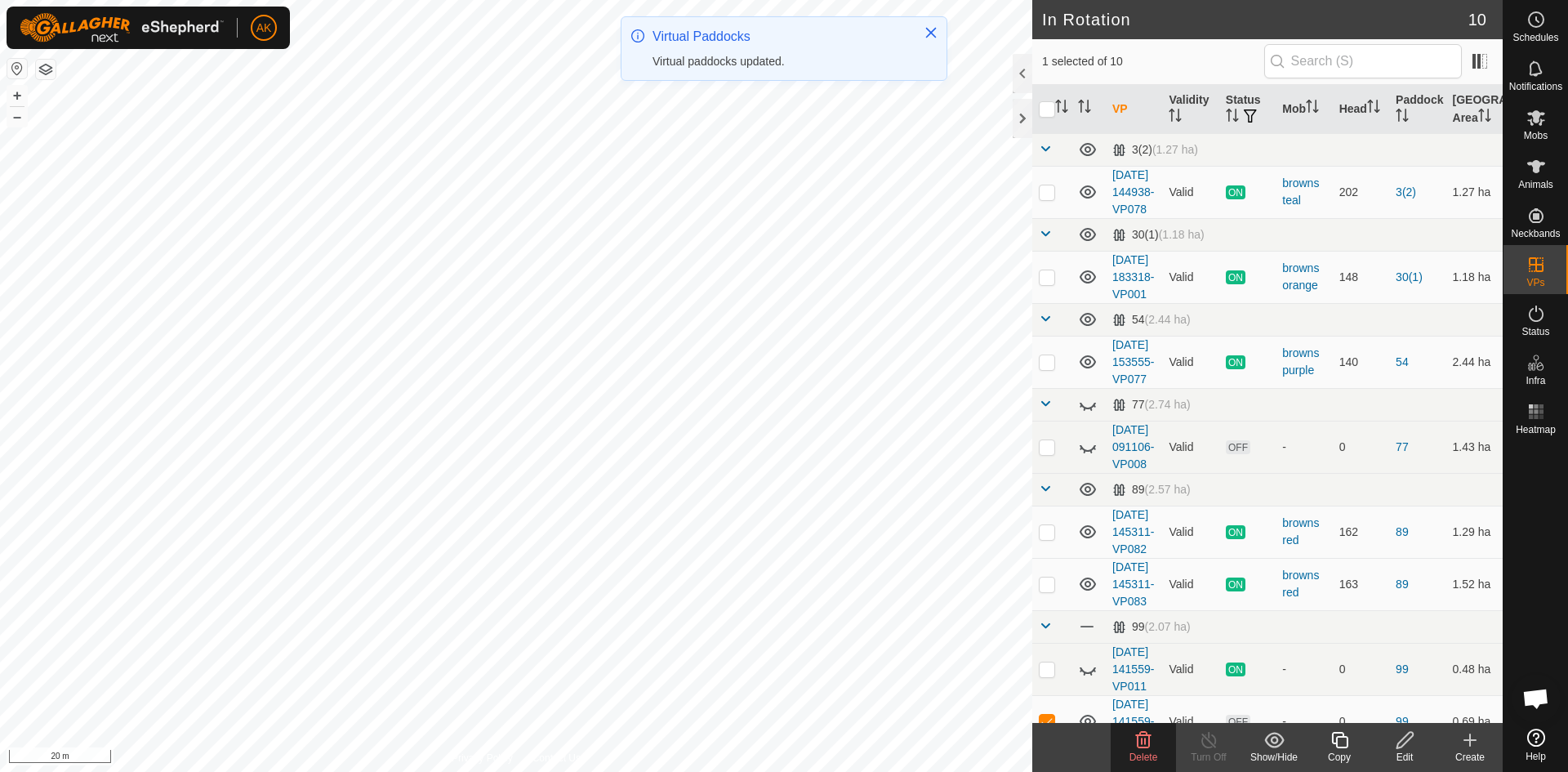
click at [1141, 744] on icon at bounding box center [1143, 740] width 16 height 17
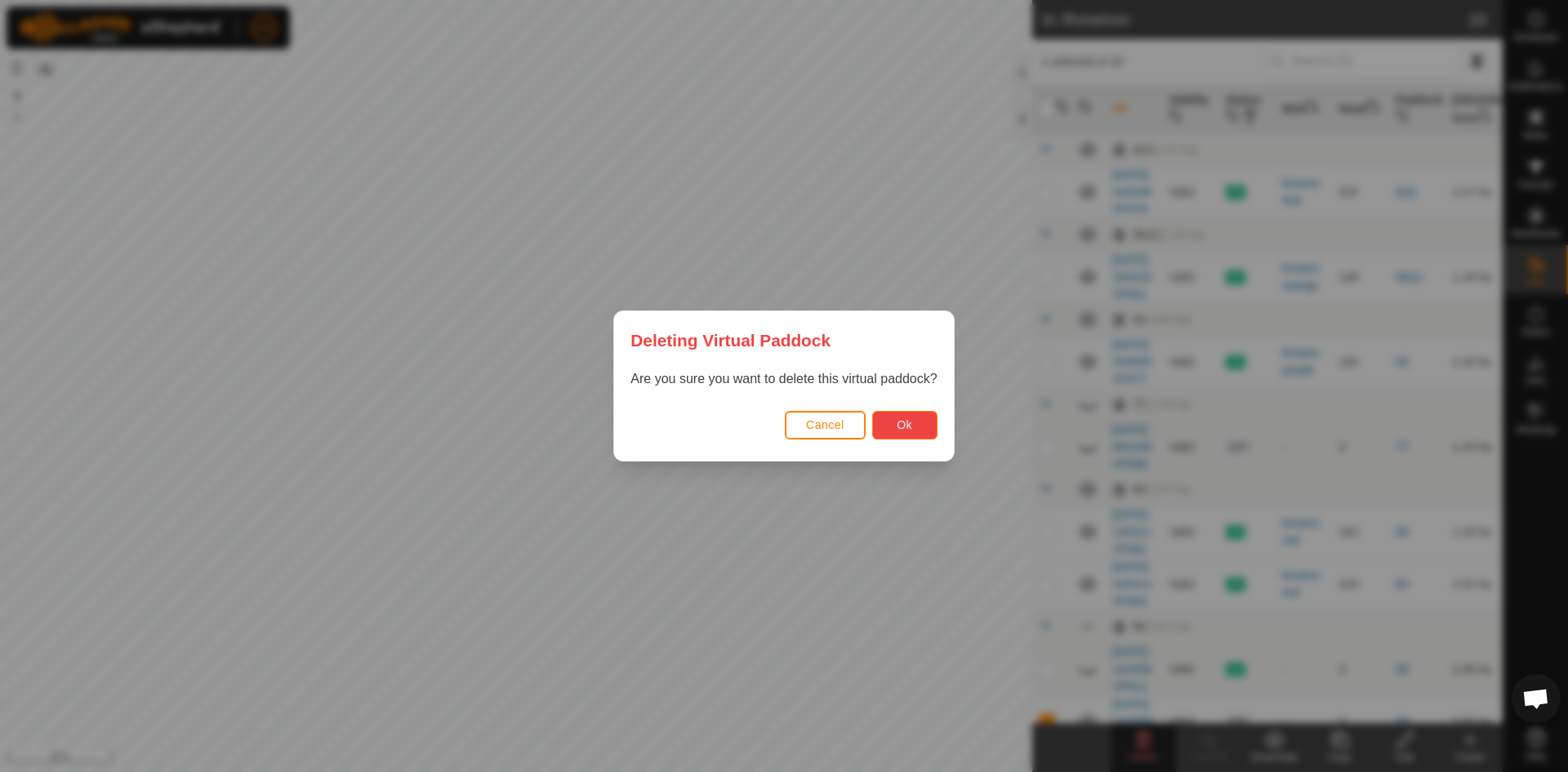
click at [891, 432] on button "Ok" at bounding box center [904, 425] width 66 height 28
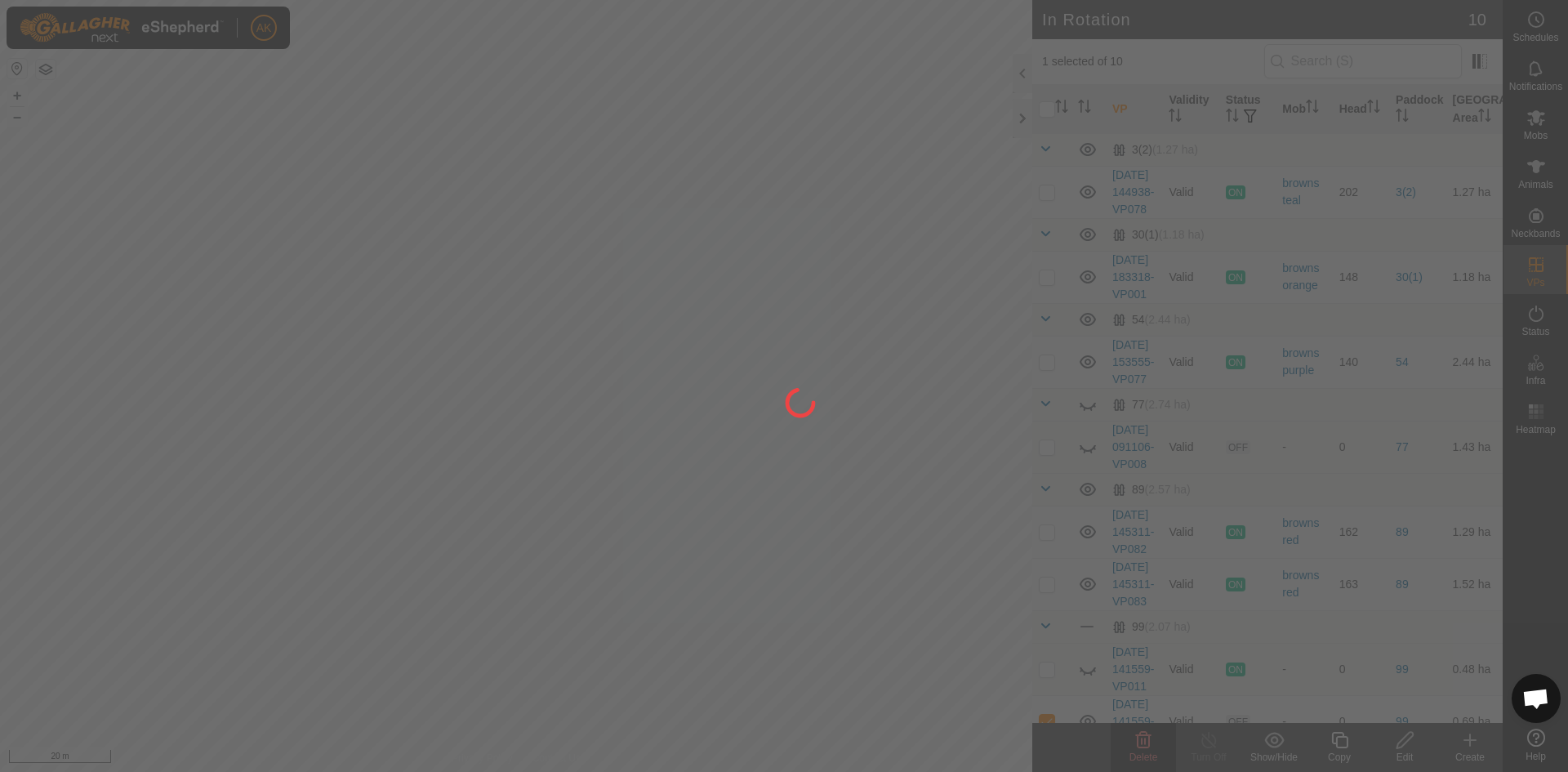
checkbox input "false"
